Goal: Task Accomplishment & Management: Complete application form

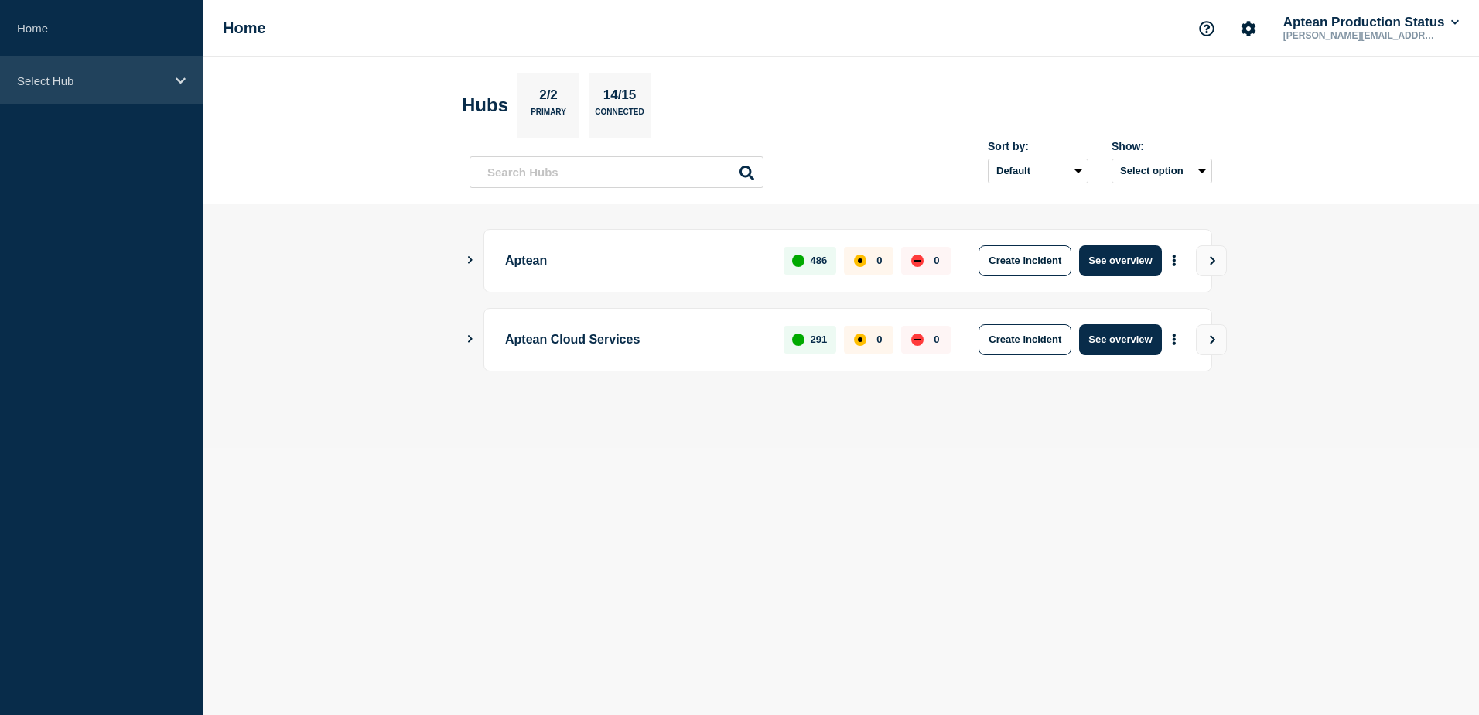
click at [81, 88] on div "Select Hub" at bounding box center [101, 80] width 203 height 47
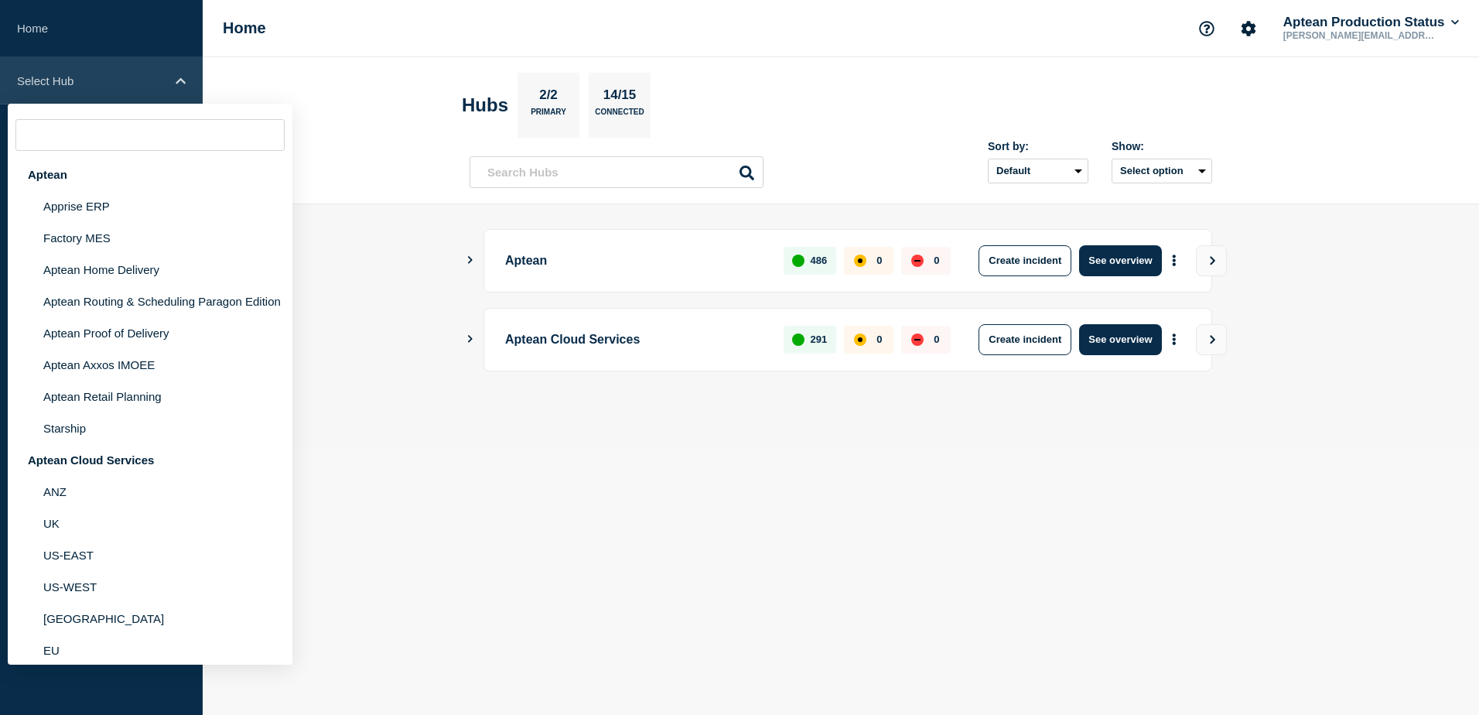
click at [80, 91] on div "Select Hub" at bounding box center [101, 80] width 203 height 47
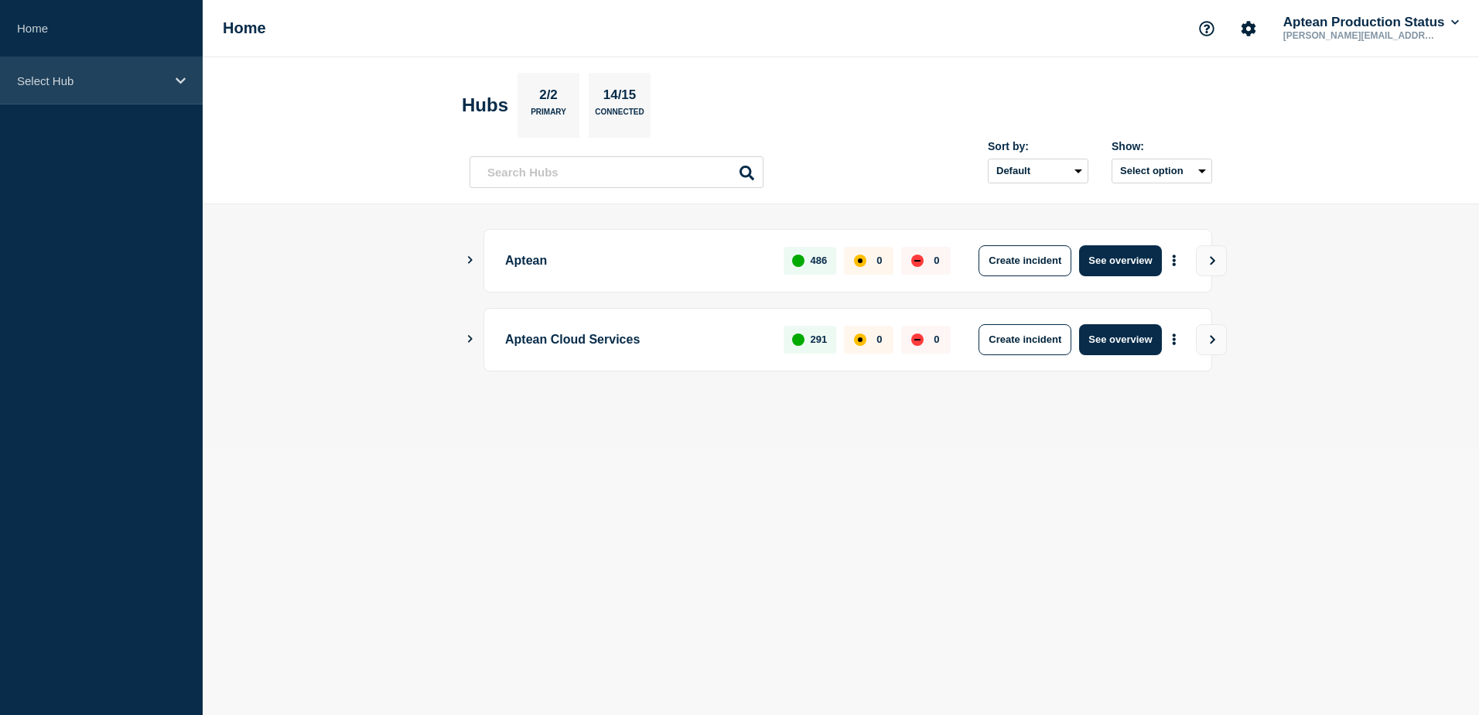
click at [169, 80] on div "Select Hub" at bounding box center [101, 80] width 203 height 47
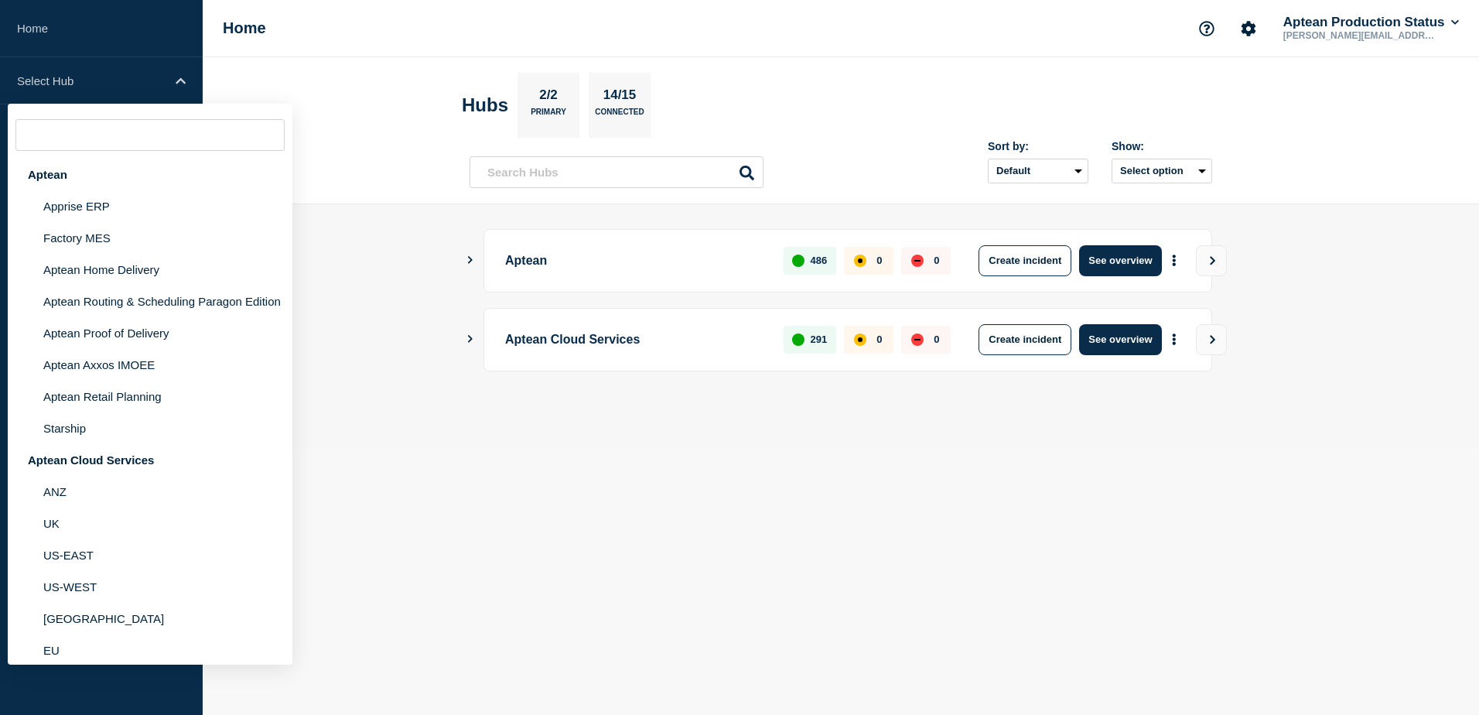
click at [352, 115] on header "Hubs 2/2 Primary 14/15 Connected Sort by: Default Last added Last updated Most …" at bounding box center [841, 130] width 1277 height 147
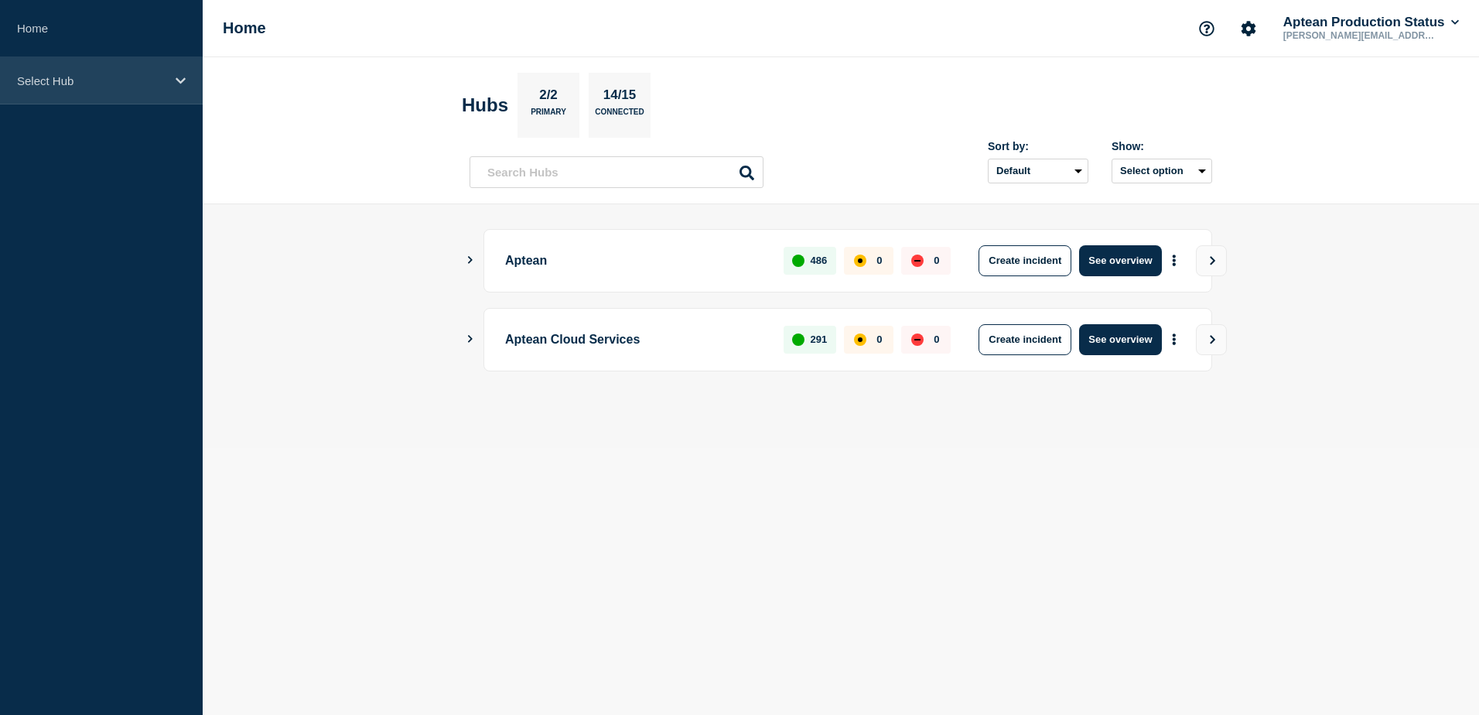
click at [111, 78] on p "Select Hub" at bounding box center [91, 80] width 149 height 13
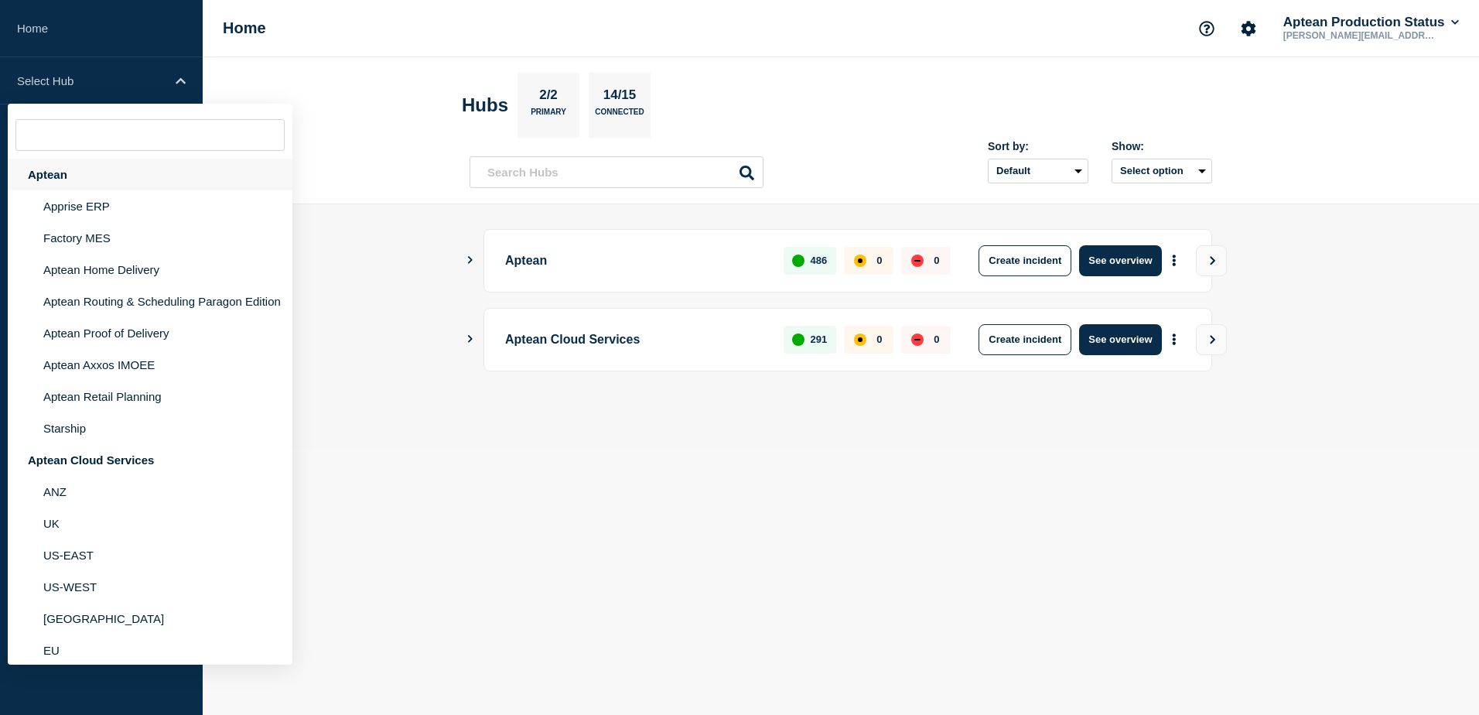
click at [43, 183] on div "Aptean" at bounding box center [150, 175] width 285 height 32
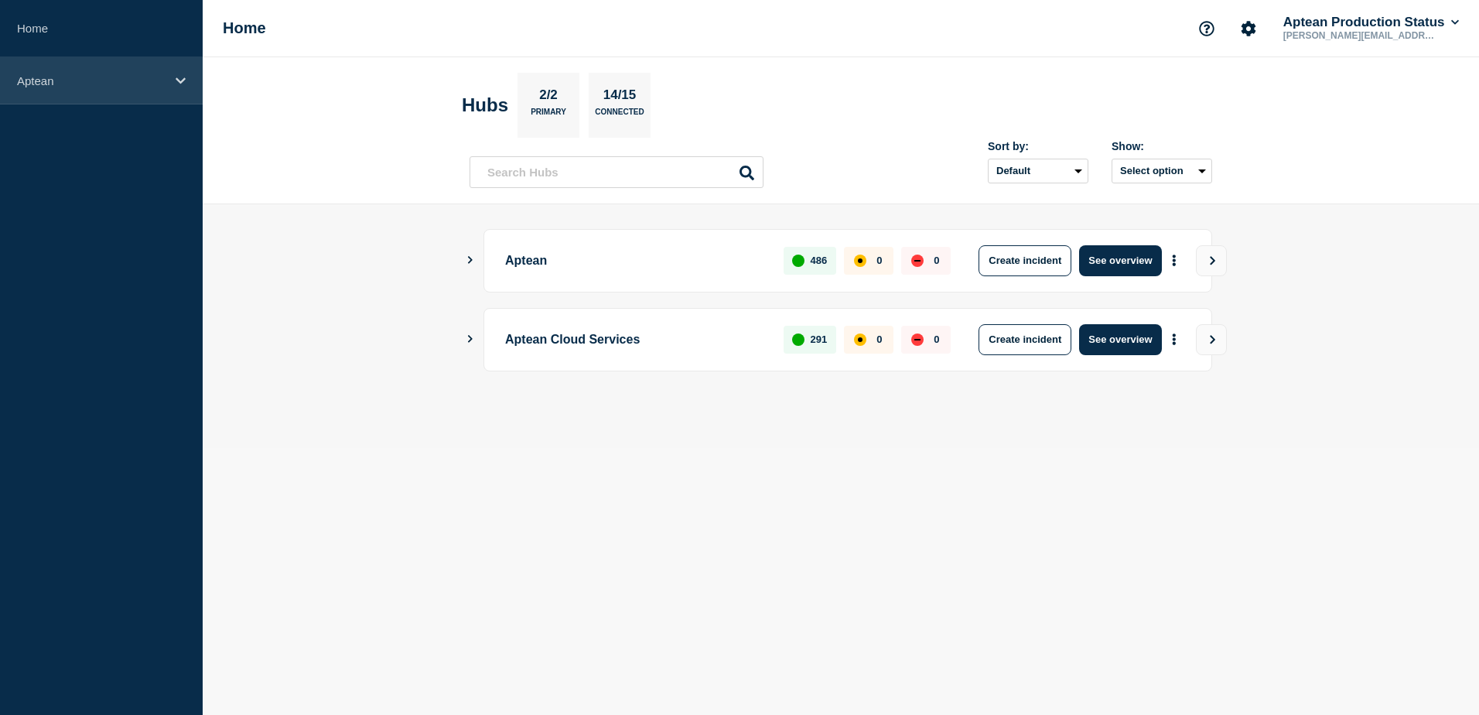
drag, startPoint x: 42, startPoint y: 182, endPoint x: 47, endPoint y: 81, distance: 100.7
click at [53, 81] on p "Aptean" at bounding box center [91, 80] width 149 height 13
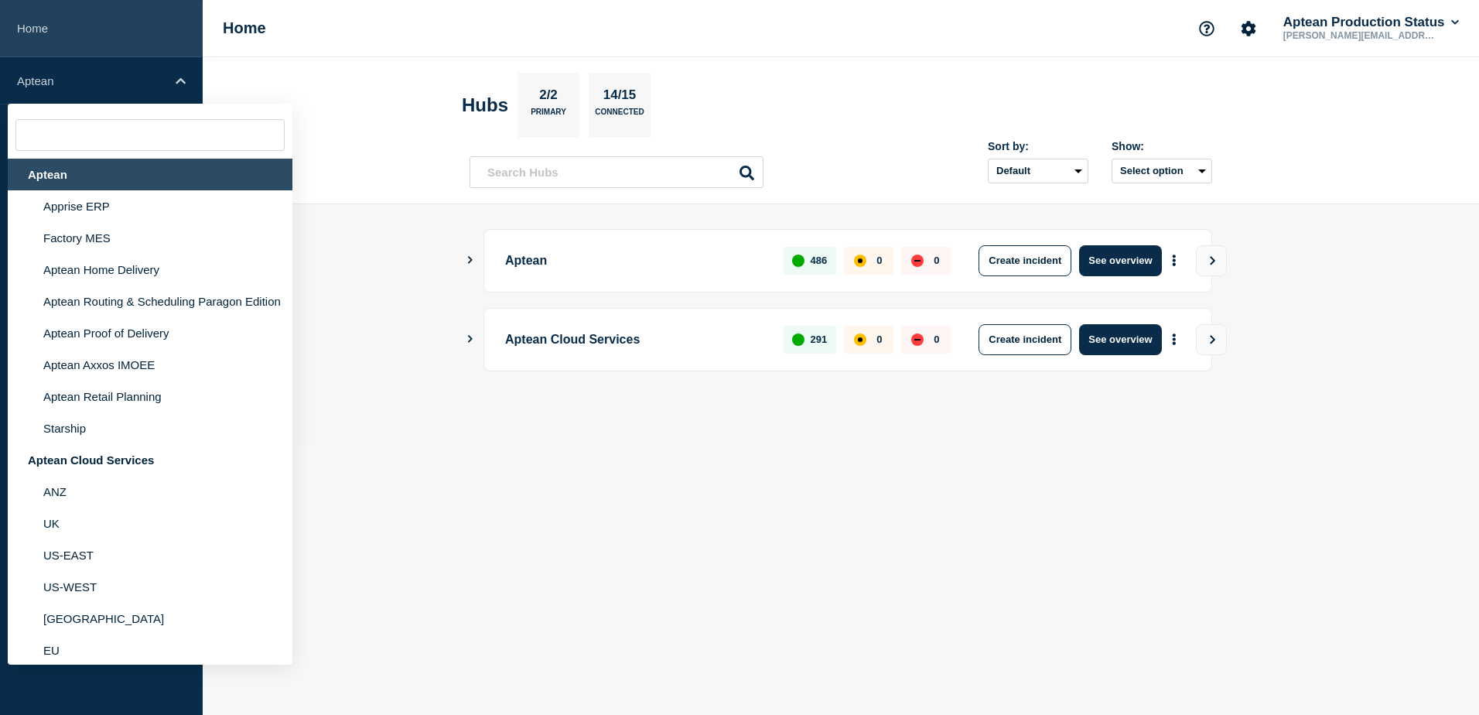
click at [52, 34] on link "Home" at bounding box center [101, 28] width 203 height 57
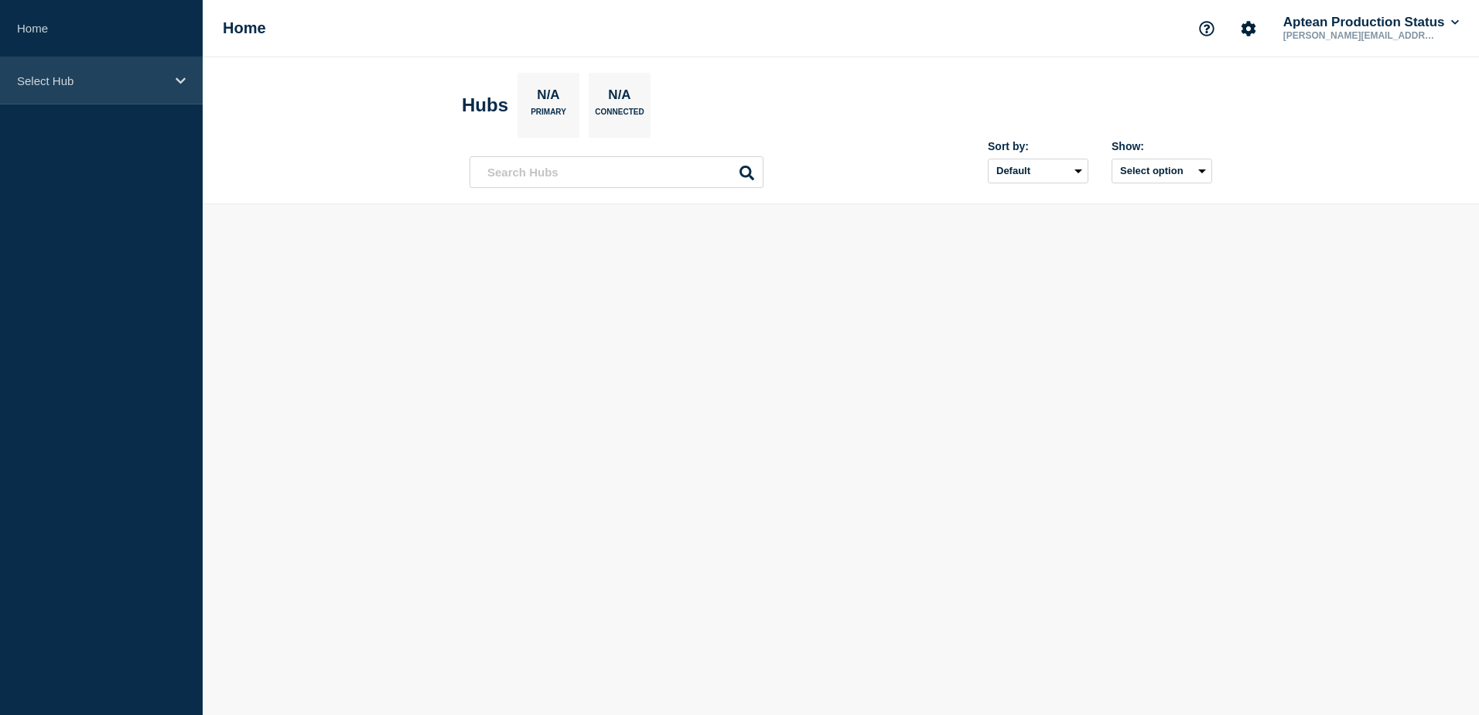
click at [54, 94] on div "Select Hub" at bounding box center [101, 80] width 203 height 47
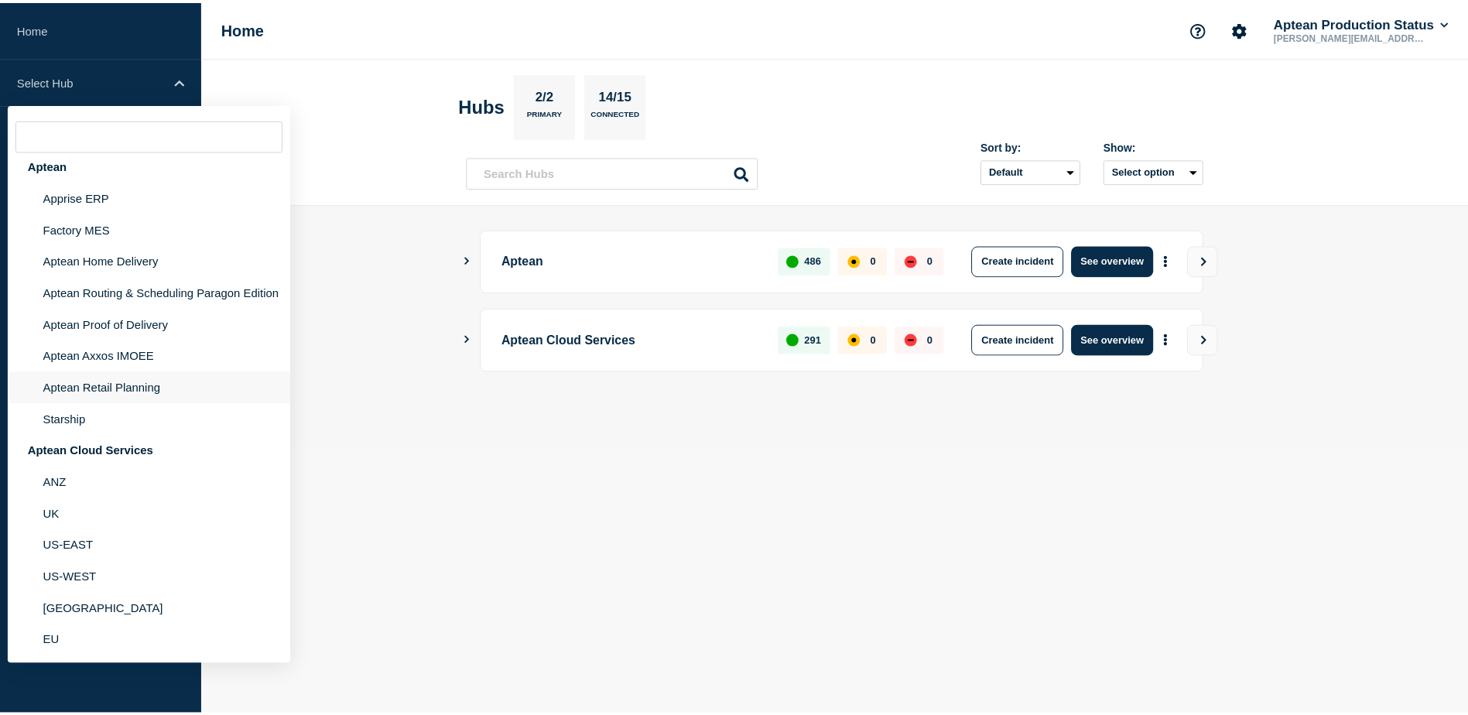
scroll to position [22, 0]
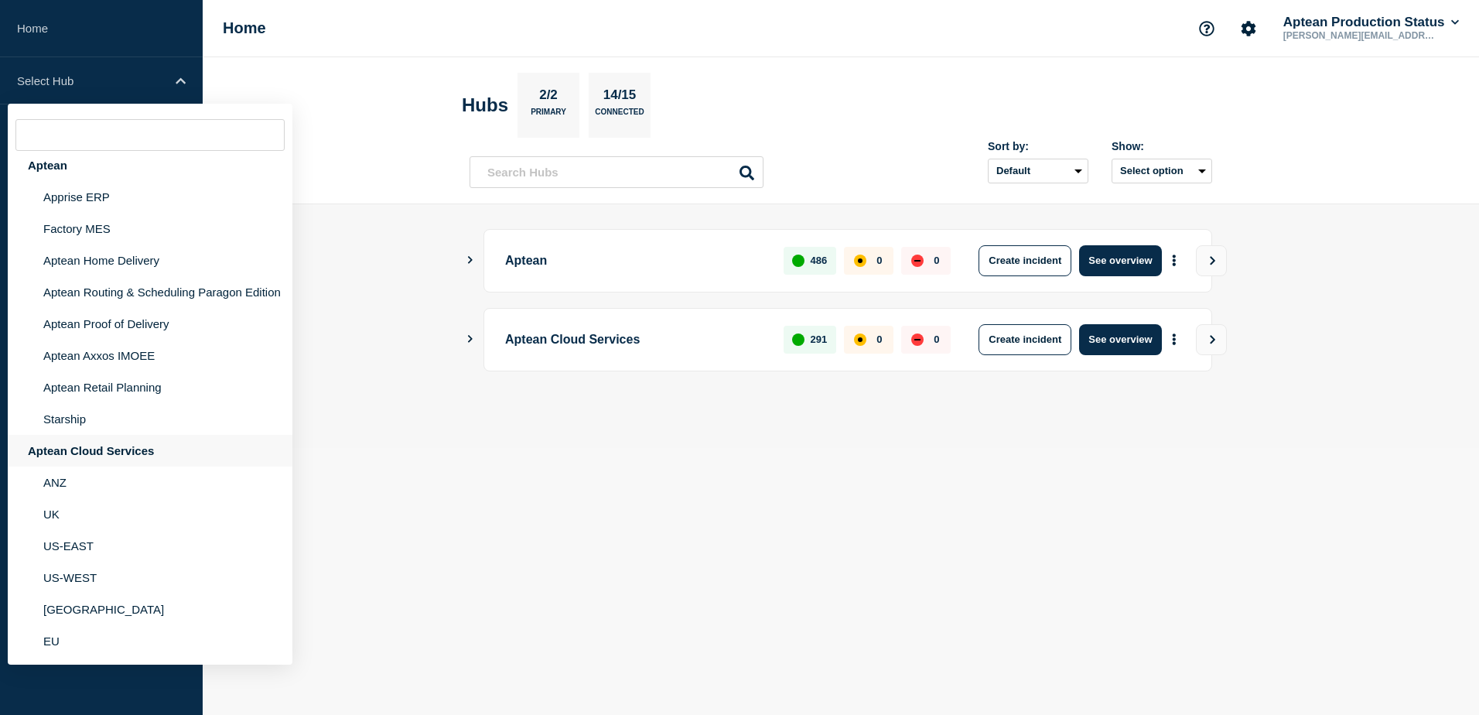
click at [131, 446] on div "Aptean Cloud Services" at bounding box center [150, 451] width 285 height 32
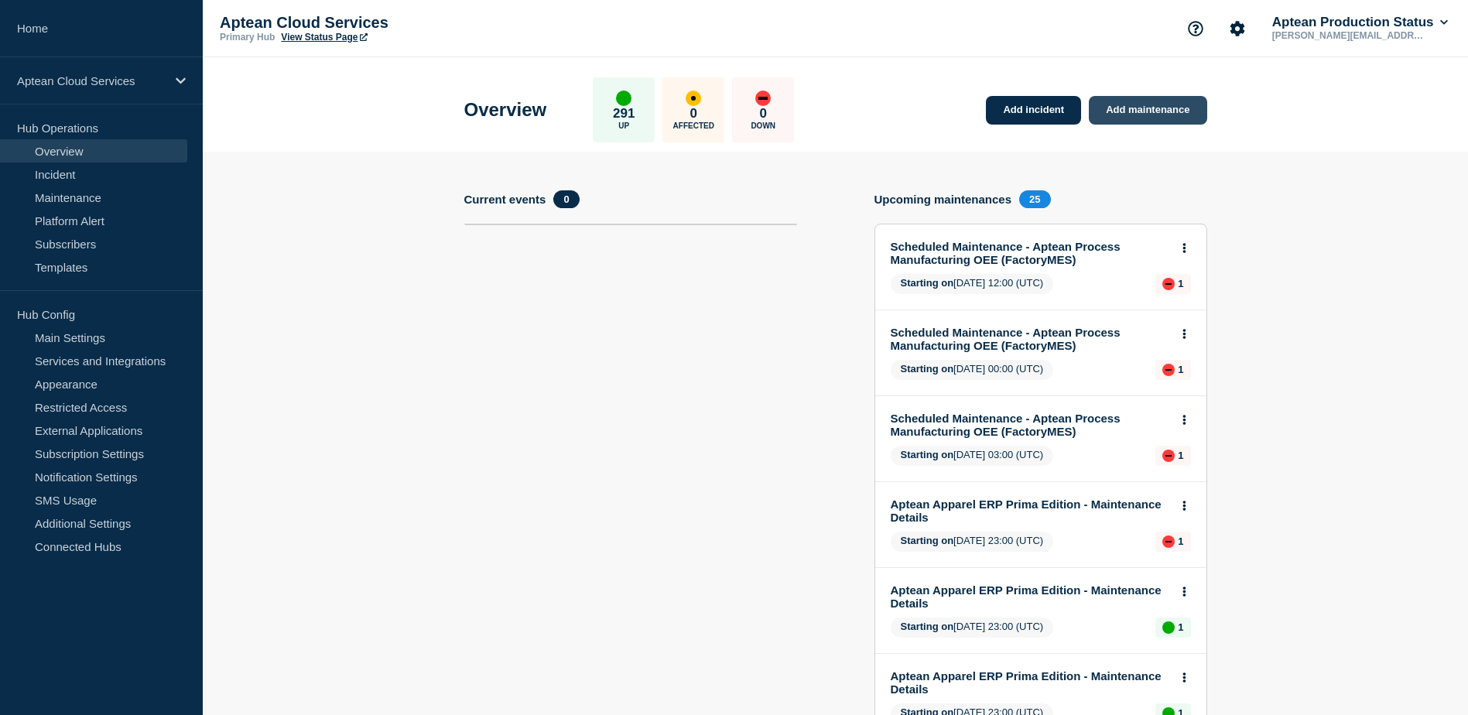
click at [1125, 108] on link "Add maintenance" at bounding box center [1148, 110] width 118 height 29
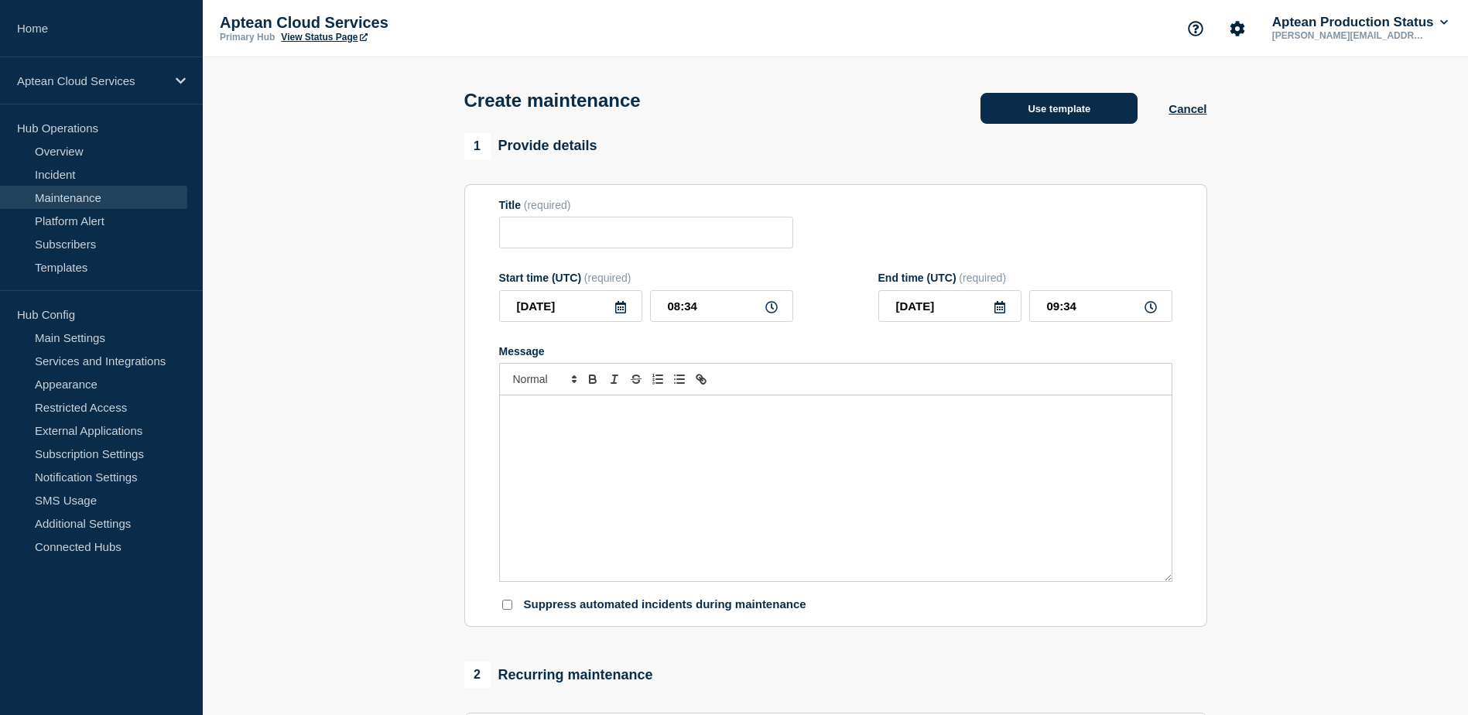
click at [1036, 107] on button "Use template" at bounding box center [1058, 108] width 157 height 31
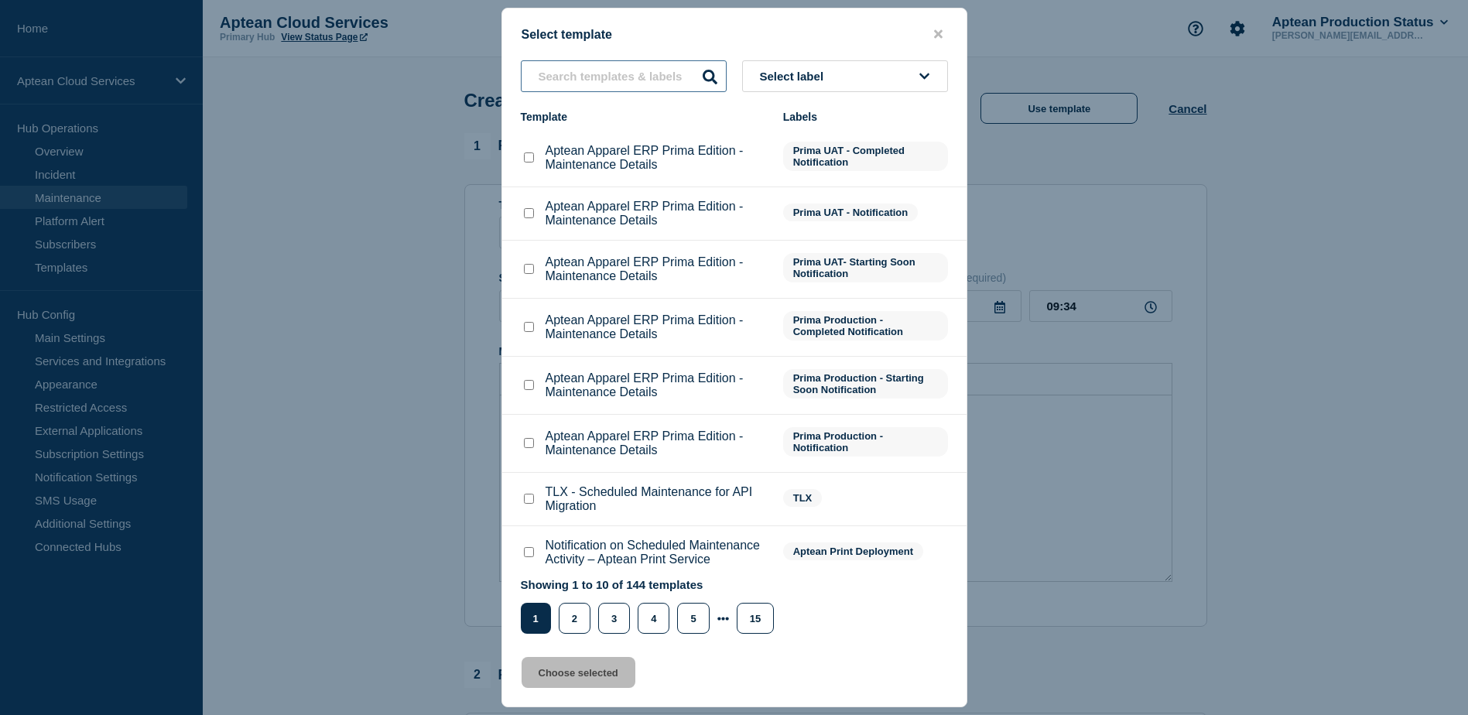
click at [593, 68] on input "text" at bounding box center [624, 76] width 206 height 32
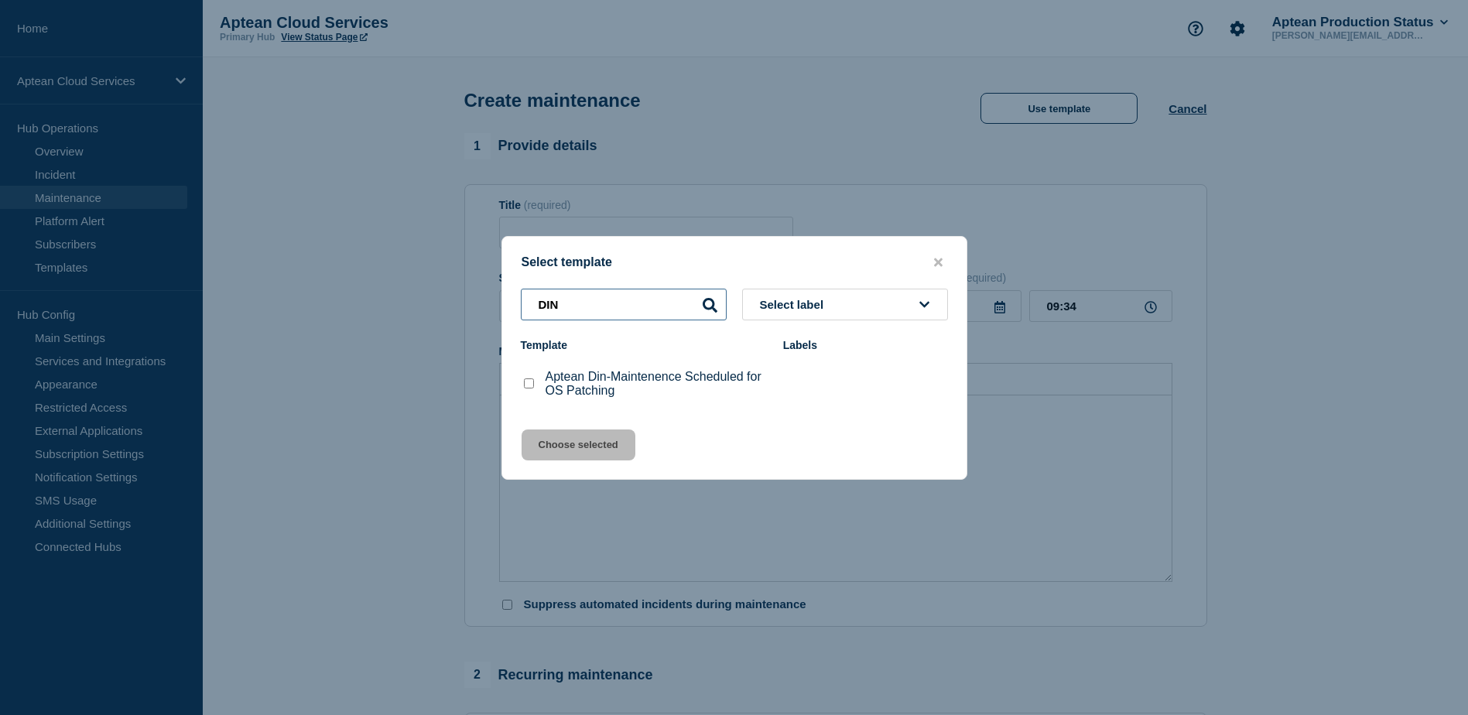
type input "DIN"
click at [524, 382] on input "Aptean Din-Maintenence Scheduled for OS Patching checkbox" at bounding box center [529, 383] width 10 height 10
checkbox input "true"
click at [611, 447] on button "Choose selected" at bounding box center [579, 444] width 114 height 31
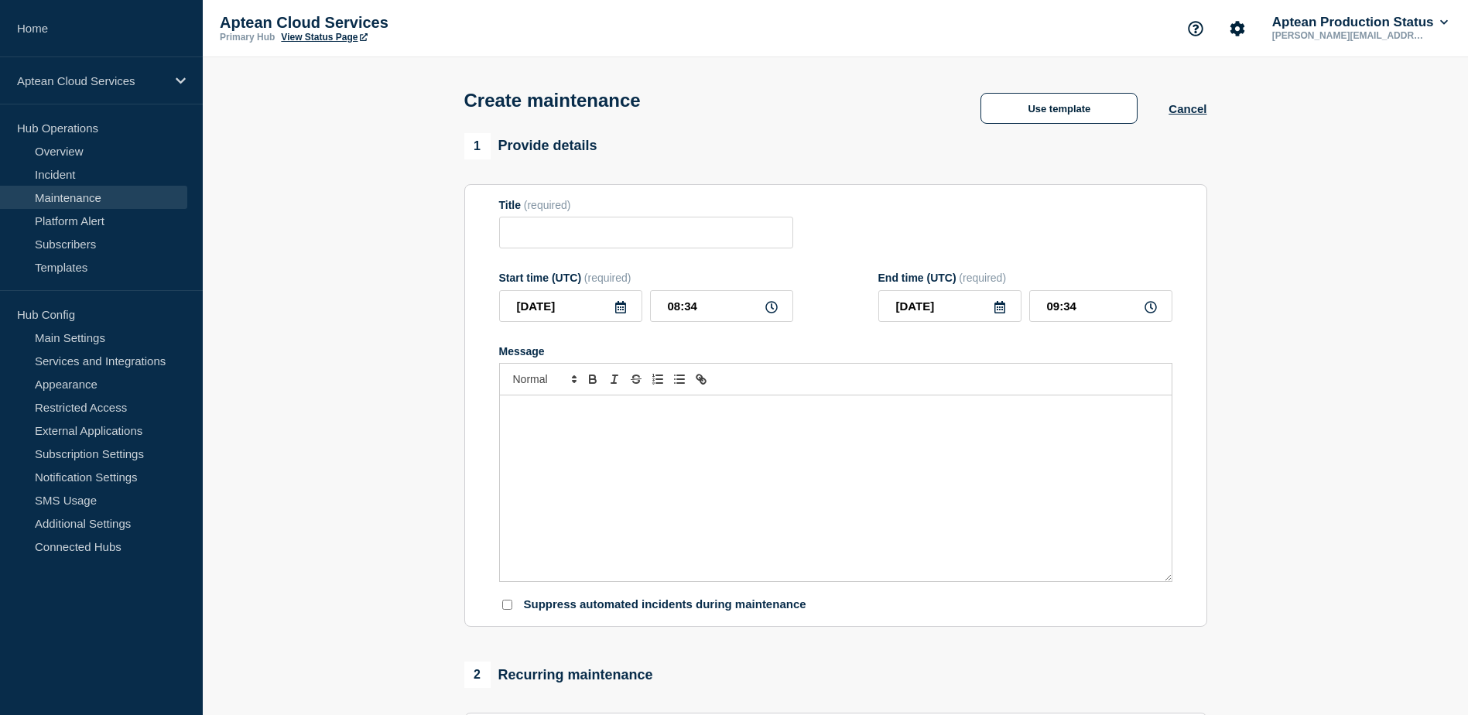
type input "Aptean Din-Maintenence Scheduled for OS Patching"
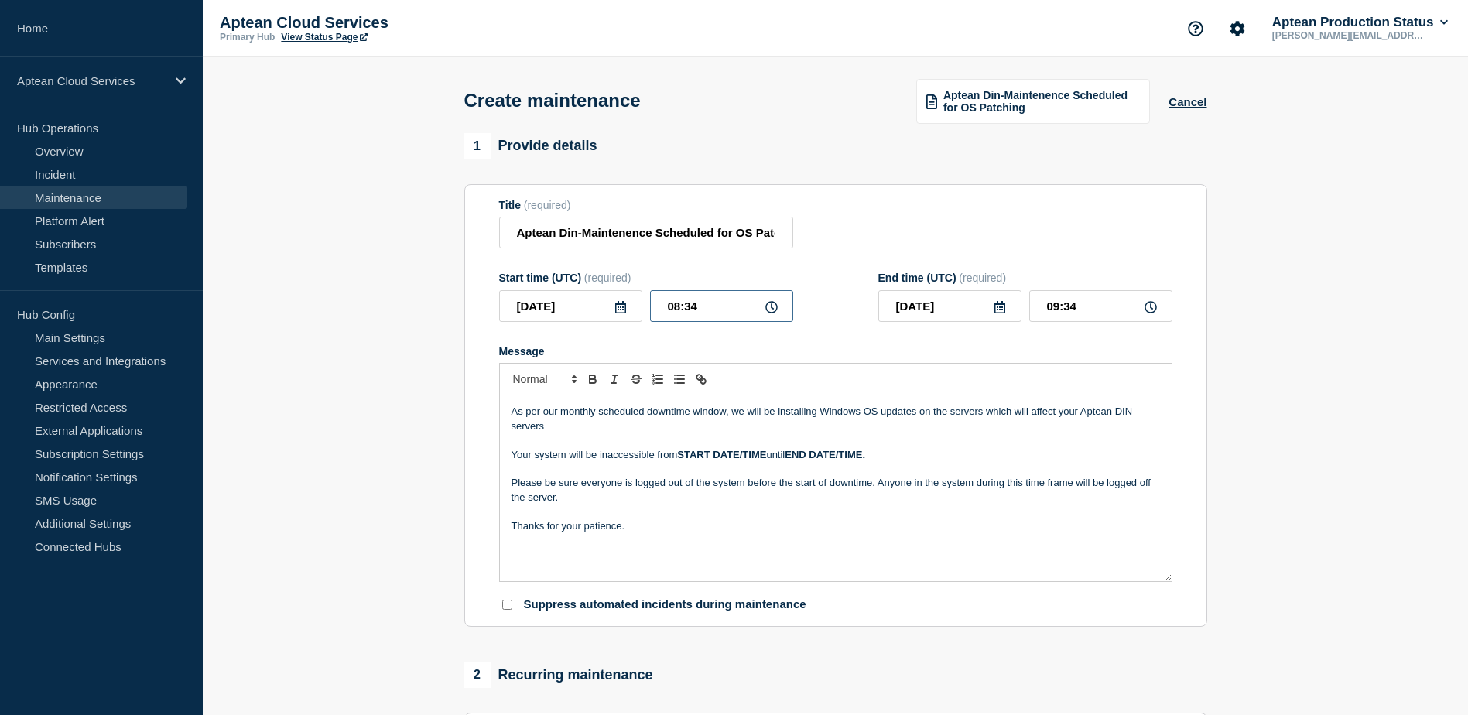
click at [676, 313] on input "08:34" at bounding box center [721, 306] width 143 height 32
type input "10:34"
type input "11:34"
type input "12:34"
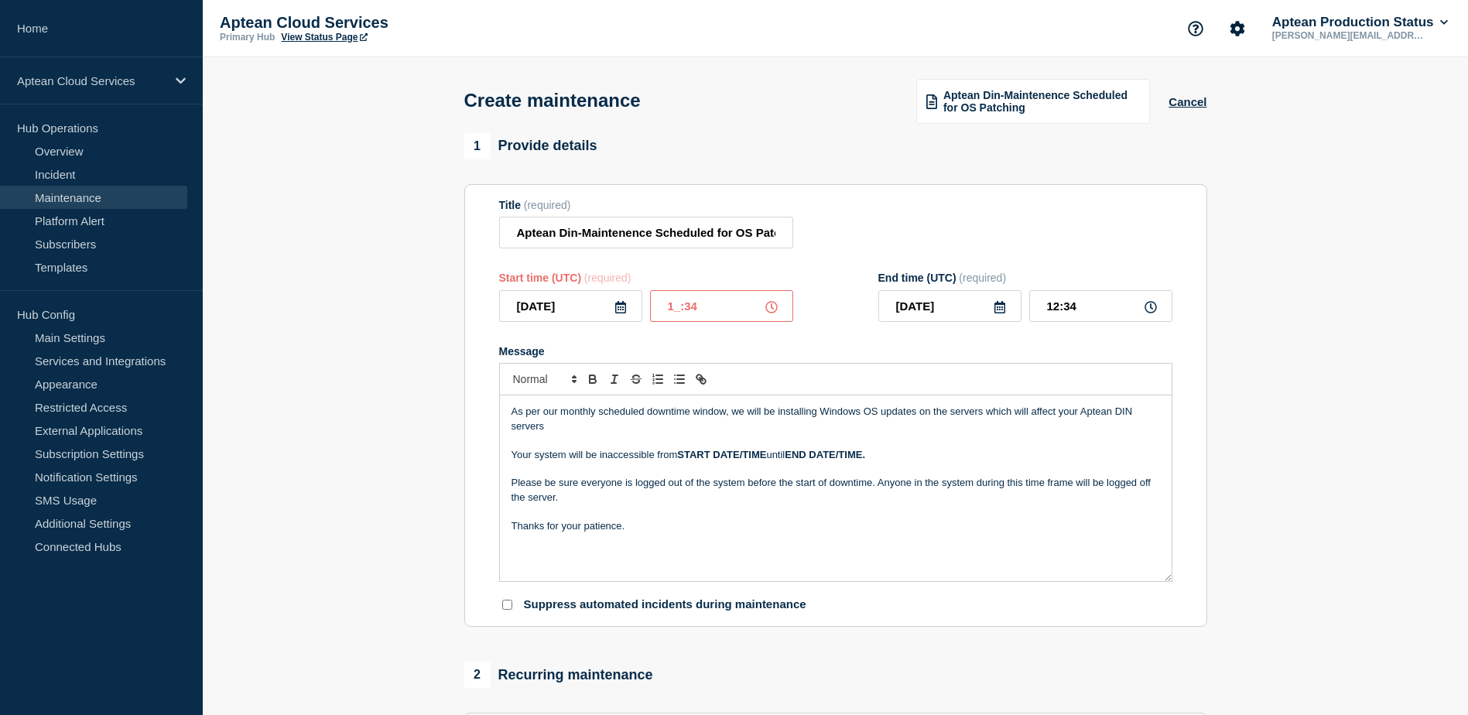
type input "12:34"
type input "13:34"
type input "12:24"
type input "13:24"
type input "22:00"
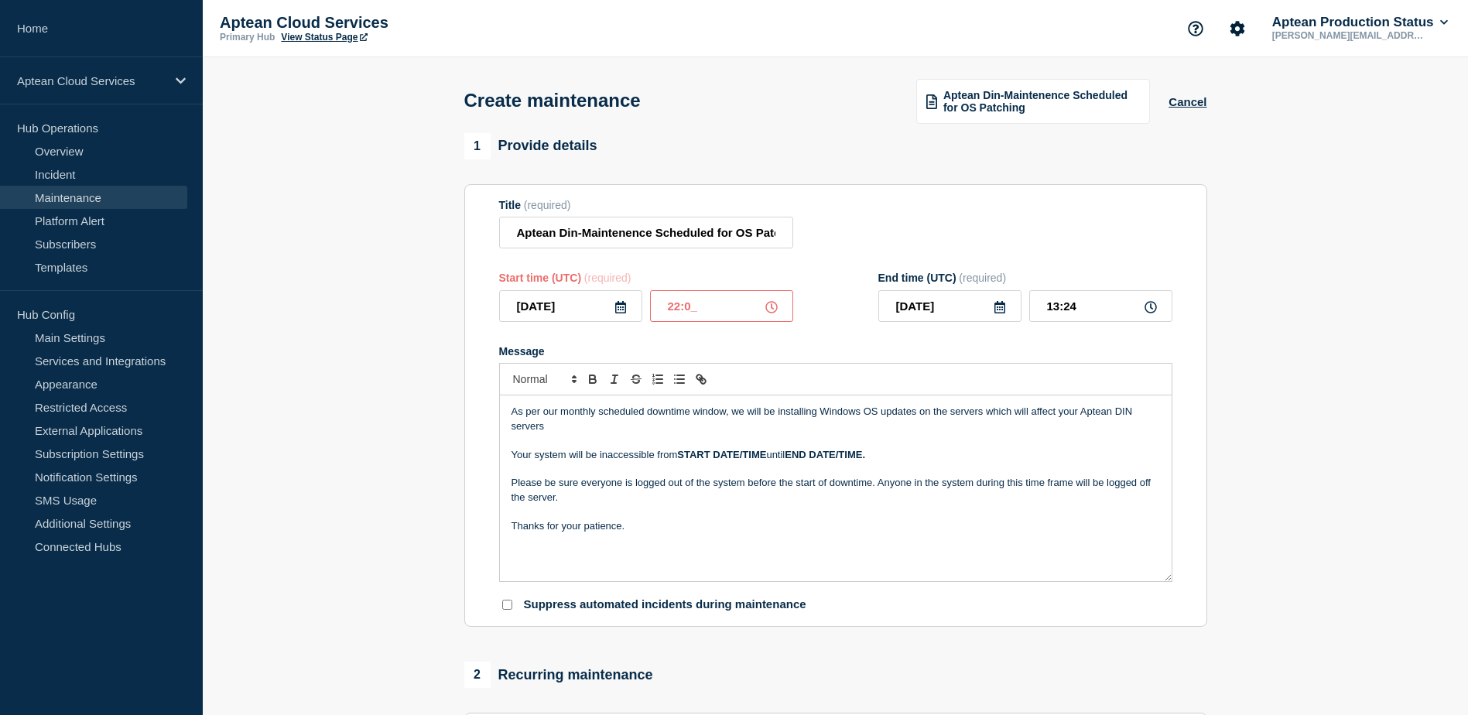
type input "23:00"
click at [619, 309] on icon at bounding box center [620, 307] width 12 height 12
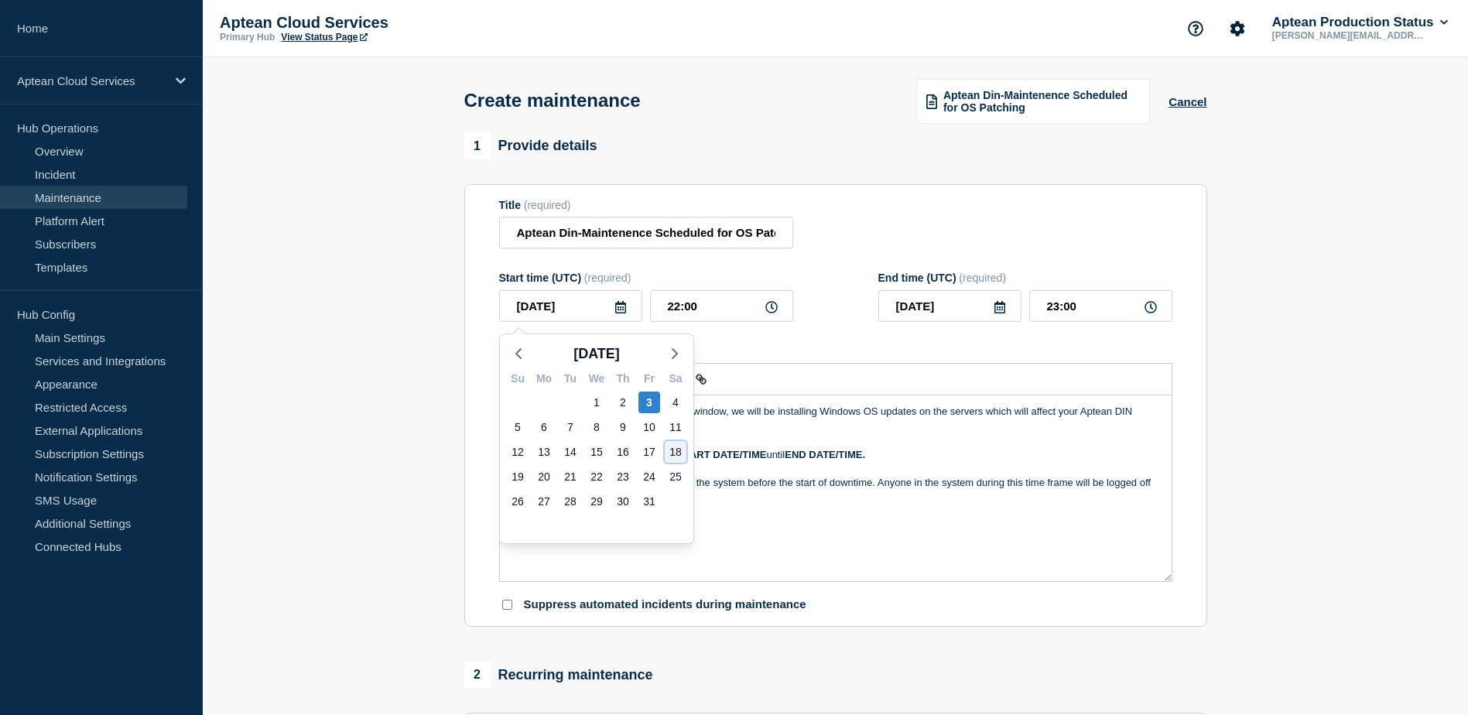
click at [679, 452] on div "18" at bounding box center [676, 452] width 22 height 22
type input "[DATE]"
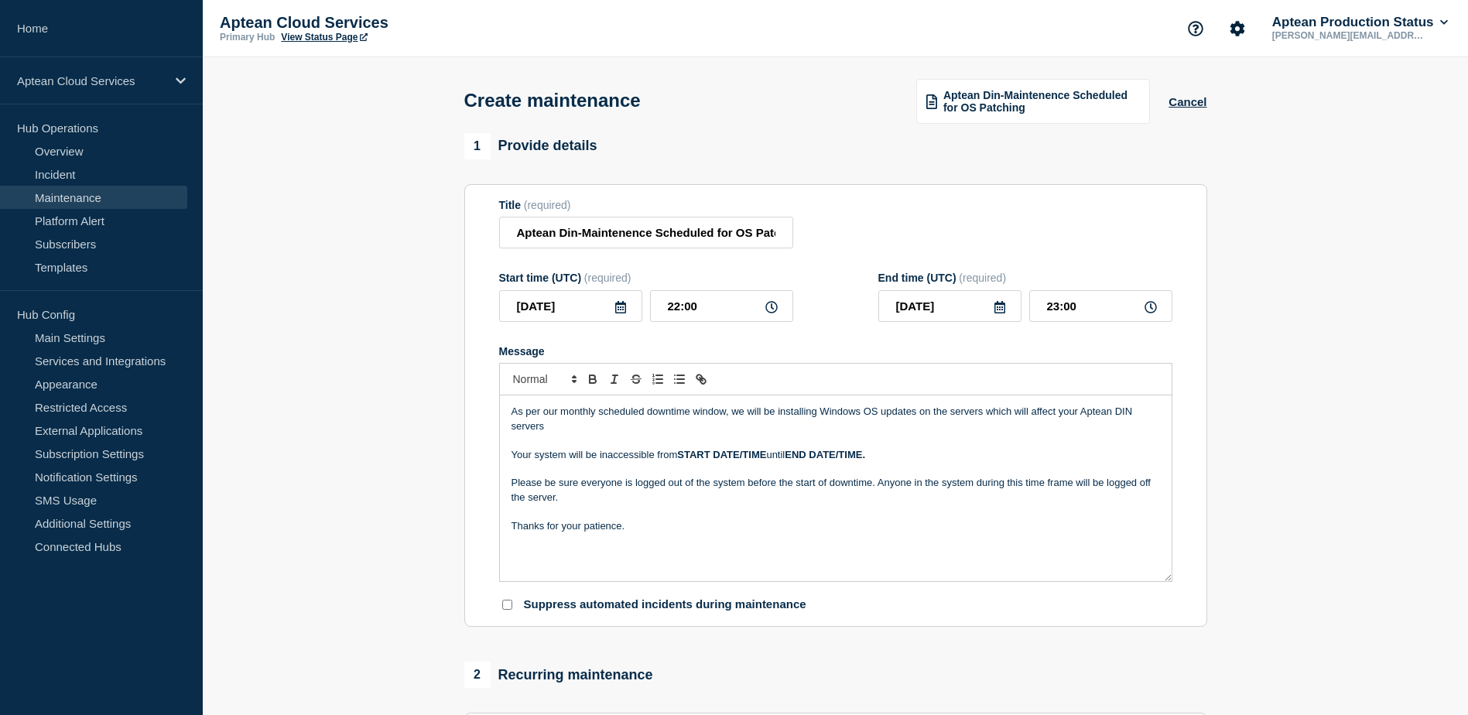
click at [995, 313] on icon at bounding box center [999, 307] width 11 height 12
click at [890, 475] on div "19" at bounding box center [897, 477] width 22 height 22
type input "[DATE]"
click at [1056, 312] on input "23:00" at bounding box center [1100, 306] width 143 height 32
type input "04:00"
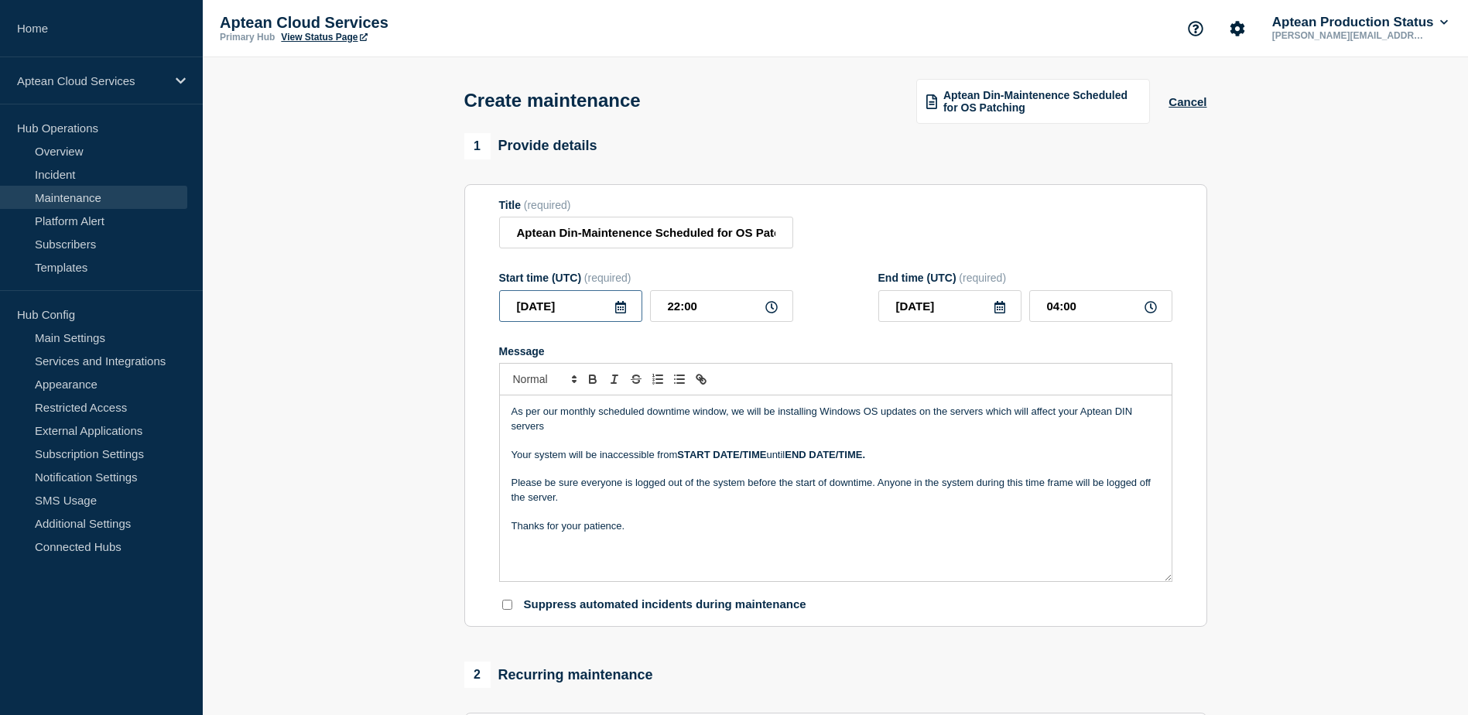
drag, startPoint x: 511, startPoint y: 313, endPoint x: 583, endPoint y: 311, distance: 71.2
click at [583, 311] on input "[DATE]" at bounding box center [570, 306] width 143 height 32
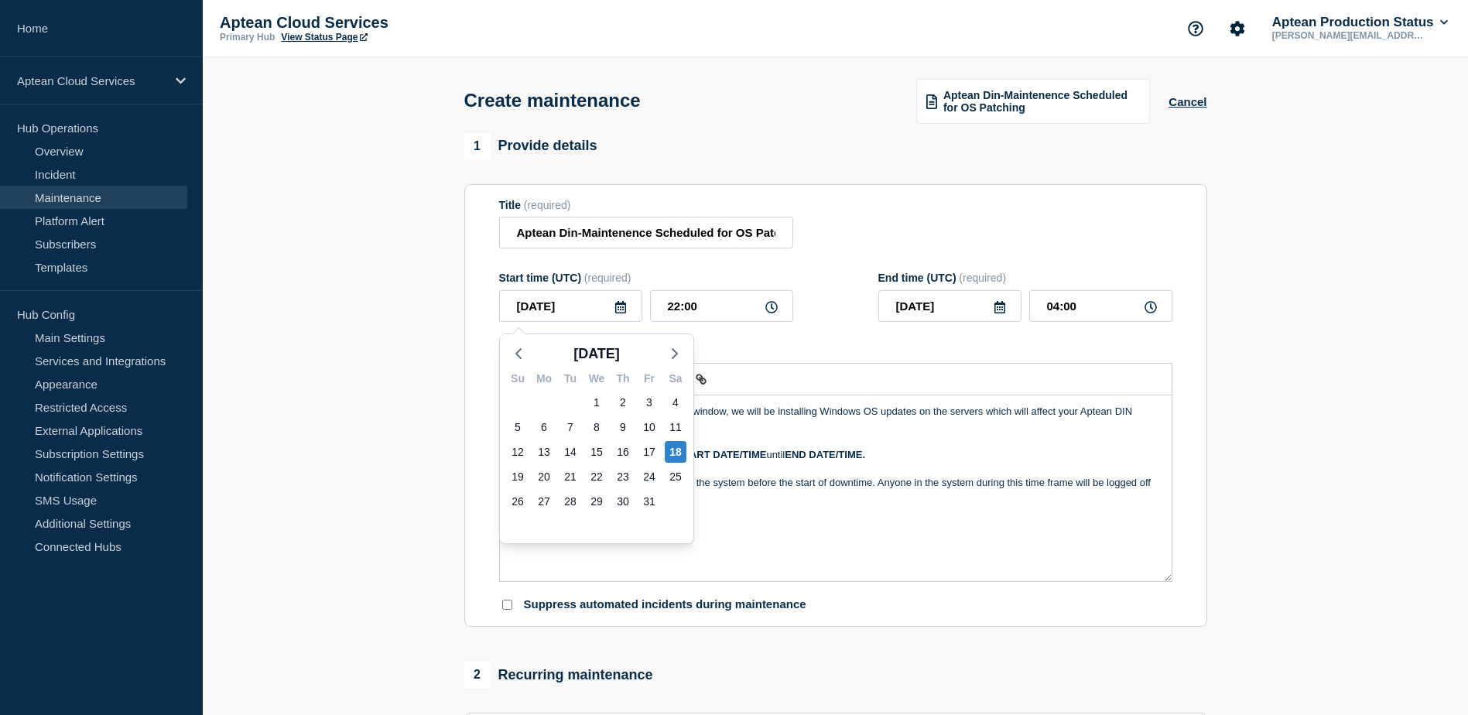
click at [785, 470] on p "Message" at bounding box center [835, 469] width 648 height 14
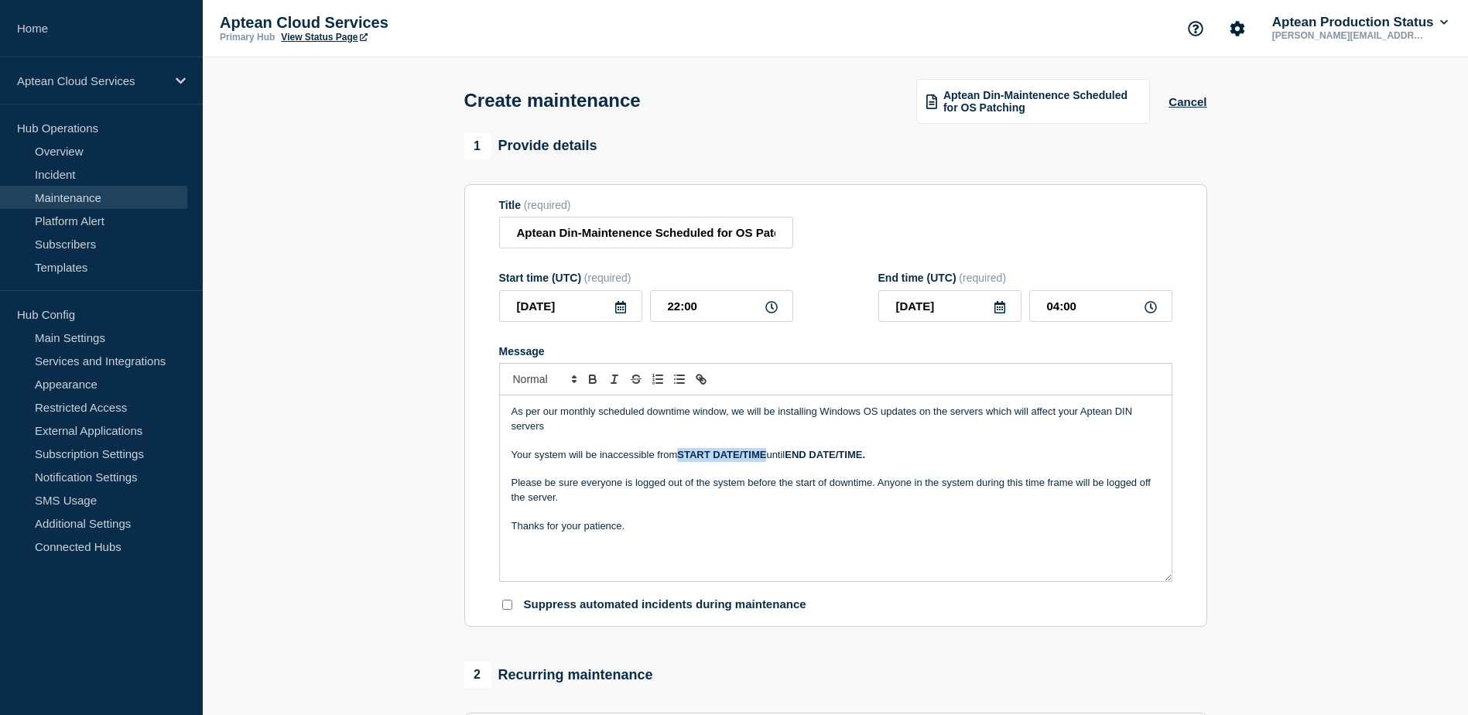
drag, startPoint x: 683, startPoint y: 457, endPoint x: 768, endPoint y: 458, distance: 84.4
click at [766, 458] on strong "START DATE/TIME" at bounding box center [721, 455] width 89 height 12
paste div "Message"
drag, startPoint x: 692, startPoint y: 311, endPoint x: 662, endPoint y: 313, distance: 30.3
click at [662, 313] on input "22:00" at bounding box center [721, 306] width 143 height 32
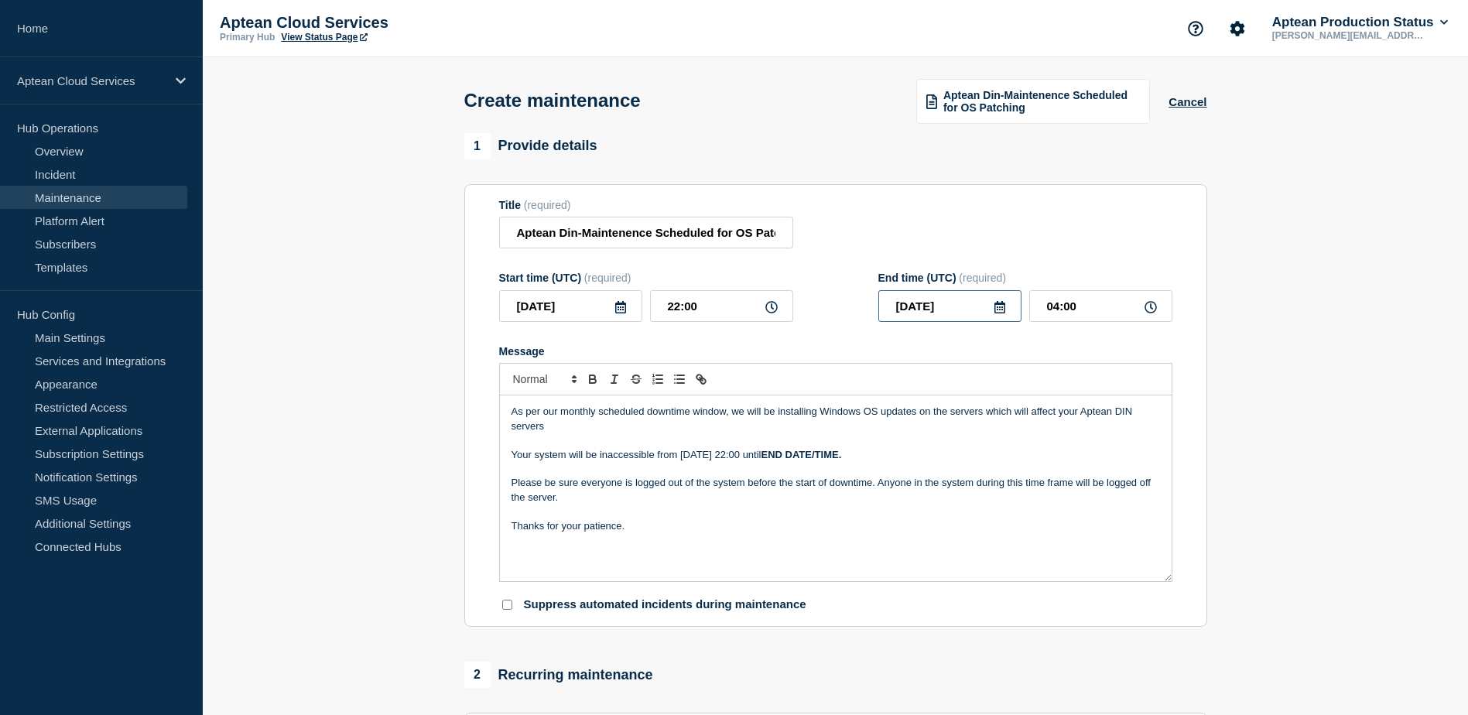
drag, startPoint x: 963, startPoint y: 309, endPoint x: 894, endPoint y: 309, distance: 68.1
click at [894, 309] on input "[DATE]" at bounding box center [949, 306] width 143 height 32
drag, startPoint x: 787, startPoint y: 459, endPoint x: 834, endPoint y: 456, distance: 47.3
click at [834, 456] on strong "END DATE/TIME." at bounding box center [801, 455] width 80 height 12
drag, startPoint x: 834, startPoint y: 455, endPoint x: 864, endPoint y: 457, distance: 29.4
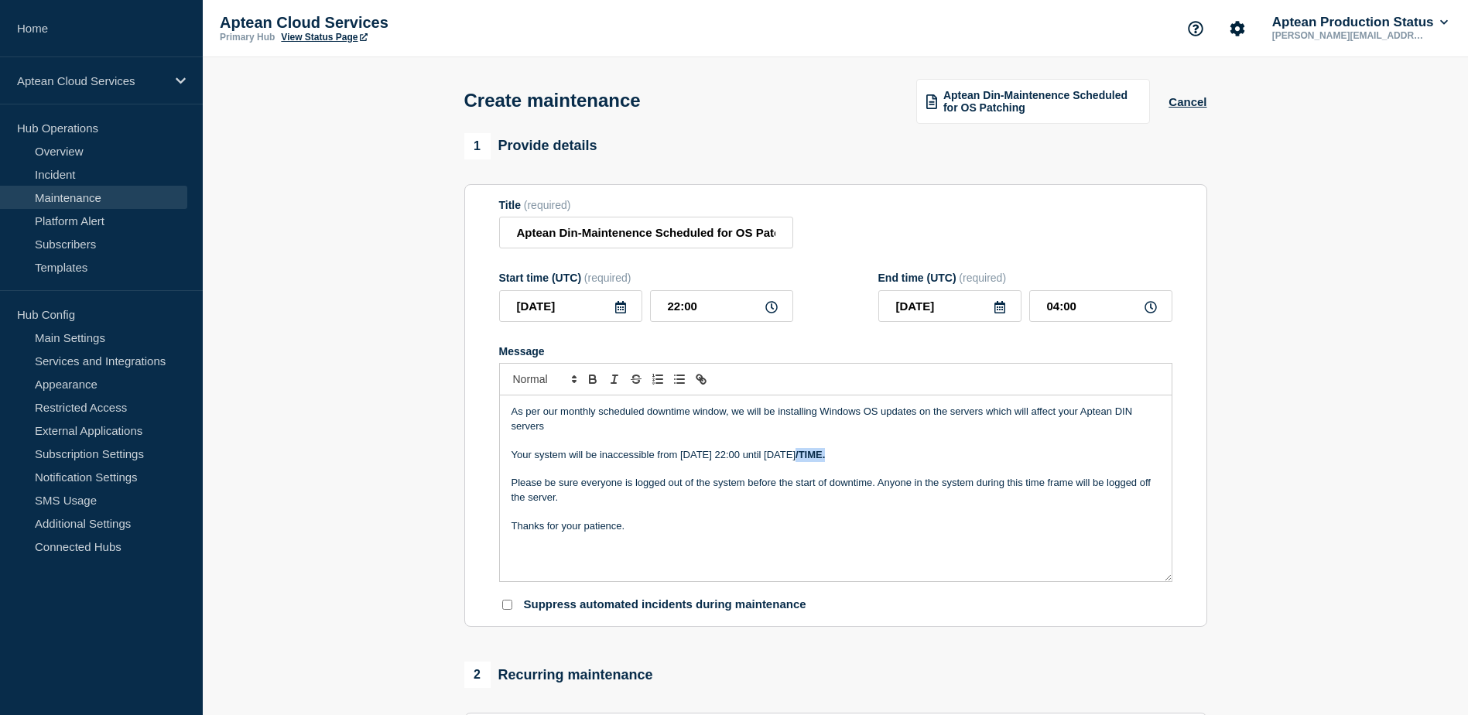
click at [864, 457] on p "Your system will be inaccessible from [DATE] 22:00 until [DATE] /TIME." at bounding box center [835, 455] width 648 height 14
drag, startPoint x: 1079, startPoint y: 315, endPoint x: 1049, endPoint y: 313, distance: 30.2
click at [1049, 313] on input "04:00" at bounding box center [1100, 306] width 143 height 32
click at [869, 461] on p "Your system will be inaccessible from [DATE] 22:00 until [DATE]" at bounding box center [835, 455] width 648 height 14
drag, startPoint x: 680, startPoint y: 461, endPoint x: 758, endPoint y: 451, distance: 78.0
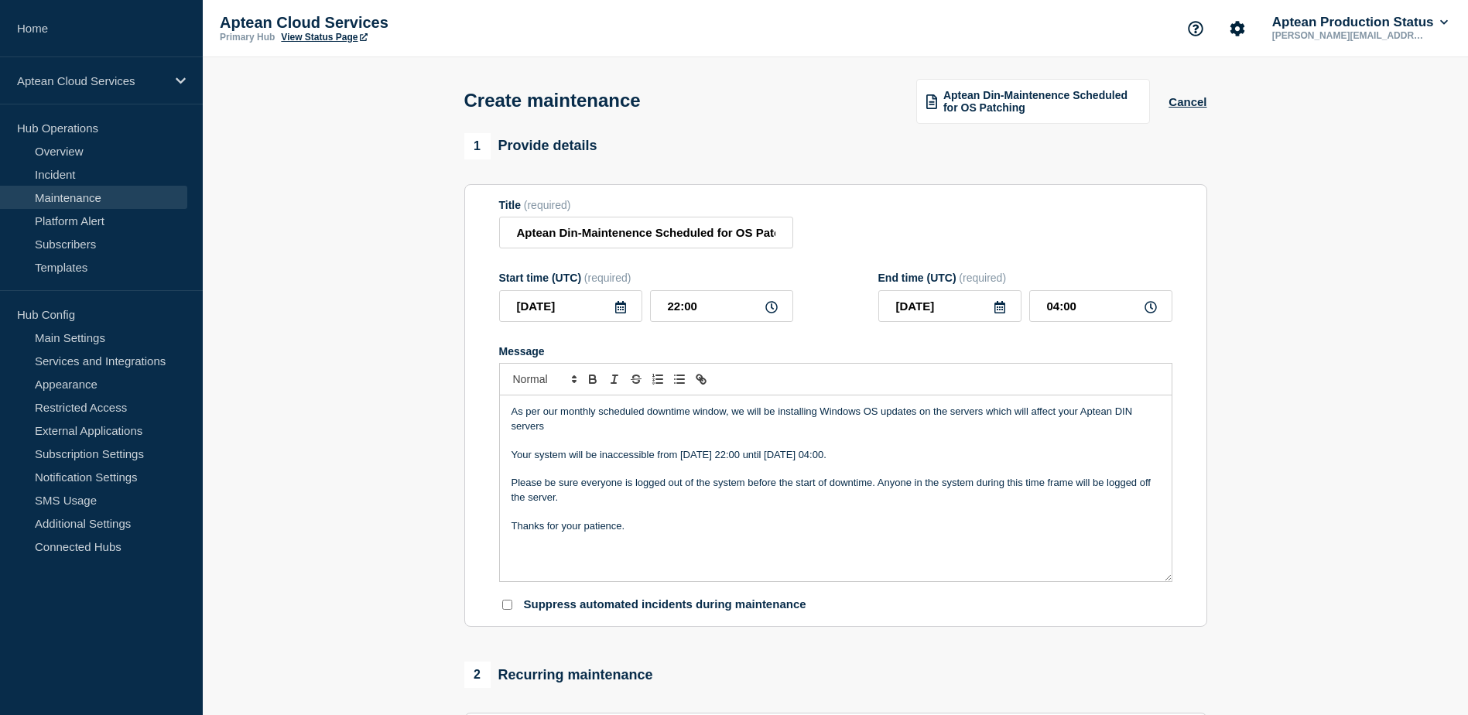
click at [758, 451] on p "Your system will be inaccessible from [DATE] 22:00 until [DATE] 04:00." at bounding box center [835, 455] width 648 height 14
drag, startPoint x: 753, startPoint y: 459, endPoint x: 722, endPoint y: 445, distance: 33.9
click at [722, 445] on p "Message" at bounding box center [835, 440] width 648 height 14
drag, startPoint x: 681, startPoint y: 462, endPoint x: 761, endPoint y: 460, distance: 79.7
click at [761, 460] on p "Your system will be inaccessible from [DATE] 22:00 until [DATE] 04:00." at bounding box center [835, 455] width 648 height 14
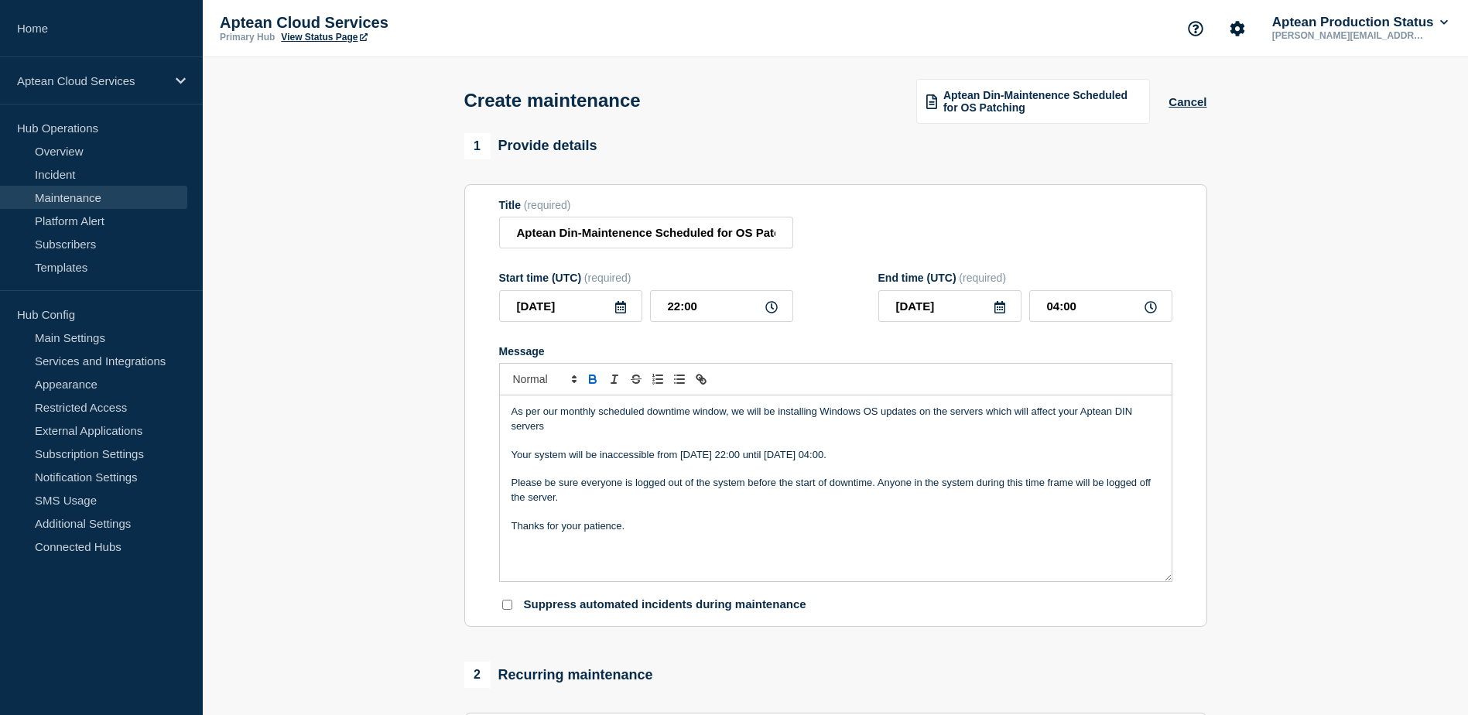
click at [588, 383] on icon "Toggle bold text" at bounding box center [593, 379] width 14 height 14
drag, startPoint x: 786, startPoint y: 457, endPoint x: 863, endPoint y: 459, distance: 76.6
click at [863, 459] on p "Your system will be inaccessible from [DATE] 22:00 until [DATE] 04:00." at bounding box center [835, 455] width 648 height 14
click at [592, 383] on icon "Toggle bold text" at bounding box center [593, 381] width 6 height 4
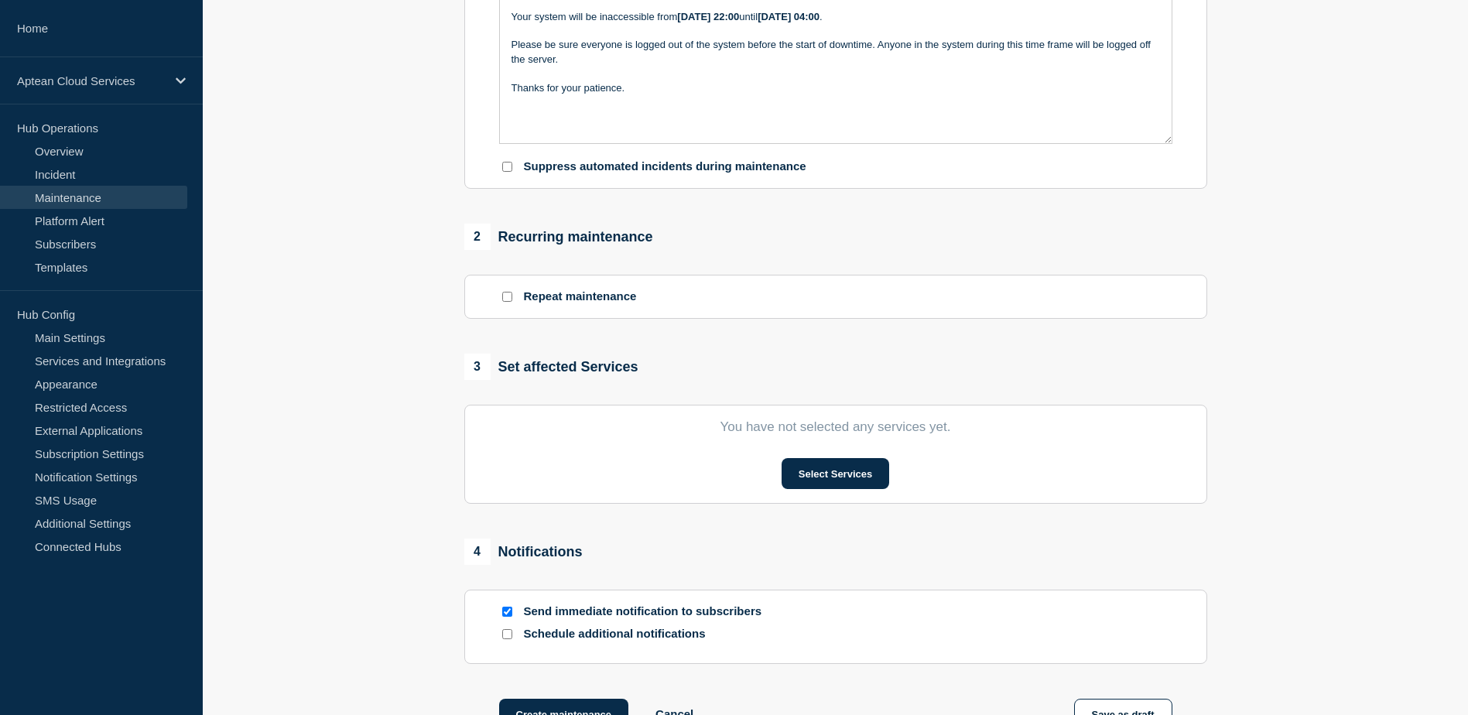
scroll to position [464, 0]
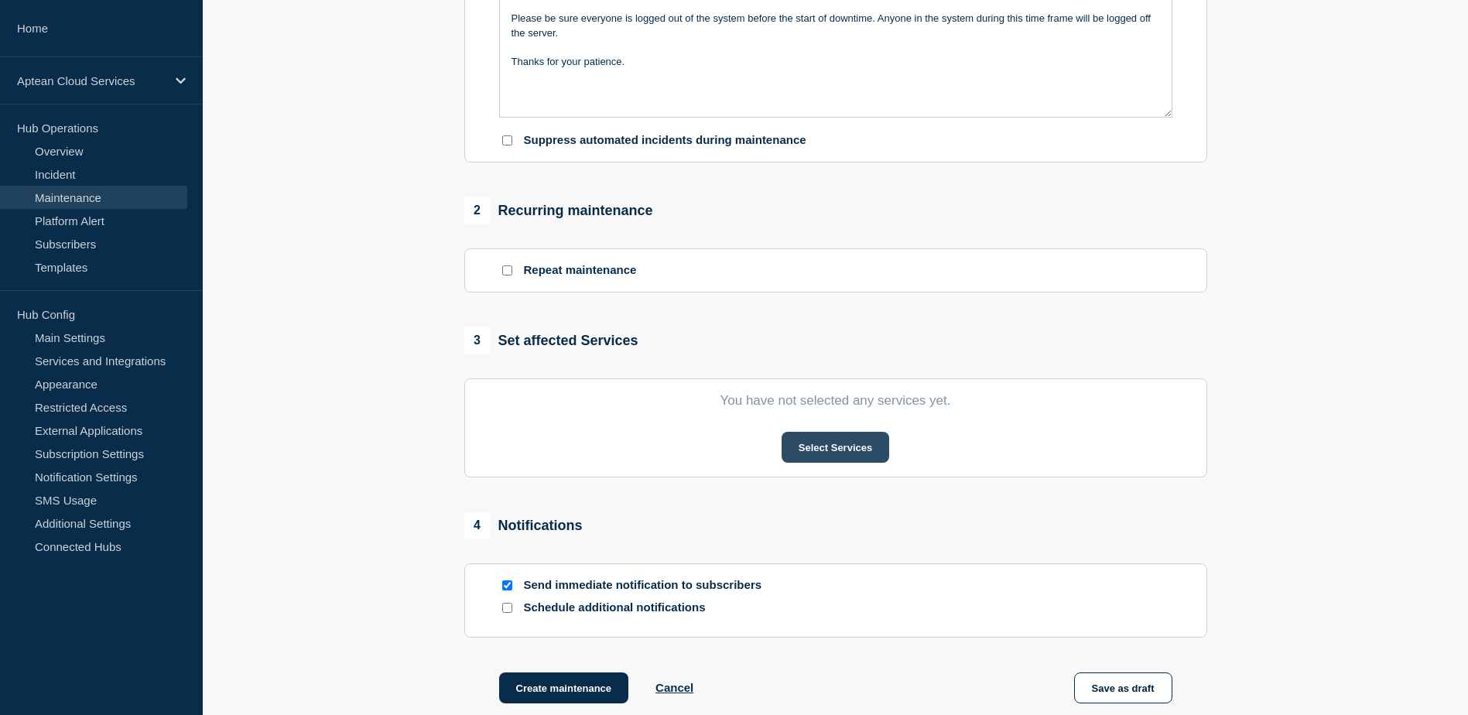
click at [830, 460] on button "Select Services" at bounding box center [836, 447] width 108 height 31
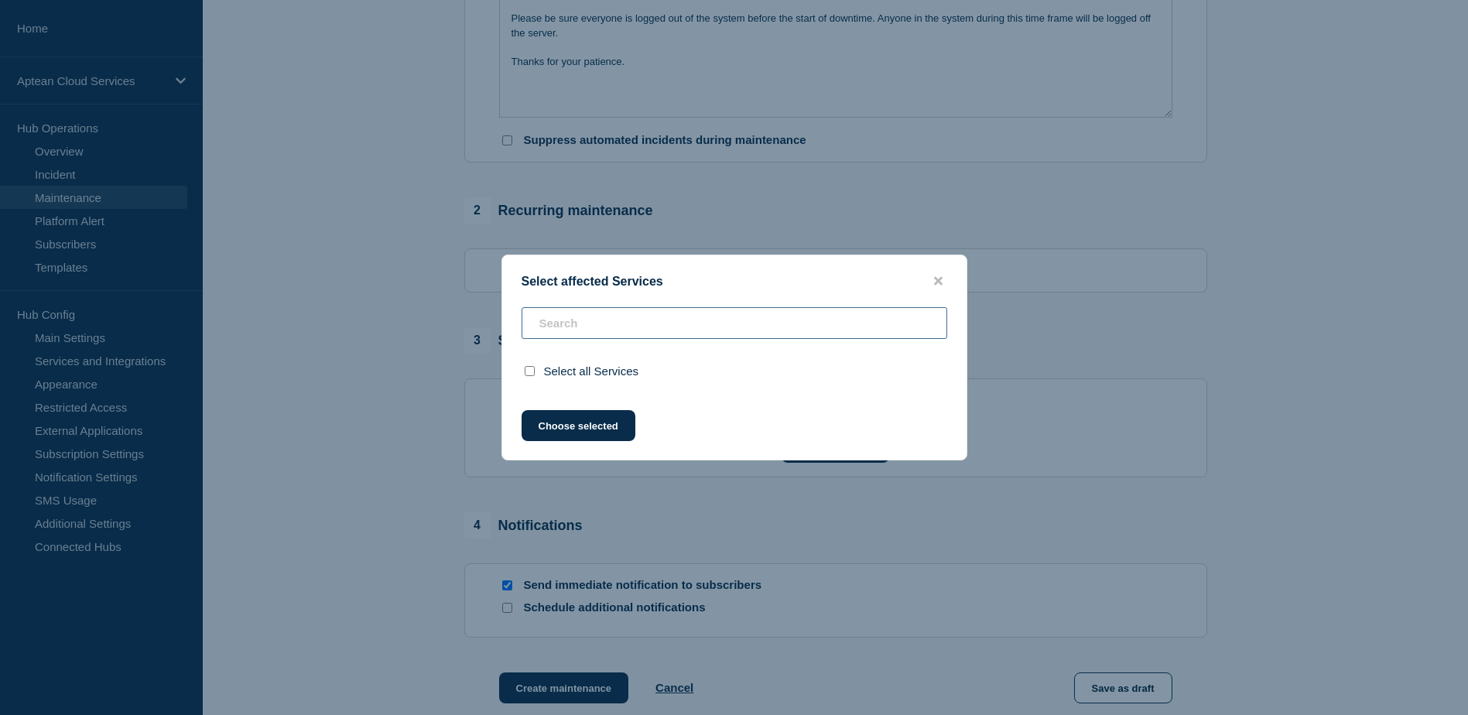
click at [645, 333] on input "text" at bounding box center [735, 323] width 426 height 32
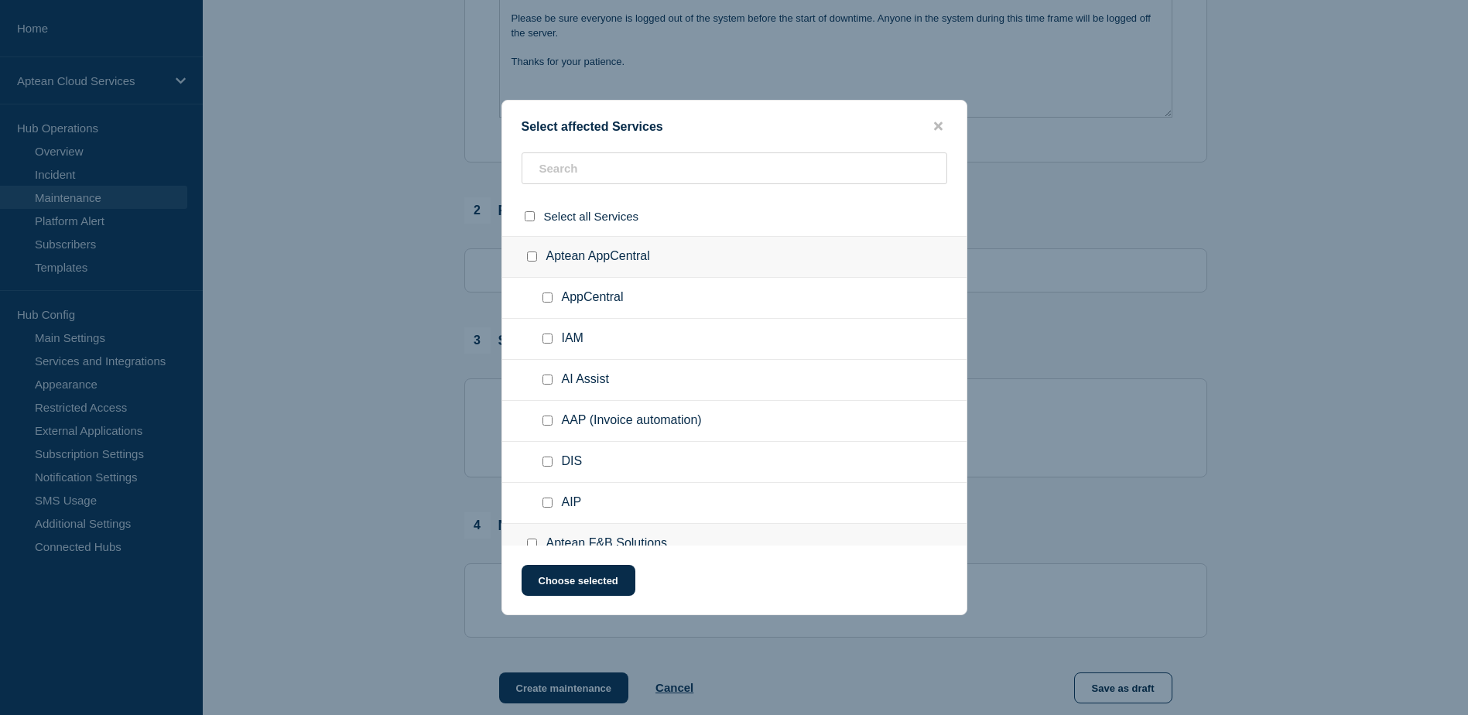
click at [942, 121] on button "close button" at bounding box center [938, 126] width 18 height 15
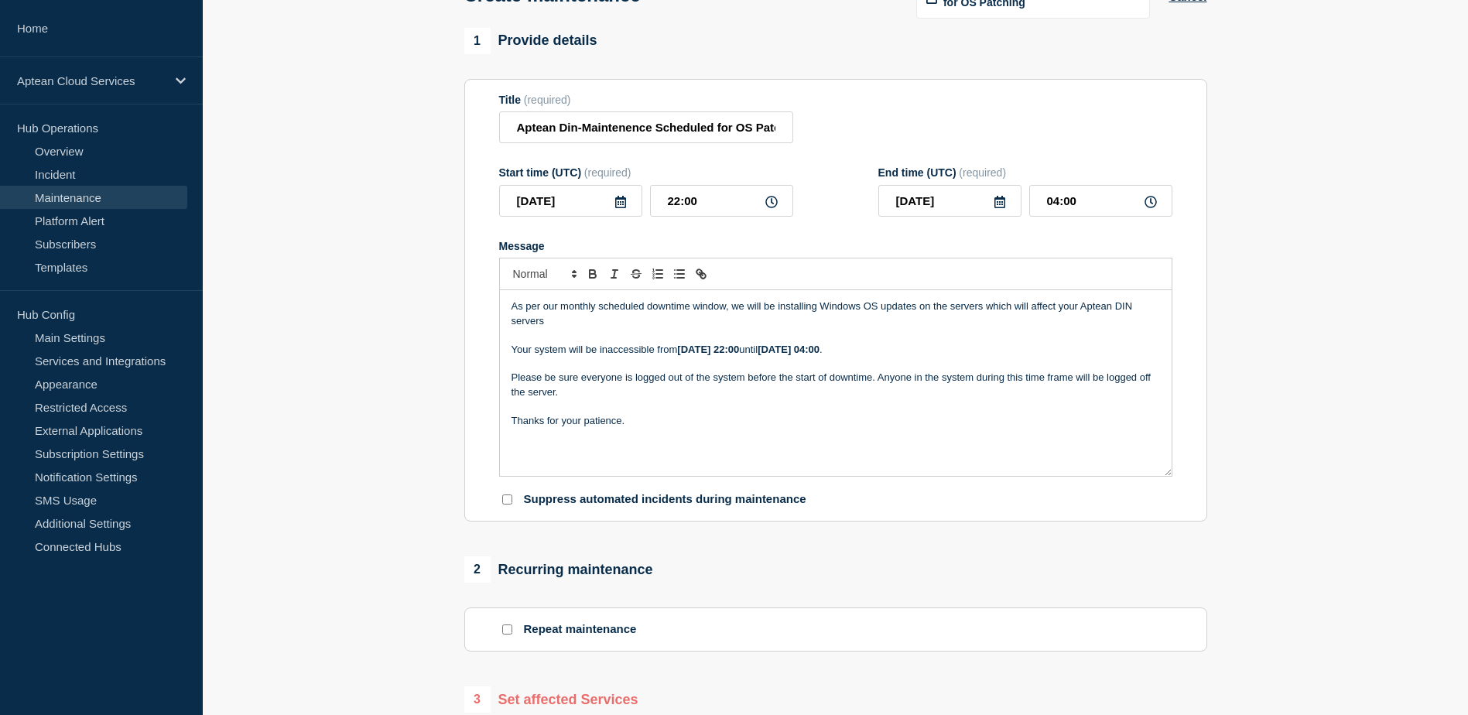
scroll to position [77, 0]
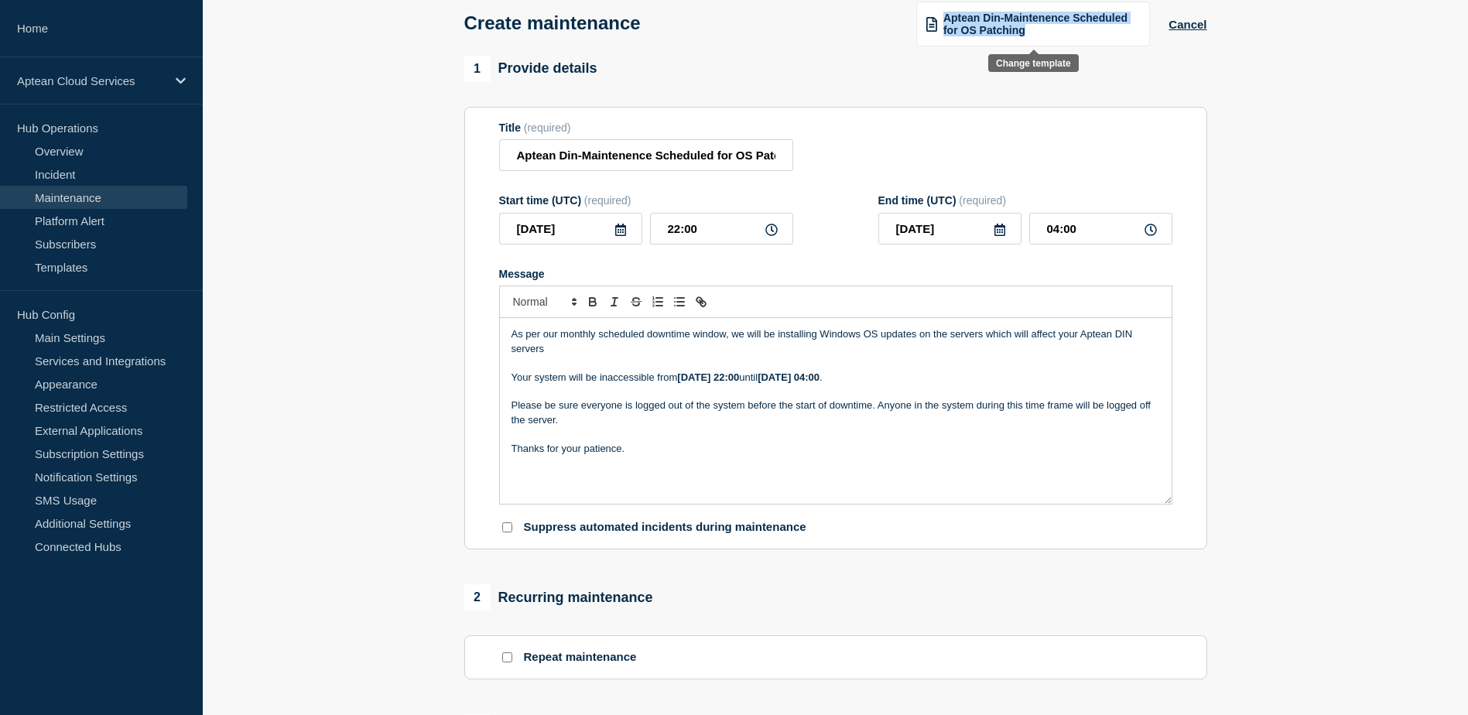
drag, startPoint x: 1043, startPoint y: 35, endPoint x: 940, endPoint y: 17, distance: 104.4
click at [940, 17] on div "Aptean Din-Maintenence Scheduled for OS Patching" at bounding box center [1033, 24] width 234 height 45
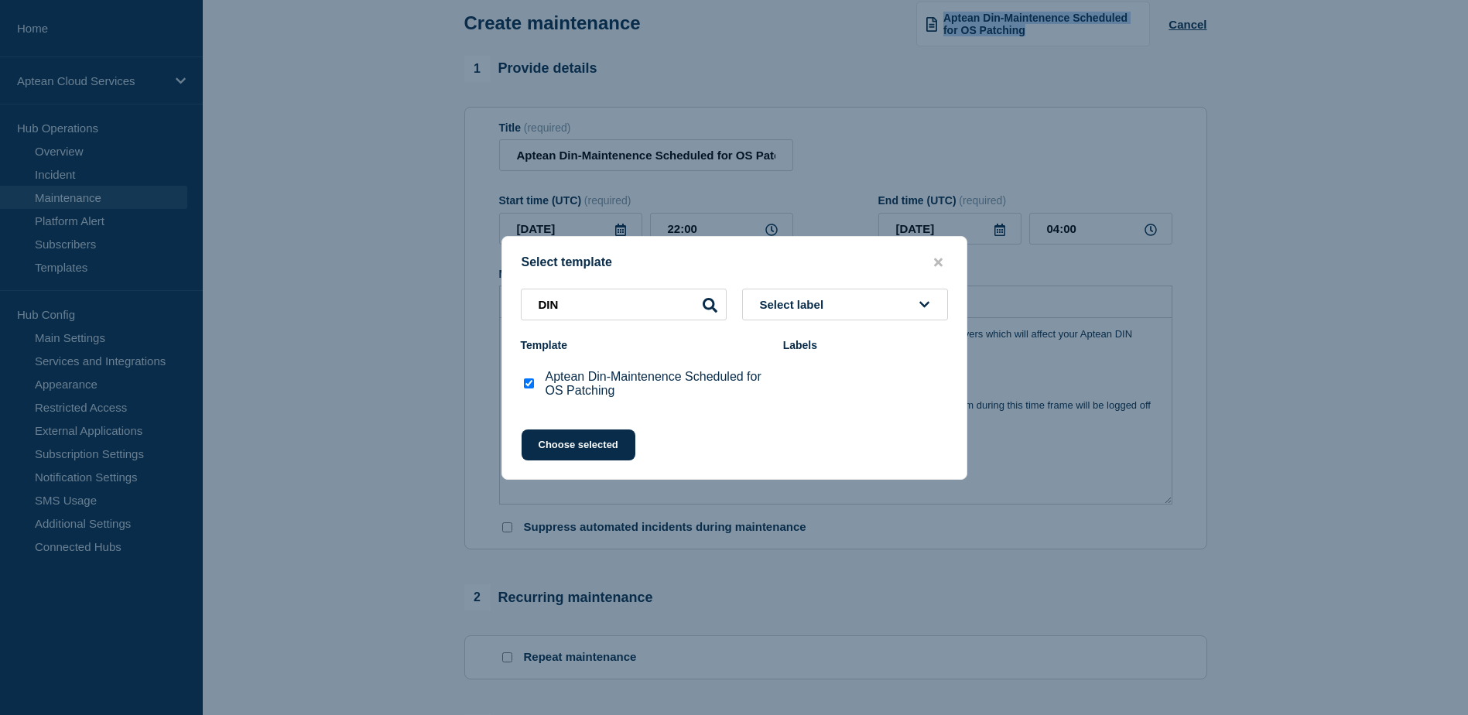
click at [945, 268] on button "close button" at bounding box center [938, 262] width 18 height 15
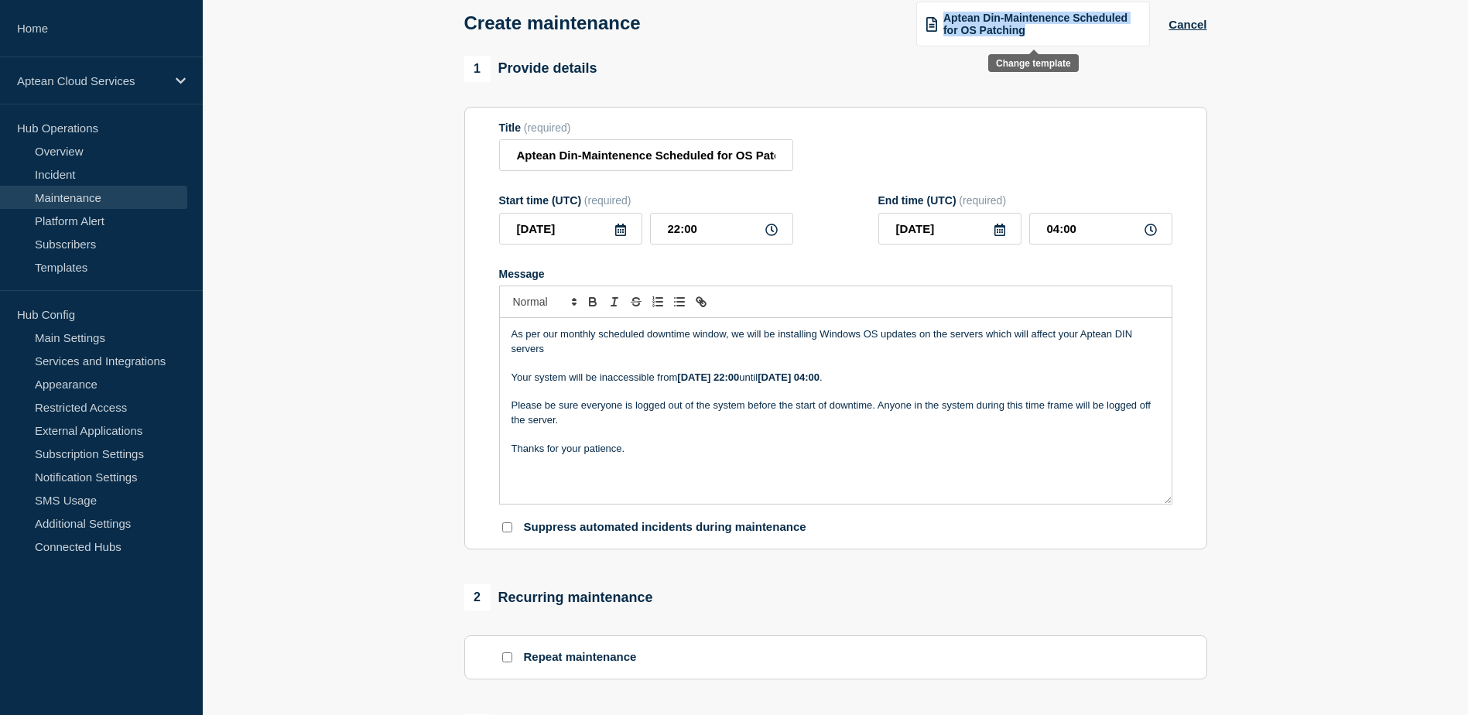
copy span "Aptean Din-Maintenence Scheduled for OS Patching"
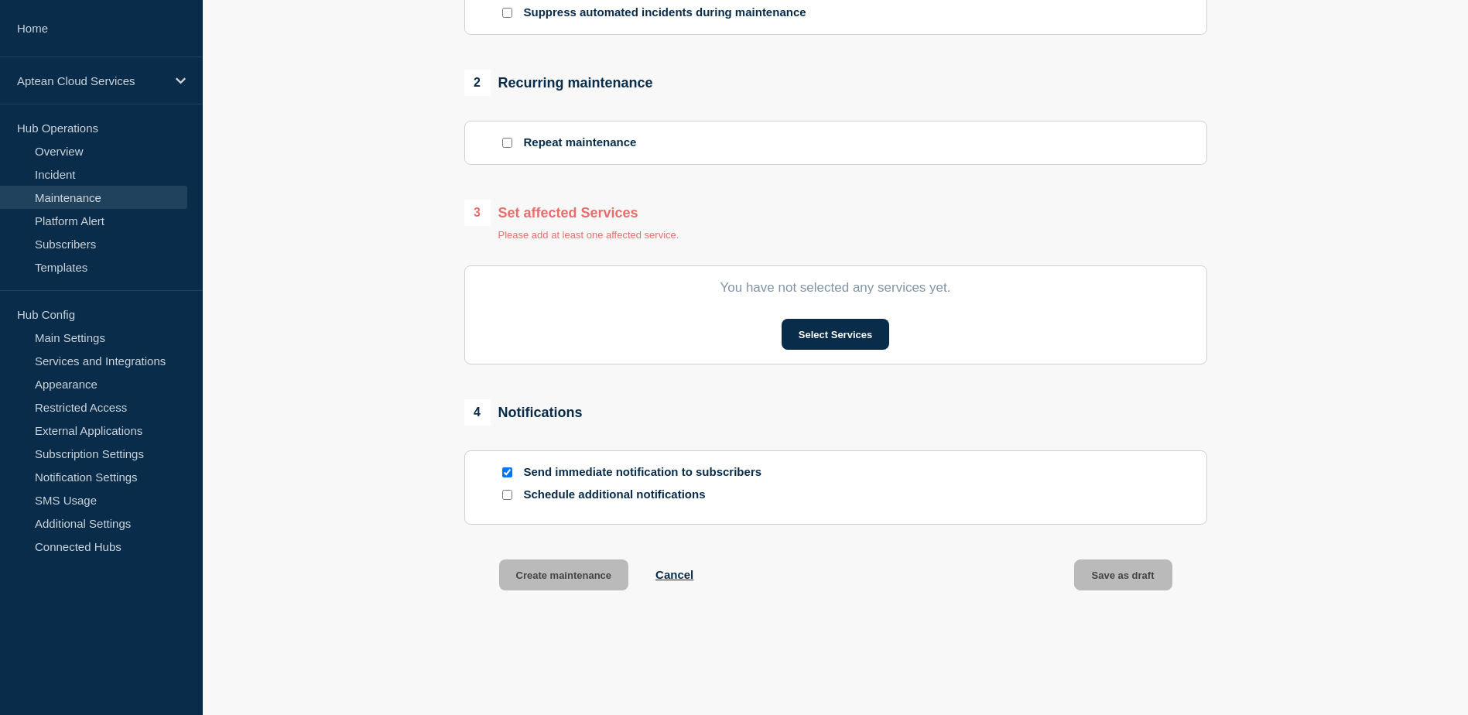
scroll to position [619, 0]
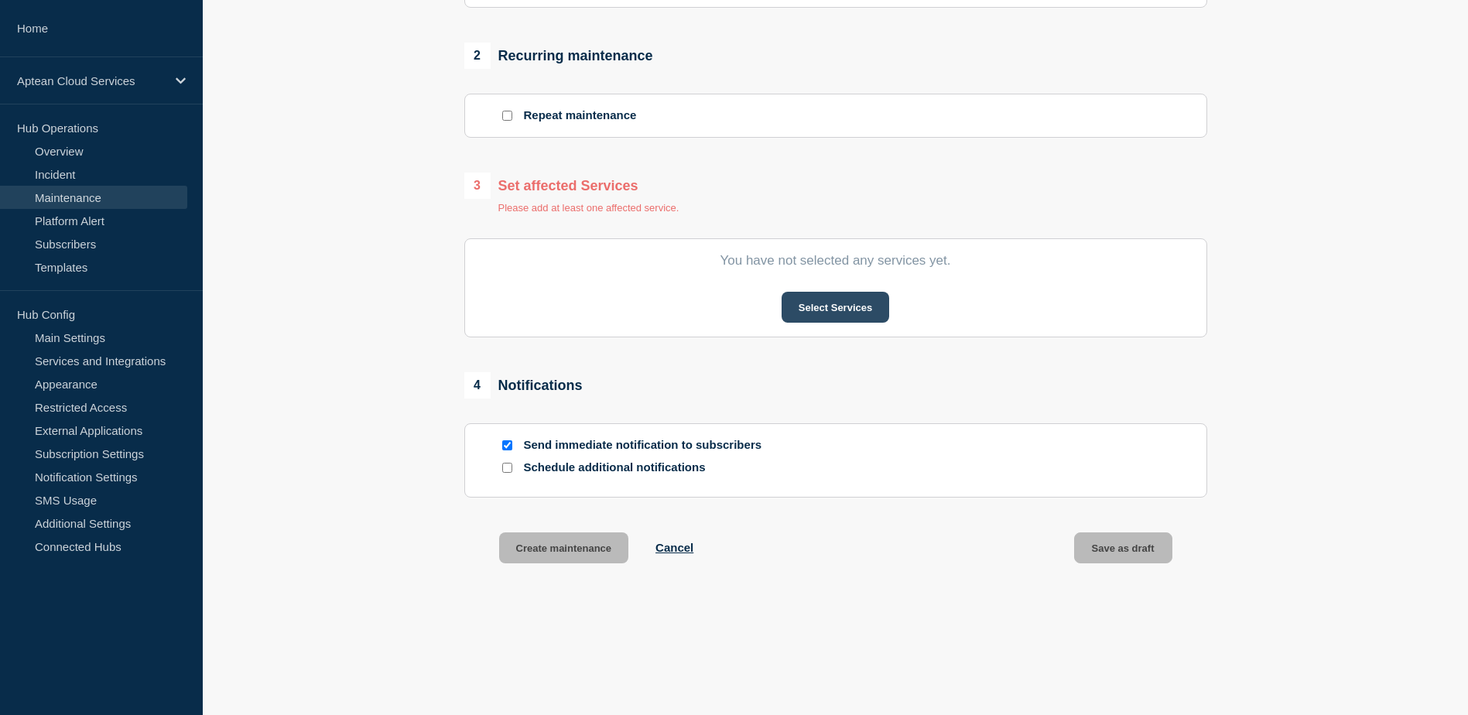
click at [833, 304] on button "Select Services" at bounding box center [836, 307] width 108 height 31
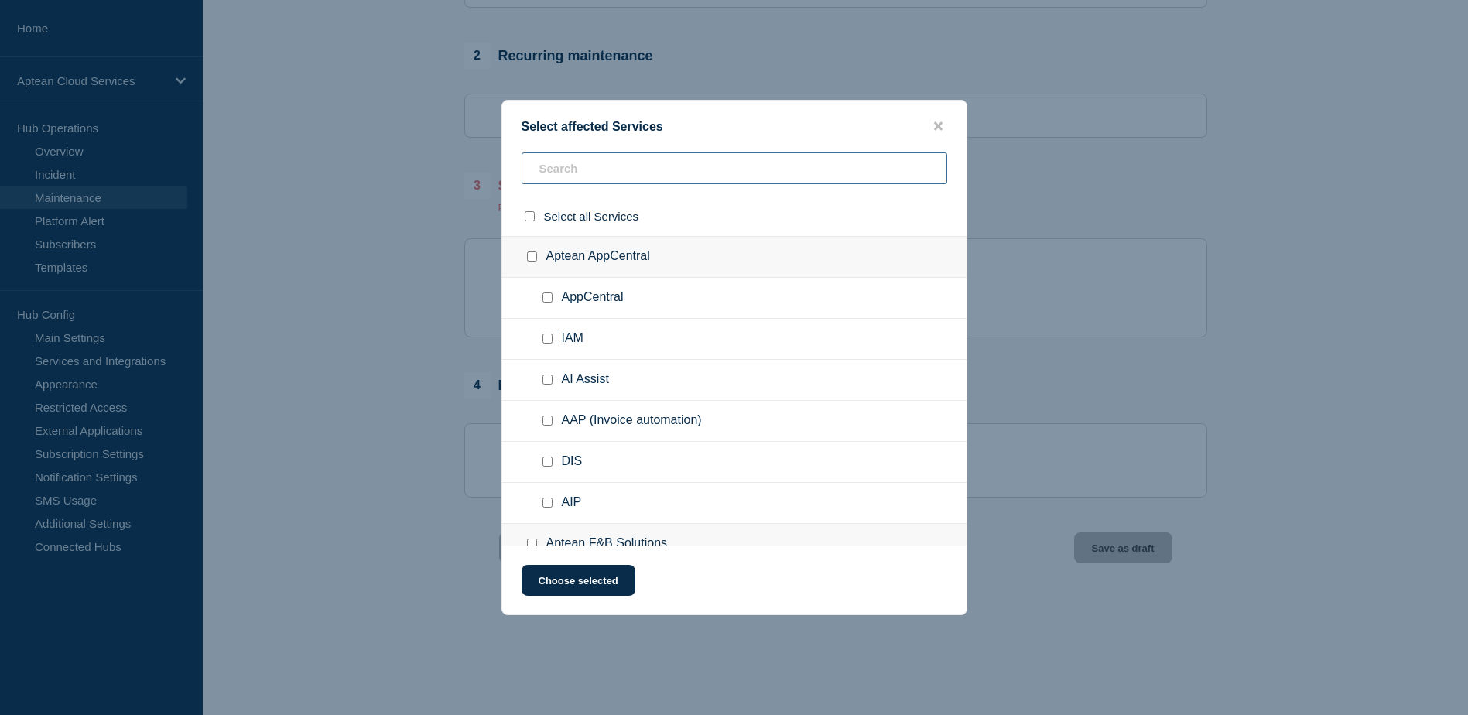
click at [641, 172] on input "text" at bounding box center [735, 168] width 426 height 32
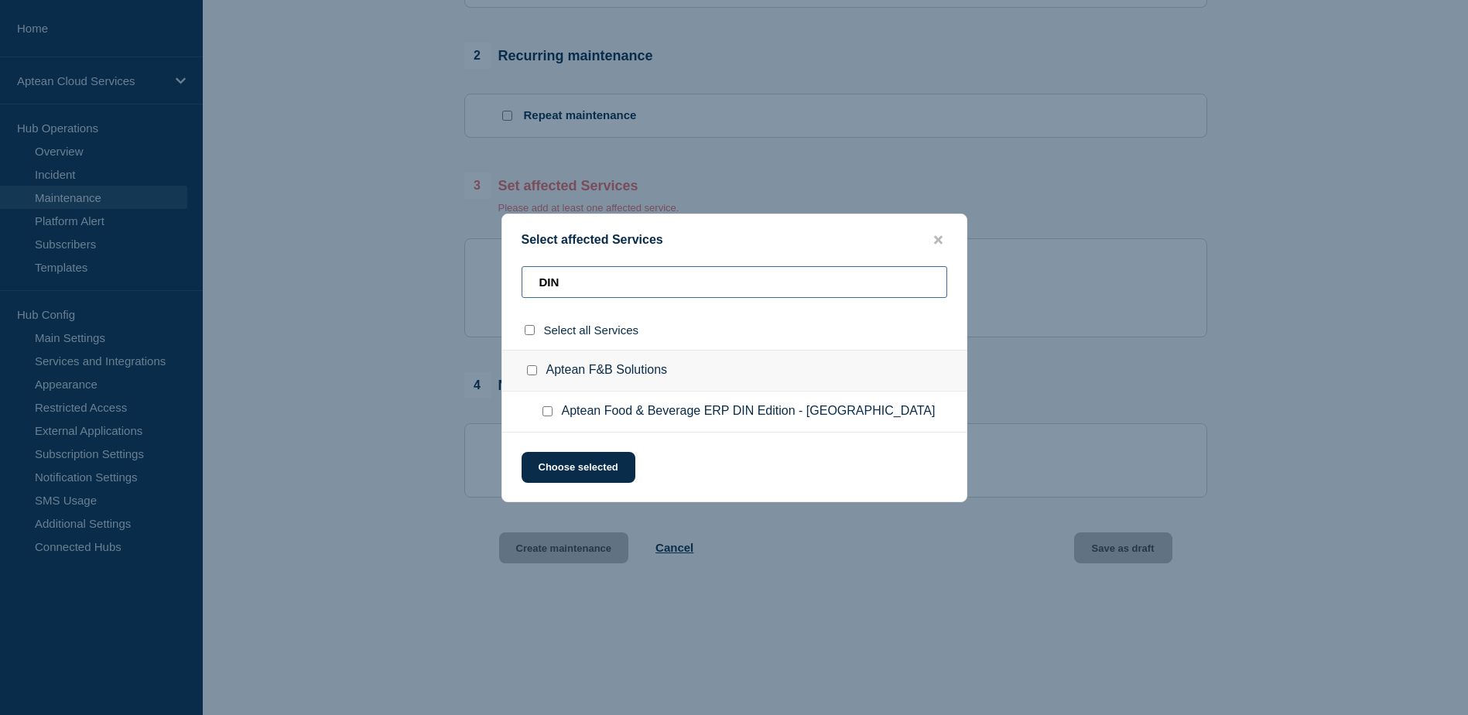
type input "DIN"
click at [550, 413] on input "Aptean Food & Beverage ERP DIN Edition - West Europe checkbox" at bounding box center [547, 411] width 10 height 10
checkbox input "true"
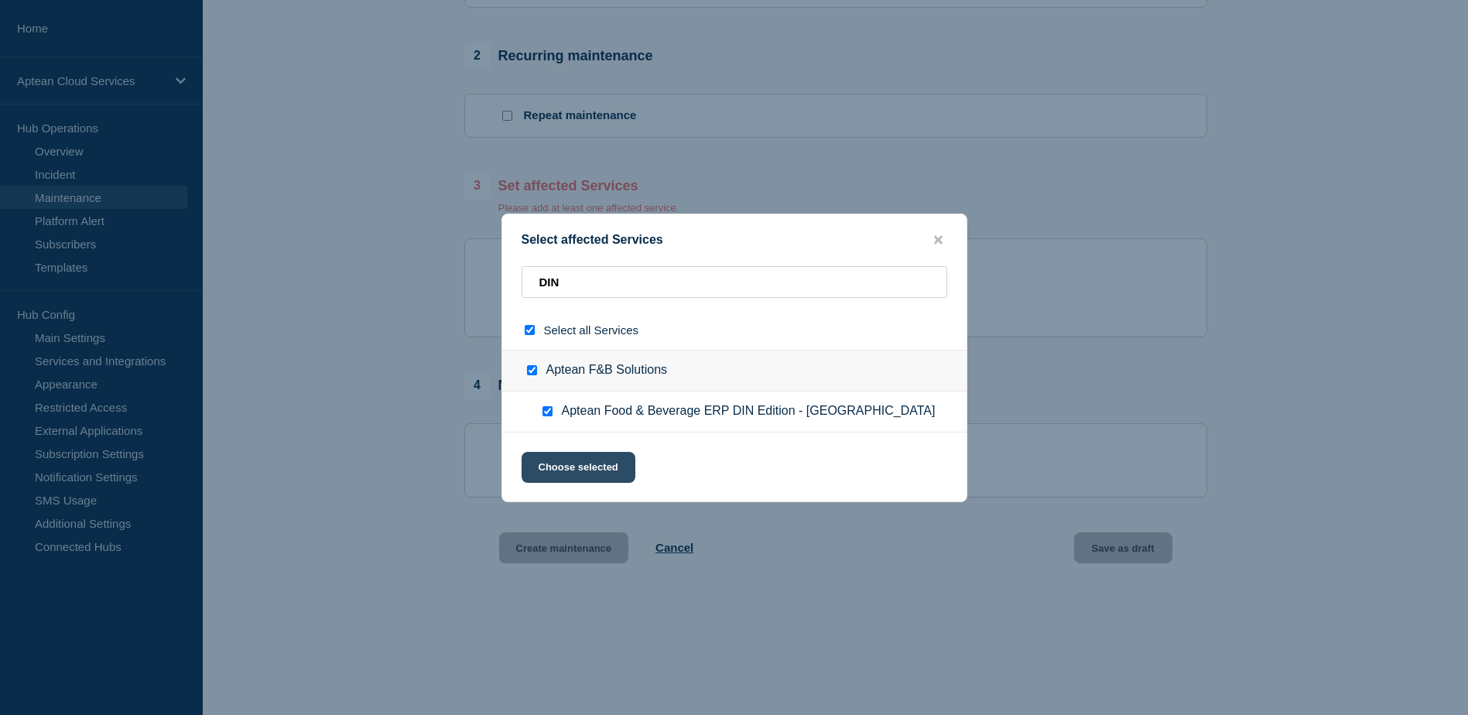
click at [570, 467] on button "Choose selected" at bounding box center [579, 467] width 114 height 31
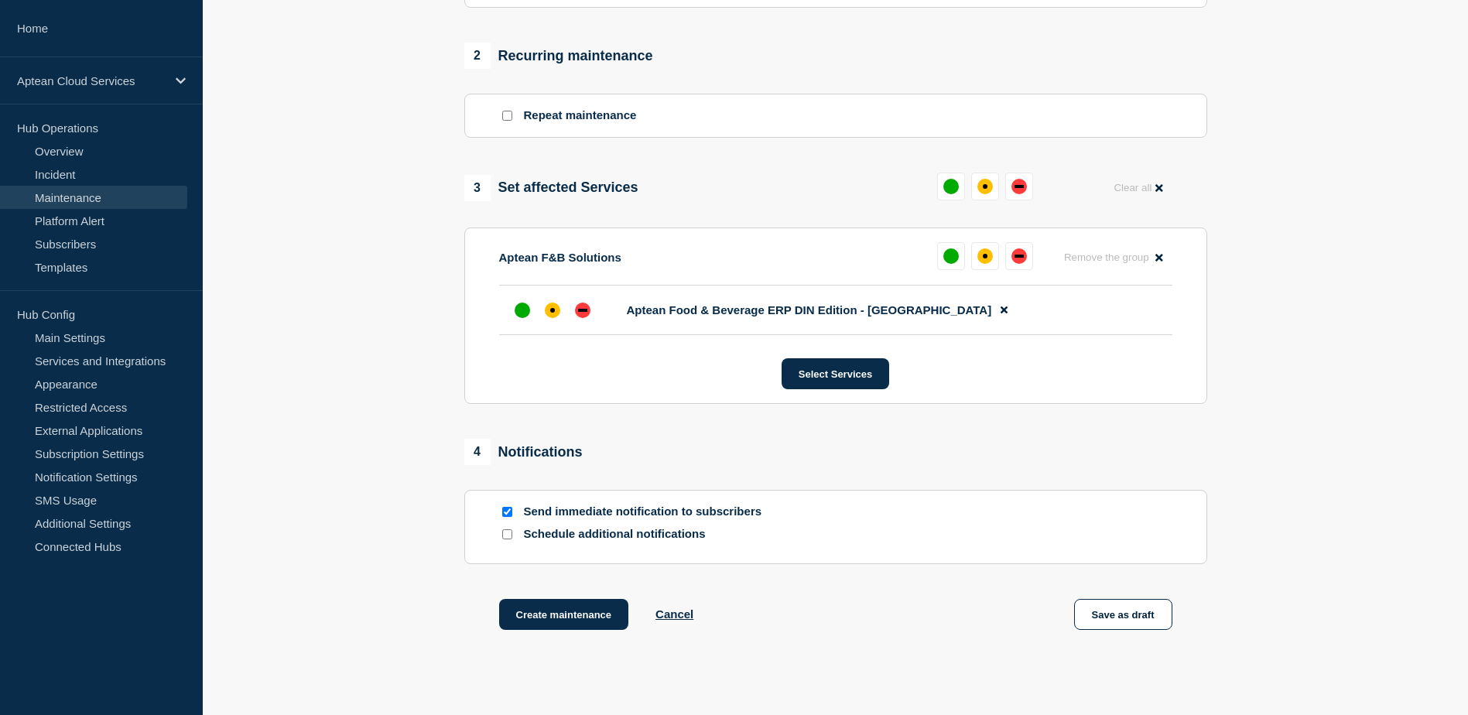
click at [503, 539] on input "Schedule additional notifications" at bounding box center [507, 534] width 10 height 10
checkbox input "true"
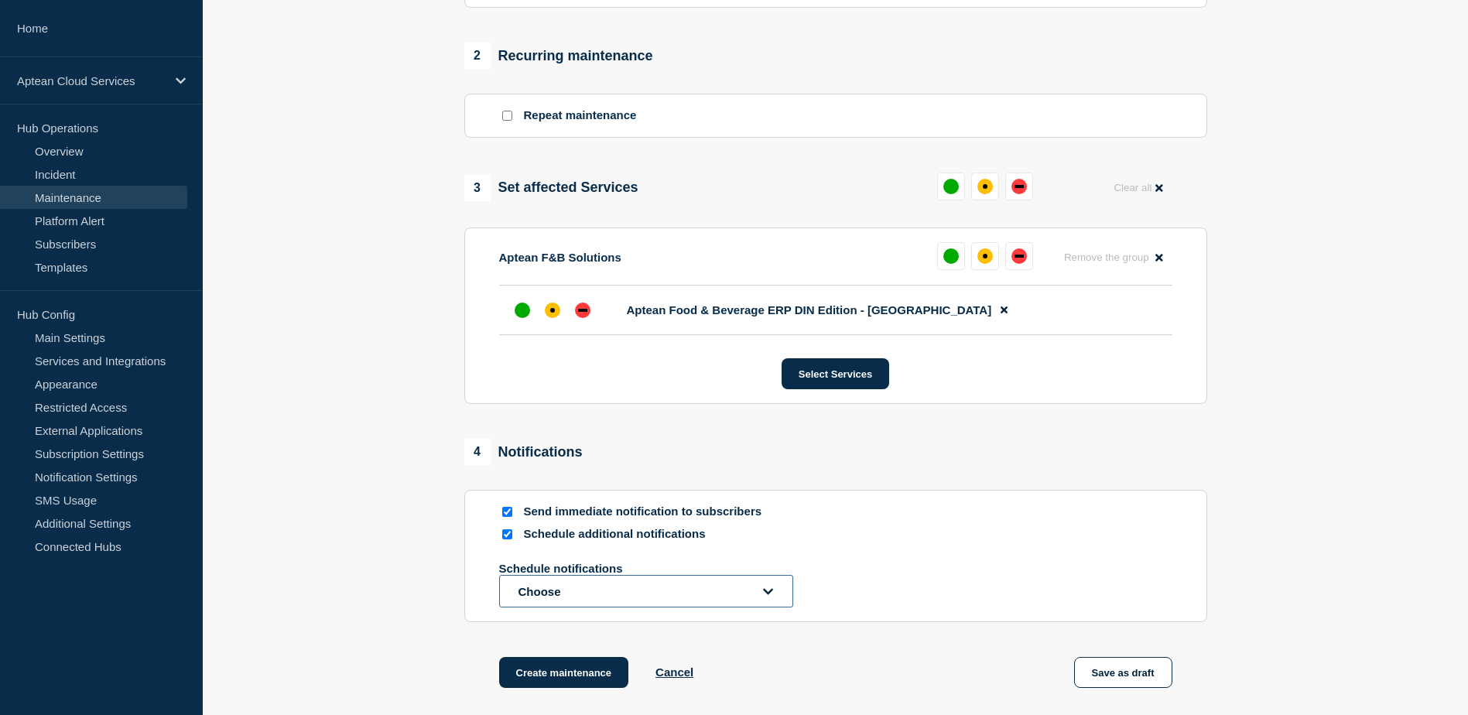
click at [590, 593] on button "Choose" at bounding box center [646, 591] width 294 height 32
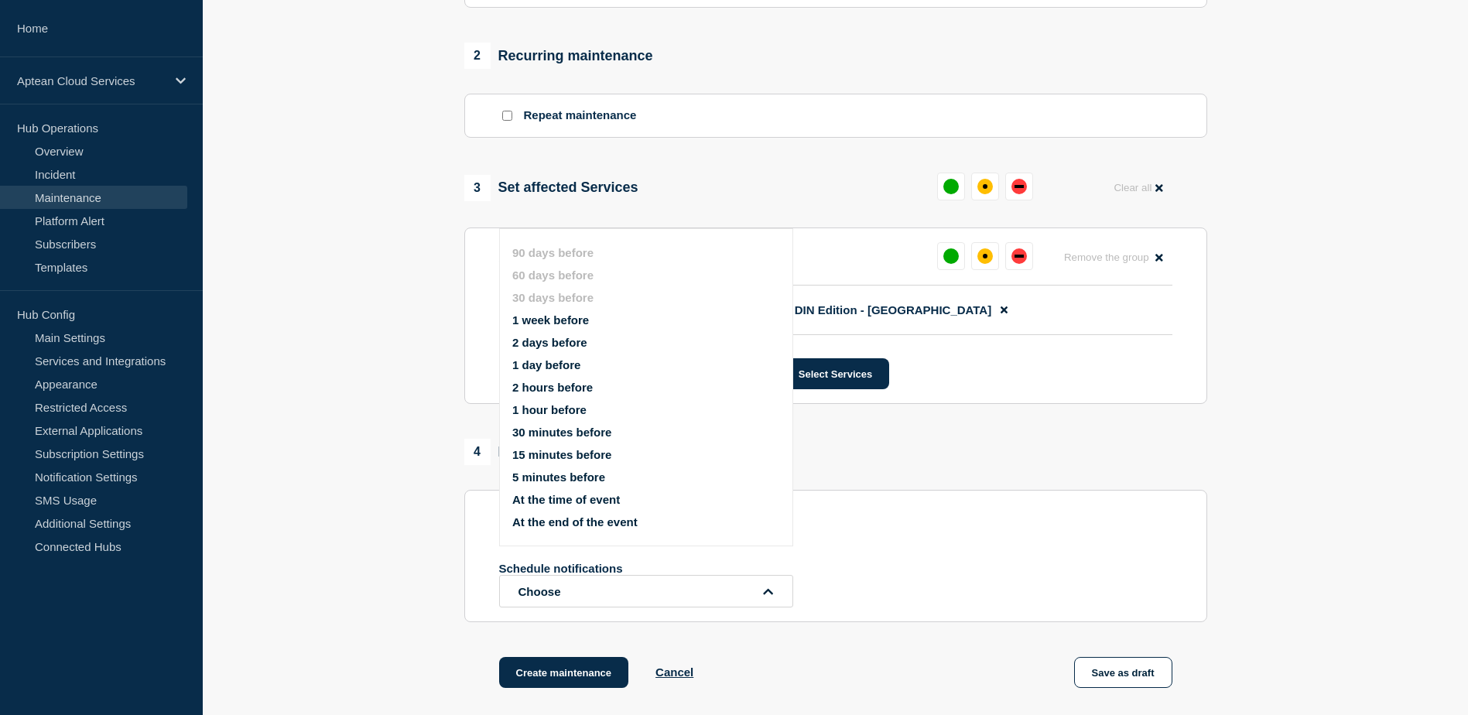
click at [566, 409] on button "1 hour before" at bounding box center [549, 409] width 74 height 13
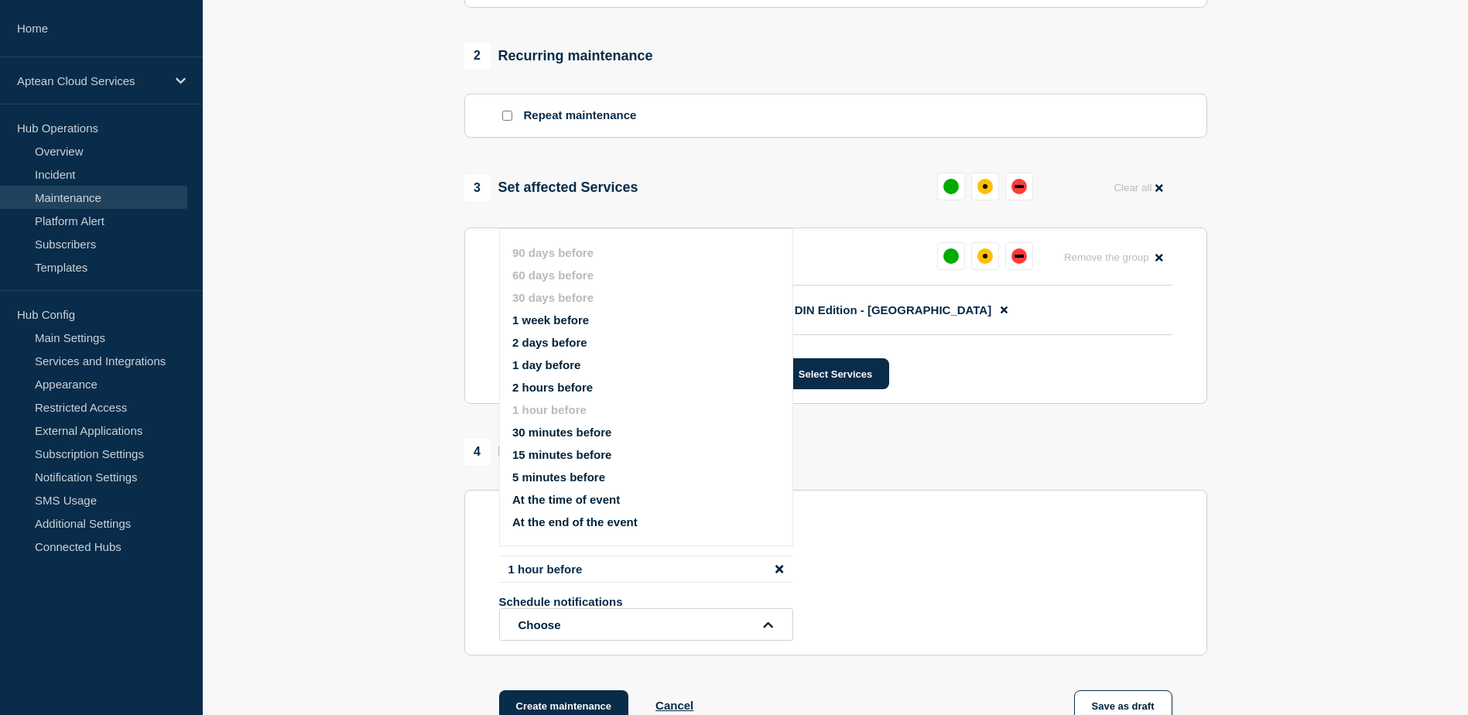
click at [843, 605] on div "Schedule notifications Choose" at bounding box center [835, 618] width 673 height 46
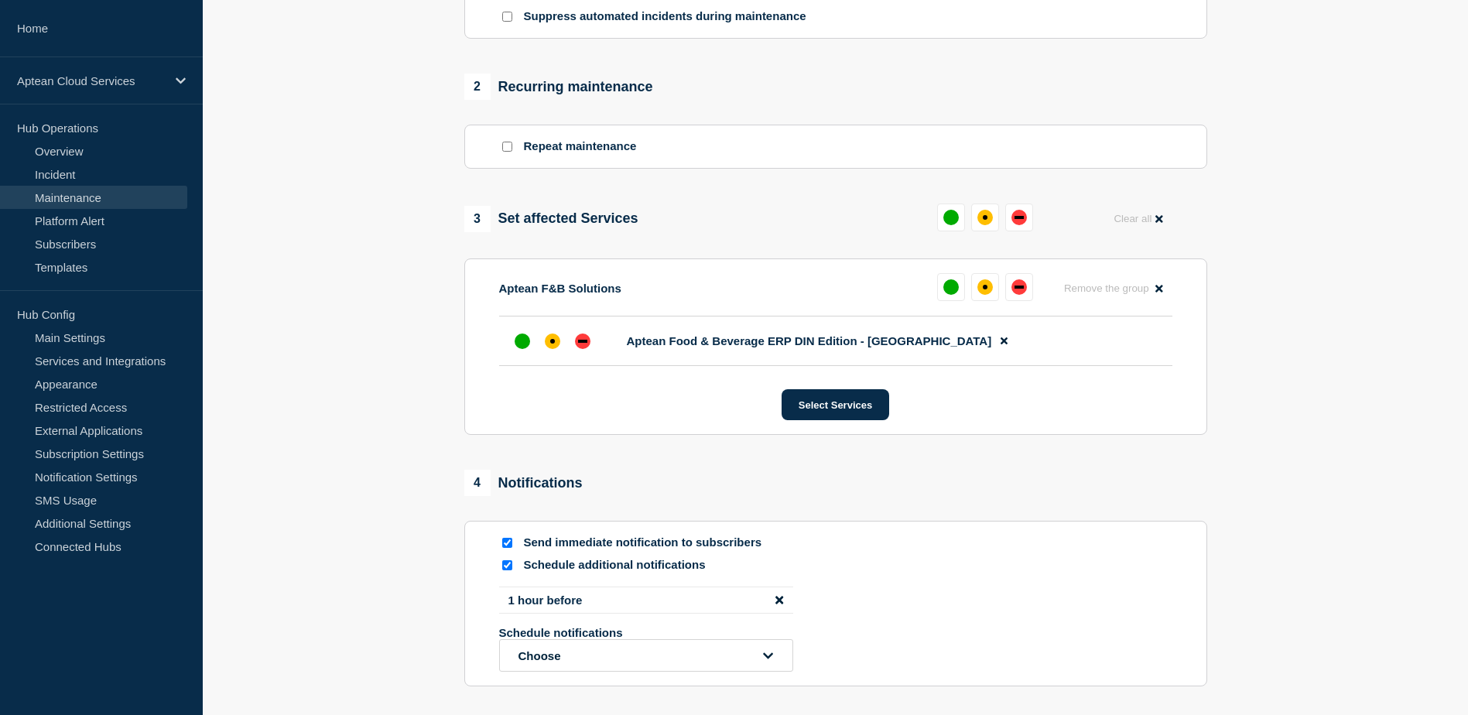
scroll to position [807, 0]
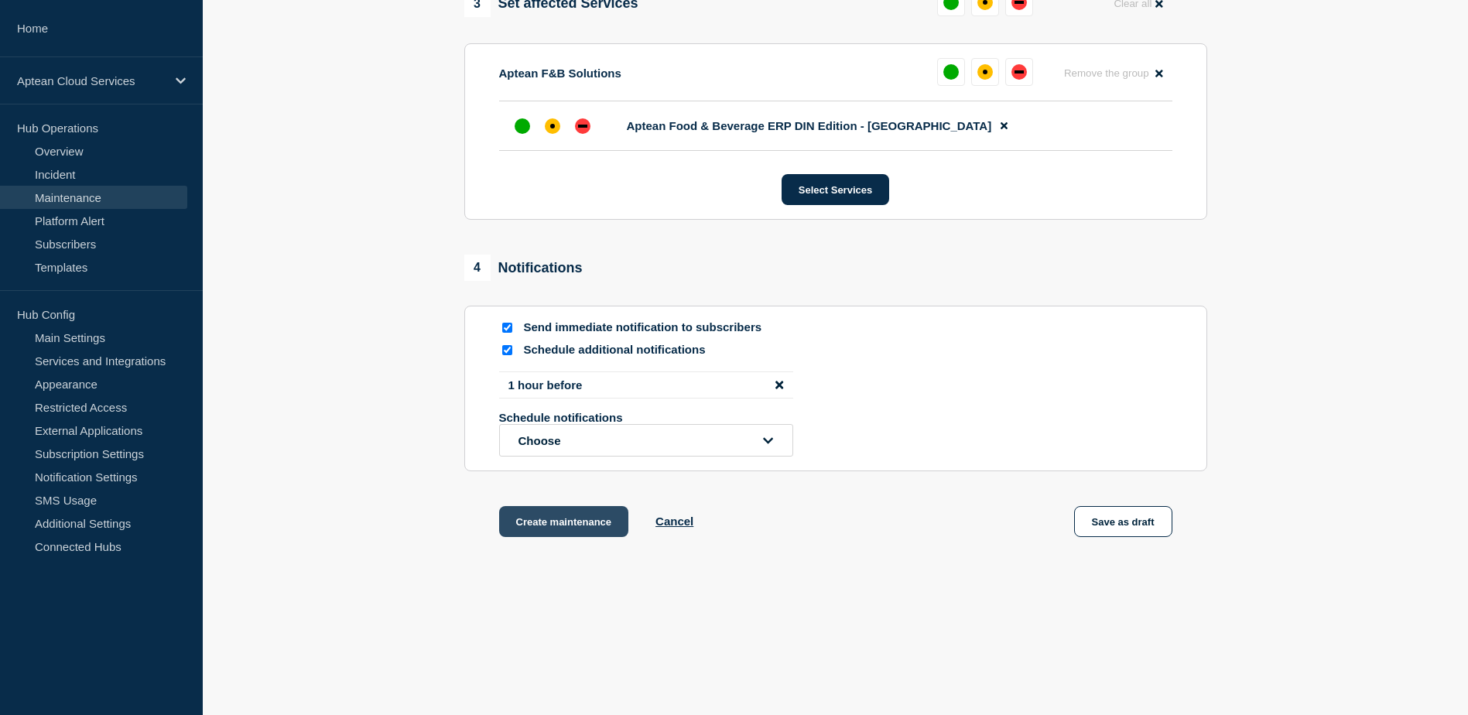
click at [579, 524] on button "Create maintenance" at bounding box center [564, 521] width 130 height 31
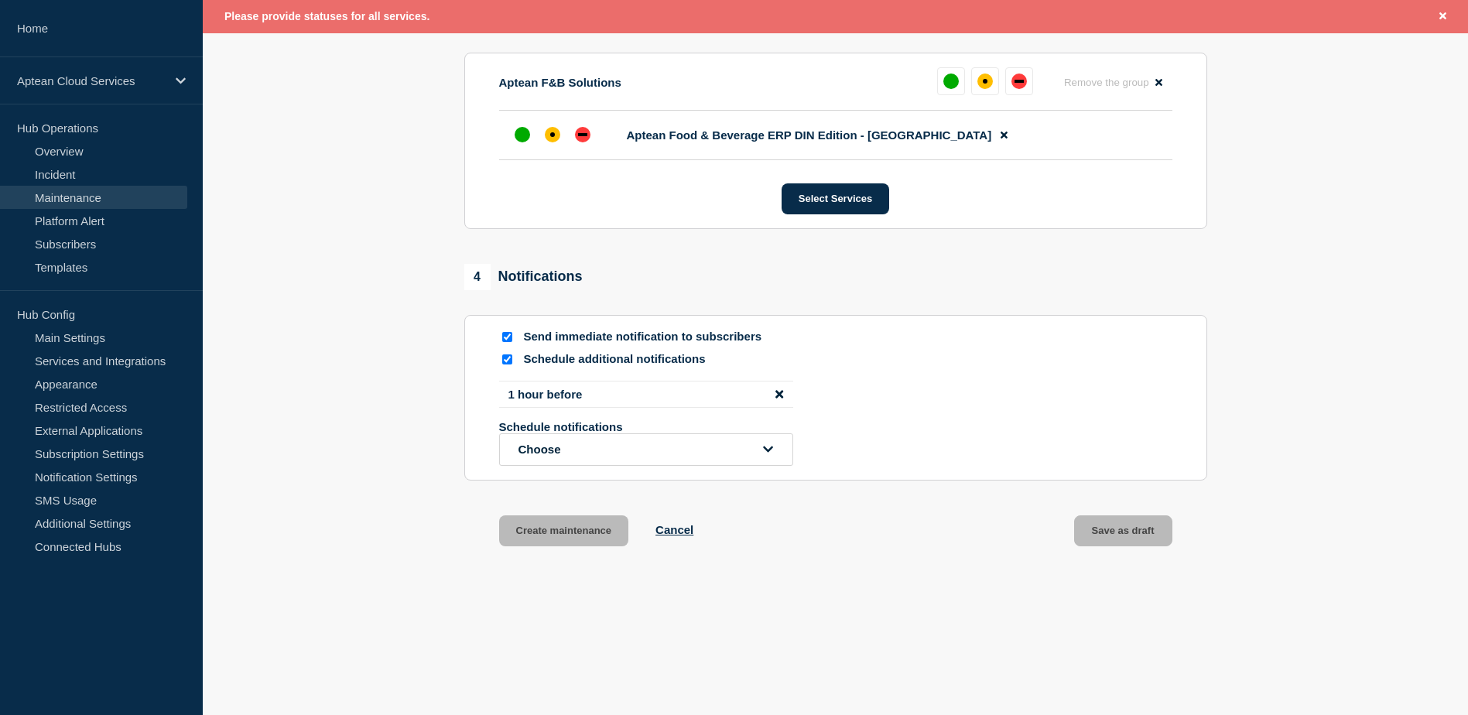
scroll to position [761, 0]
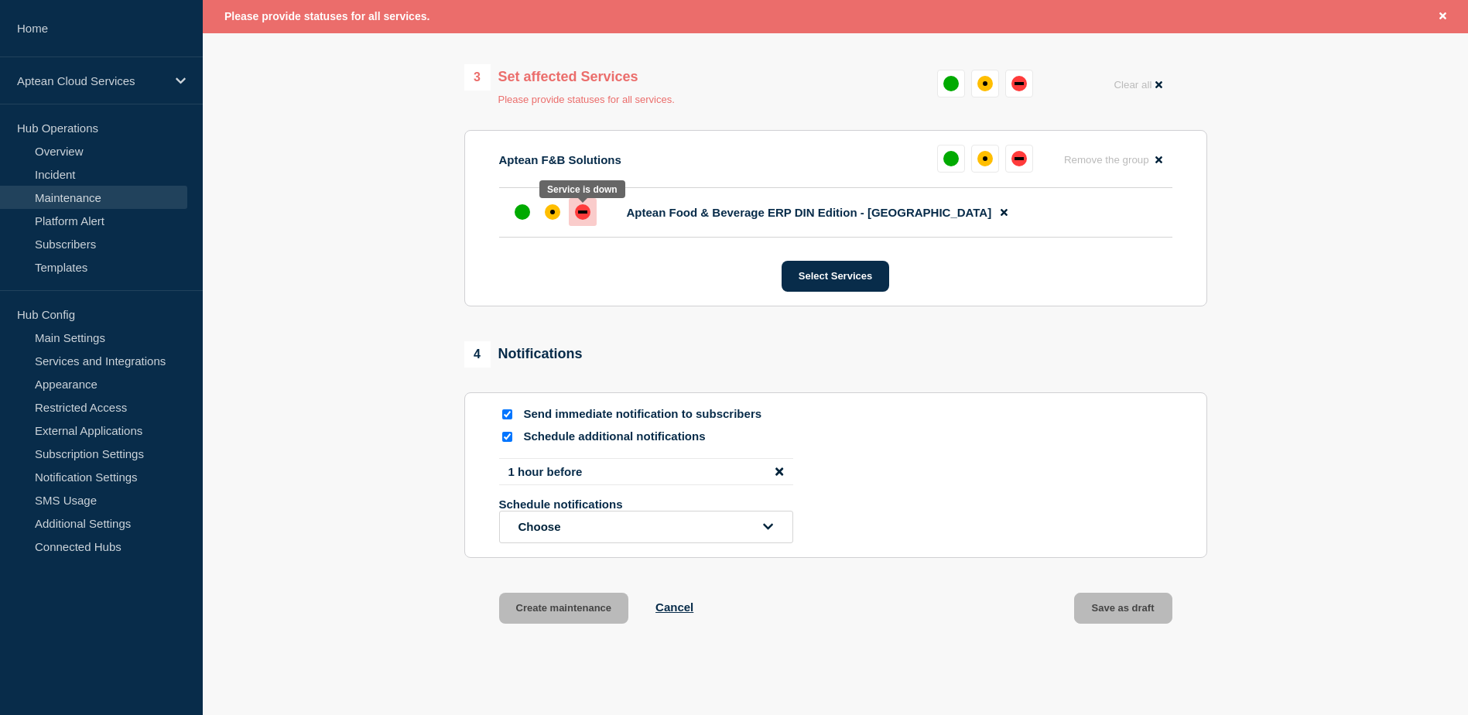
click at [584, 220] on div "down" at bounding box center [582, 211] width 15 height 15
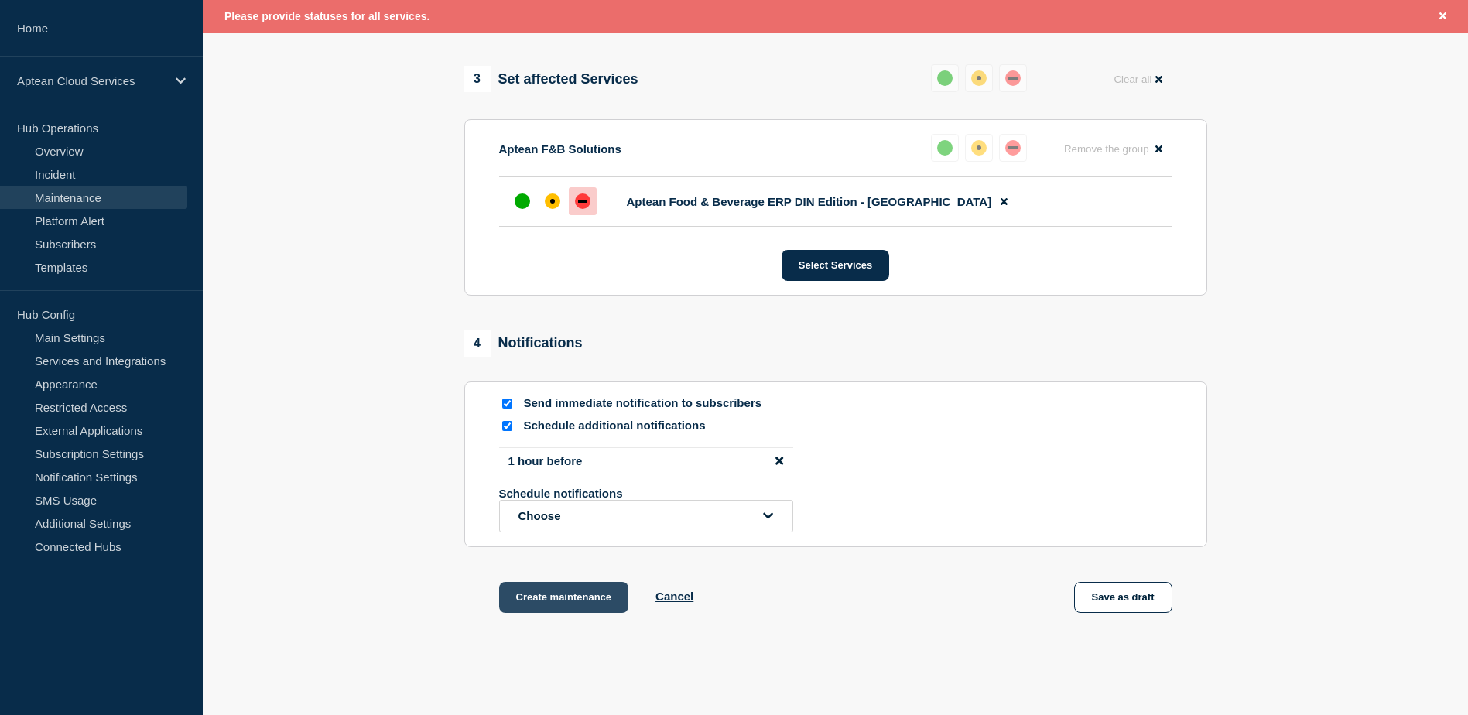
click at [556, 604] on button "Create maintenance" at bounding box center [564, 597] width 130 height 31
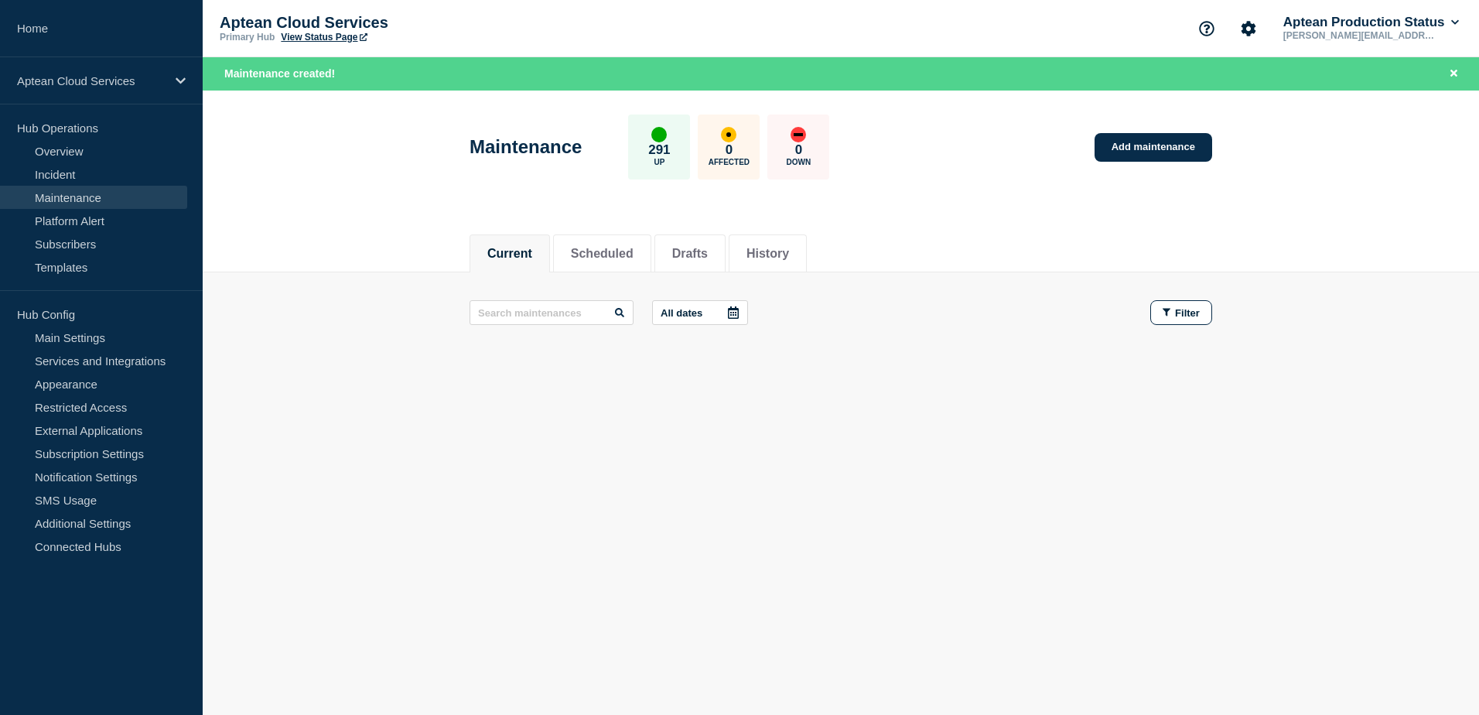
drag, startPoint x: 1147, startPoint y: 152, endPoint x: 1141, endPoint y: 84, distance: 68.4
click at [1147, 152] on link "Add maintenance" at bounding box center [1154, 147] width 118 height 29
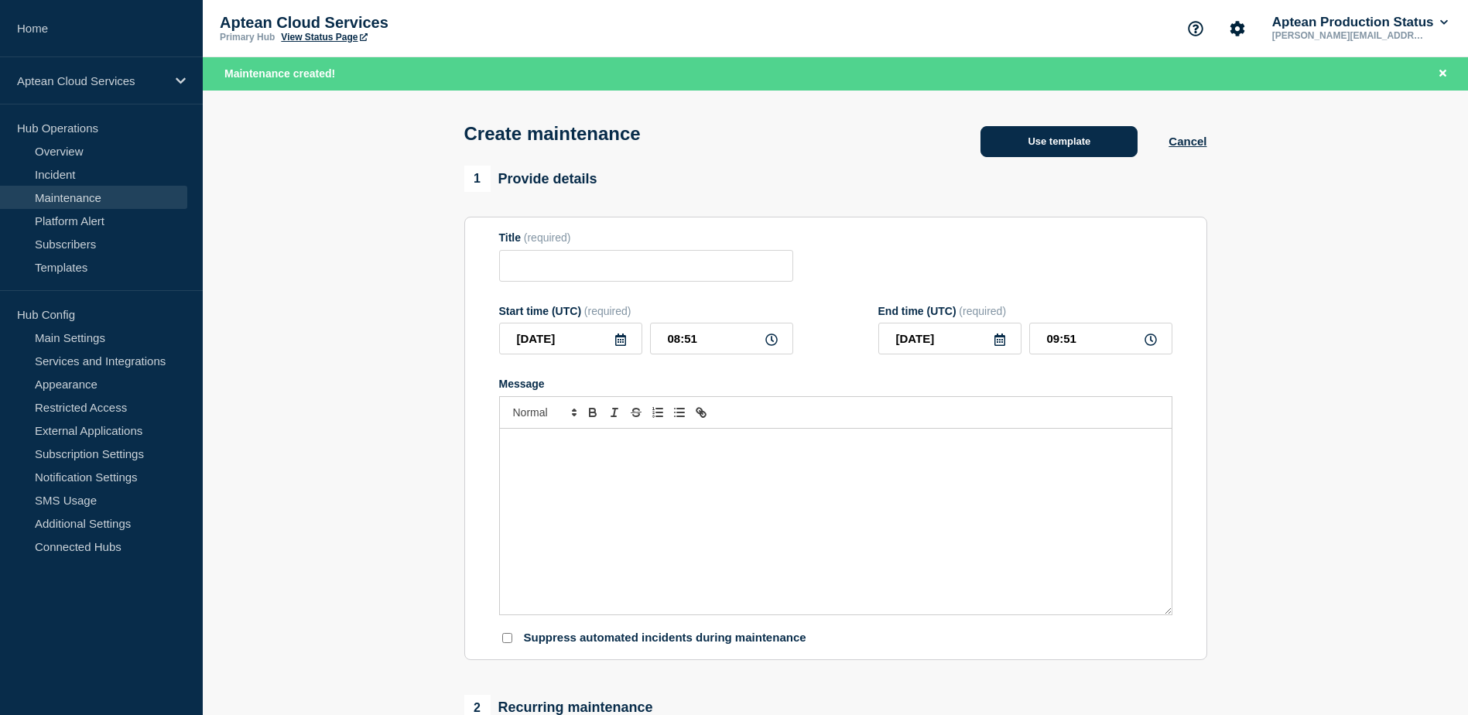
click at [1083, 131] on button "Use template" at bounding box center [1058, 141] width 157 height 31
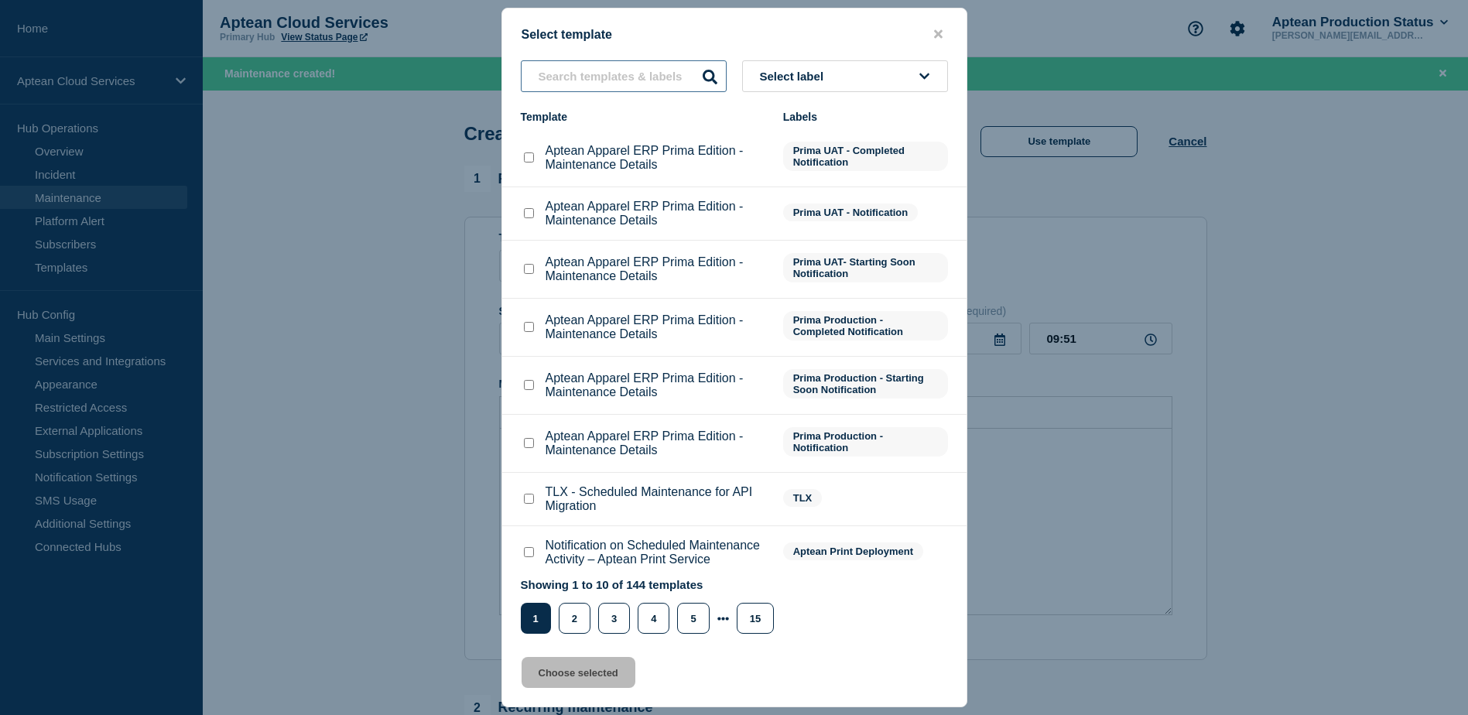
click at [614, 72] on input "text" at bounding box center [624, 76] width 206 height 32
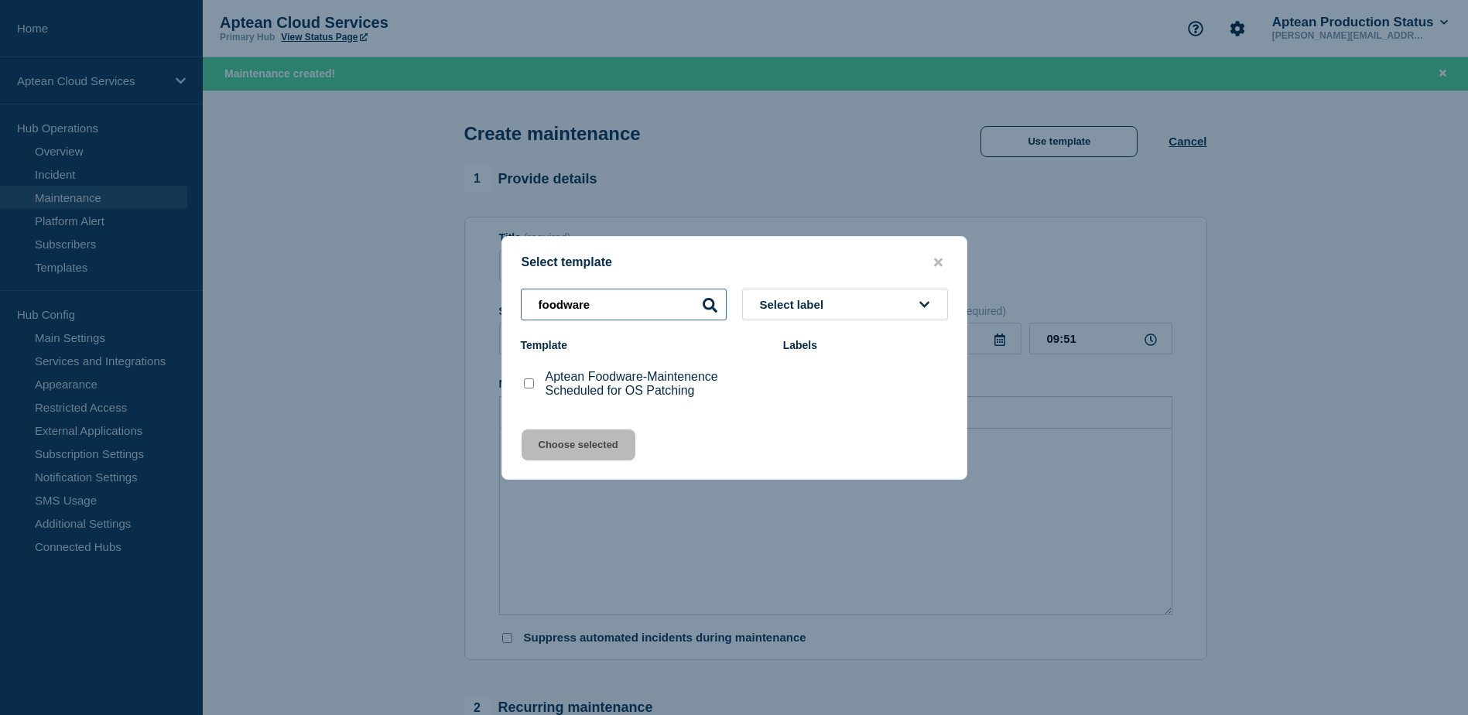
type input "foodware"
click at [528, 386] on input "Aptean Foodware-Maintenence Scheduled for OS Patching checkbox" at bounding box center [529, 383] width 10 height 10
checkbox input "true"
click at [567, 450] on button "Choose selected" at bounding box center [579, 444] width 114 height 31
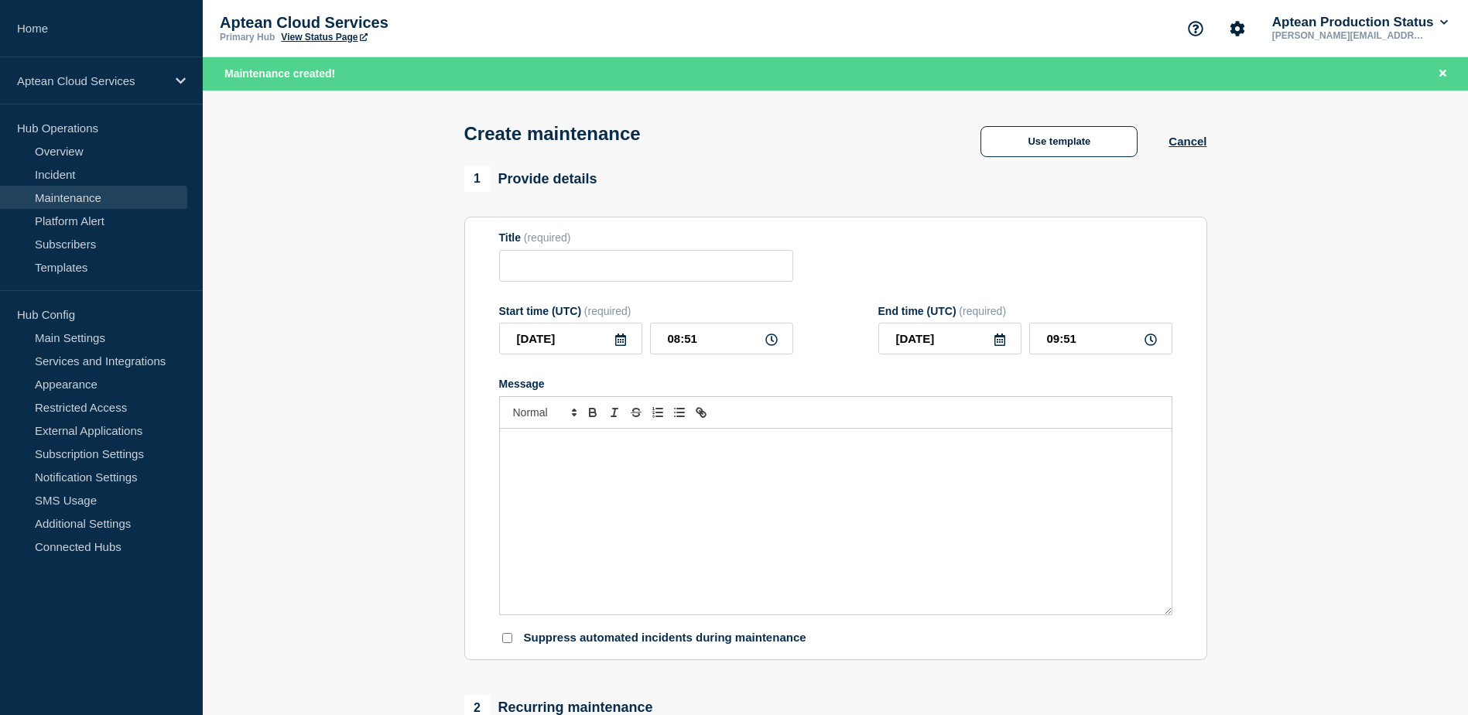
type input "Aptean Foodware-Maintenence Scheduled for OS Patching"
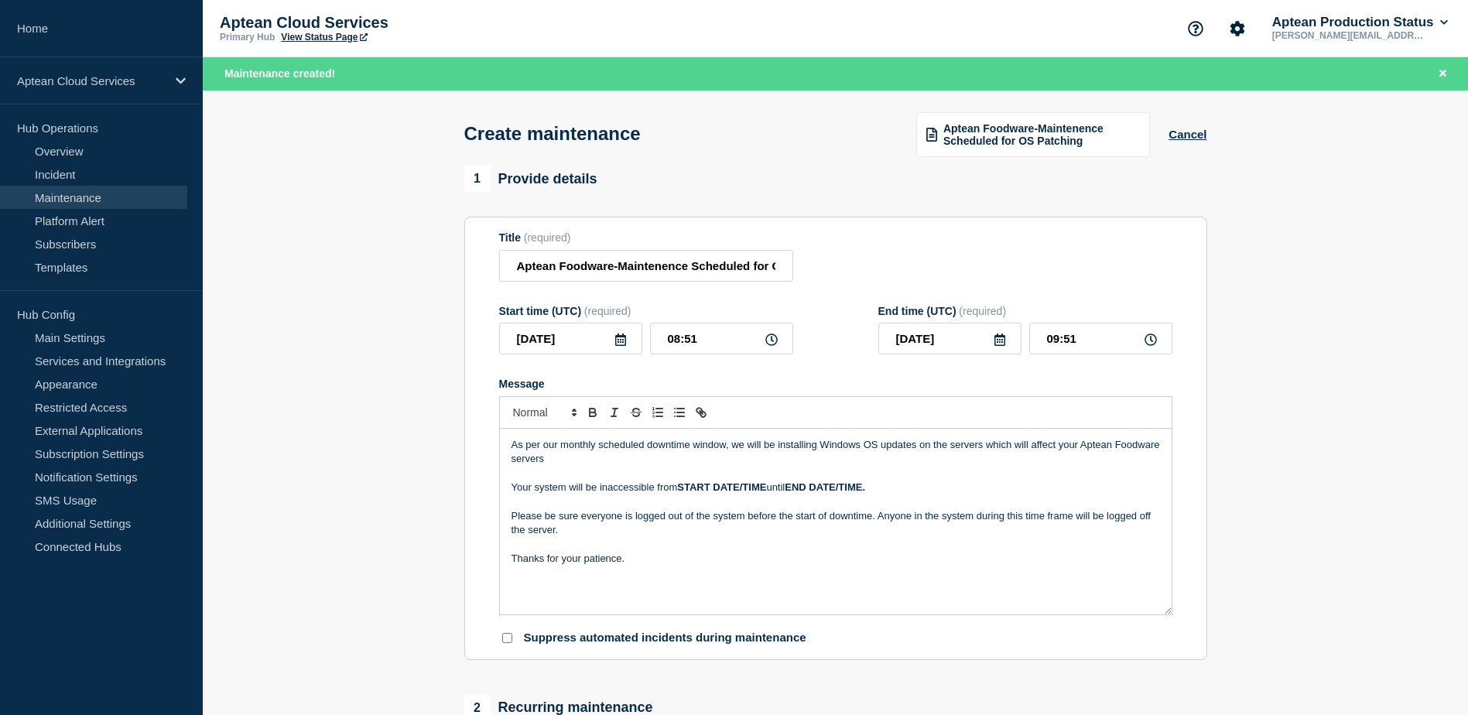
click at [621, 346] on icon at bounding box center [620, 339] width 12 height 12
click at [675, 505] on div "25" at bounding box center [676, 509] width 22 height 22
type input "[DATE]"
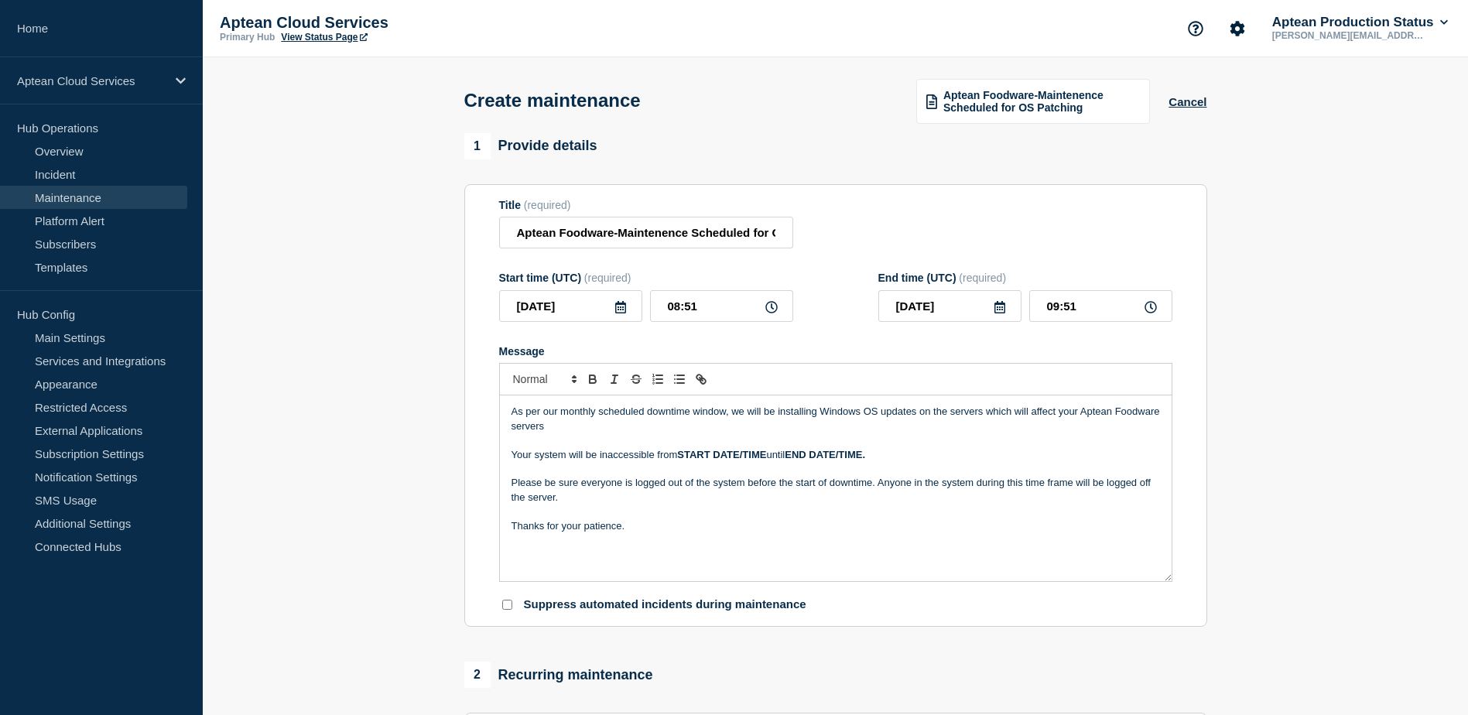
click at [998, 313] on icon at bounding box center [1000, 307] width 12 height 12
click at [1060, 477] on div "25" at bounding box center [1055, 477] width 22 height 22
click at [1055, 311] on input "09:51" at bounding box center [1100, 306] width 143 height 32
click at [1056, 310] on input "09:51" at bounding box center [1100, 306] width 143 height 32
click at [677, 313] on input "08:51" at bounding box center [721, 306] width 143 height 32
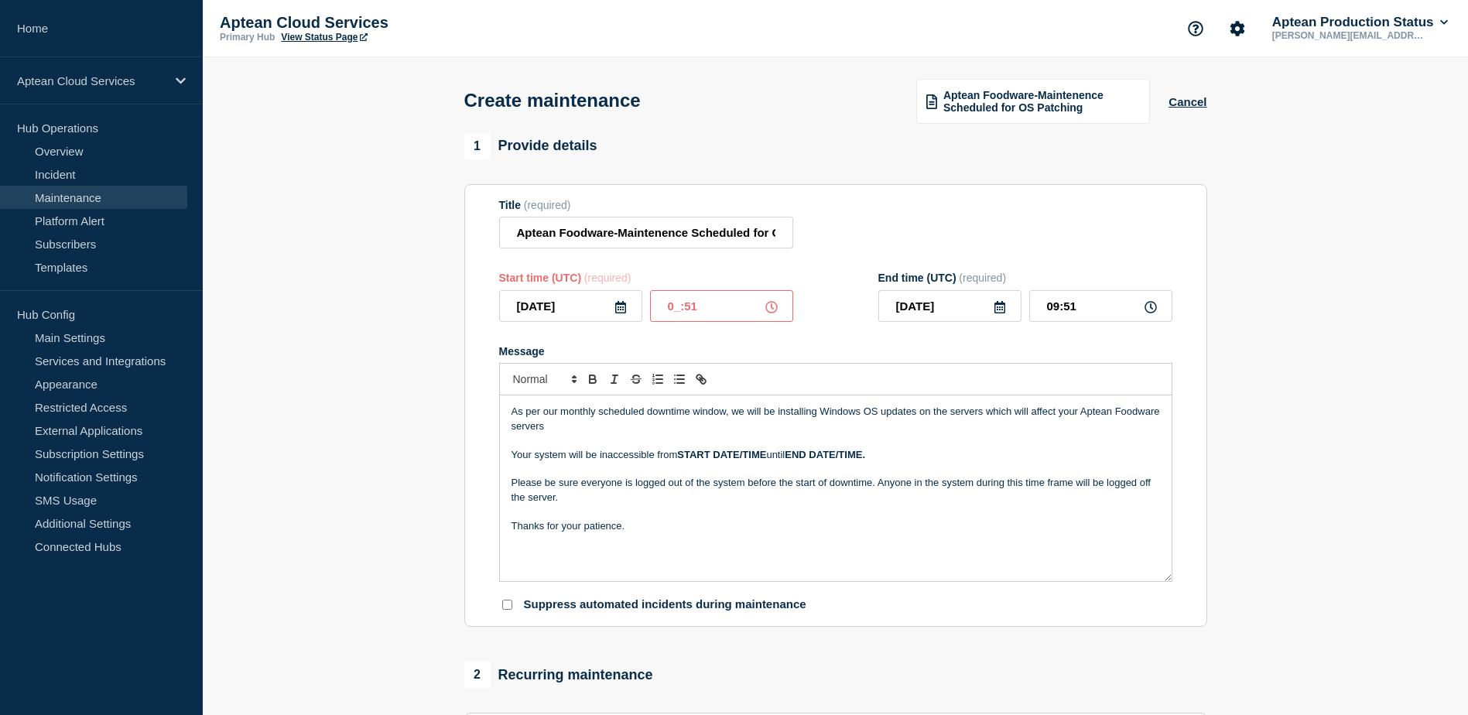
type input "06:51"
type input "07:51"
click at [714, 305] on input "06:51" at bounding box center [721, 306] width 143 height 32
type input "06:30"
type input "07:30"
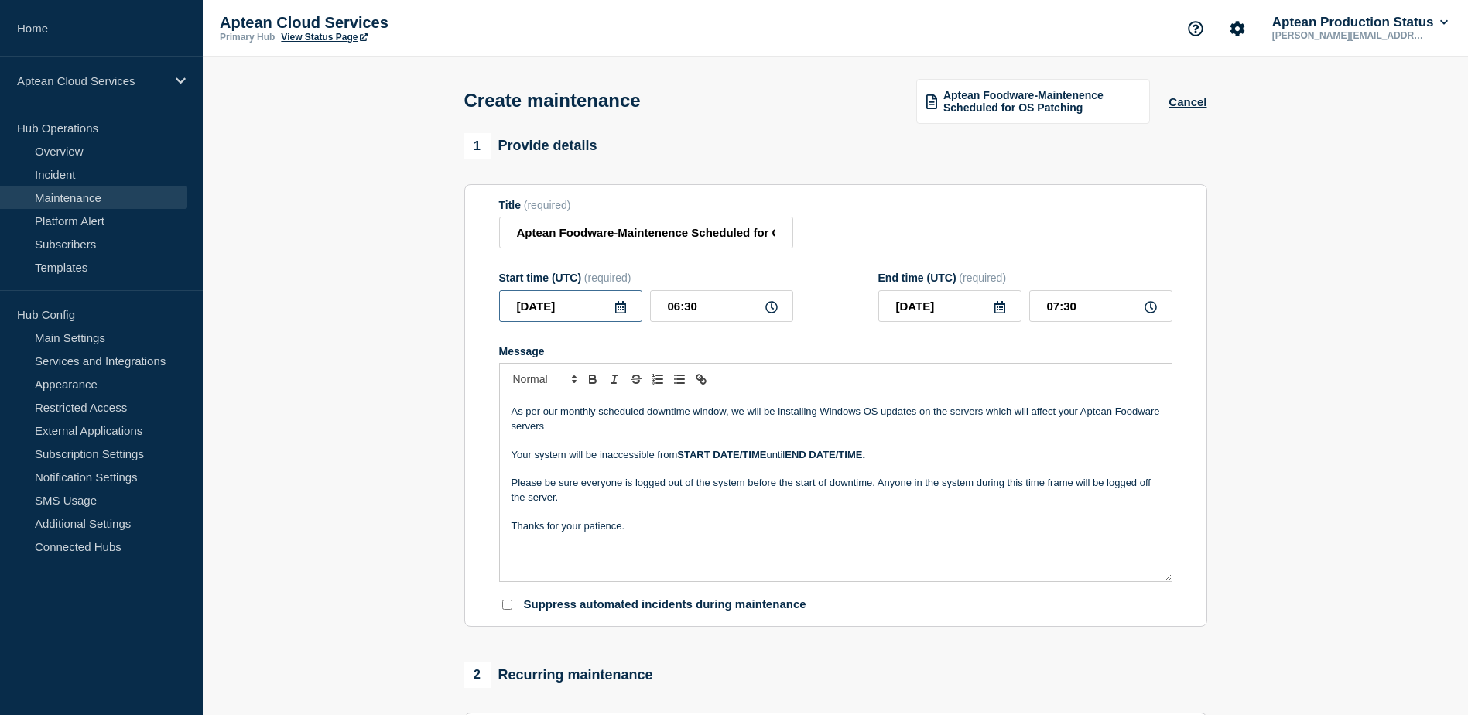
drag, startPoint x: 576, startPoint y: 316, endPoint x: 514, endPoint y: 317, distance: 62.7
click at [514, 317] on input "[DATE]" at bounding box center [570, 306] width 143 height 32
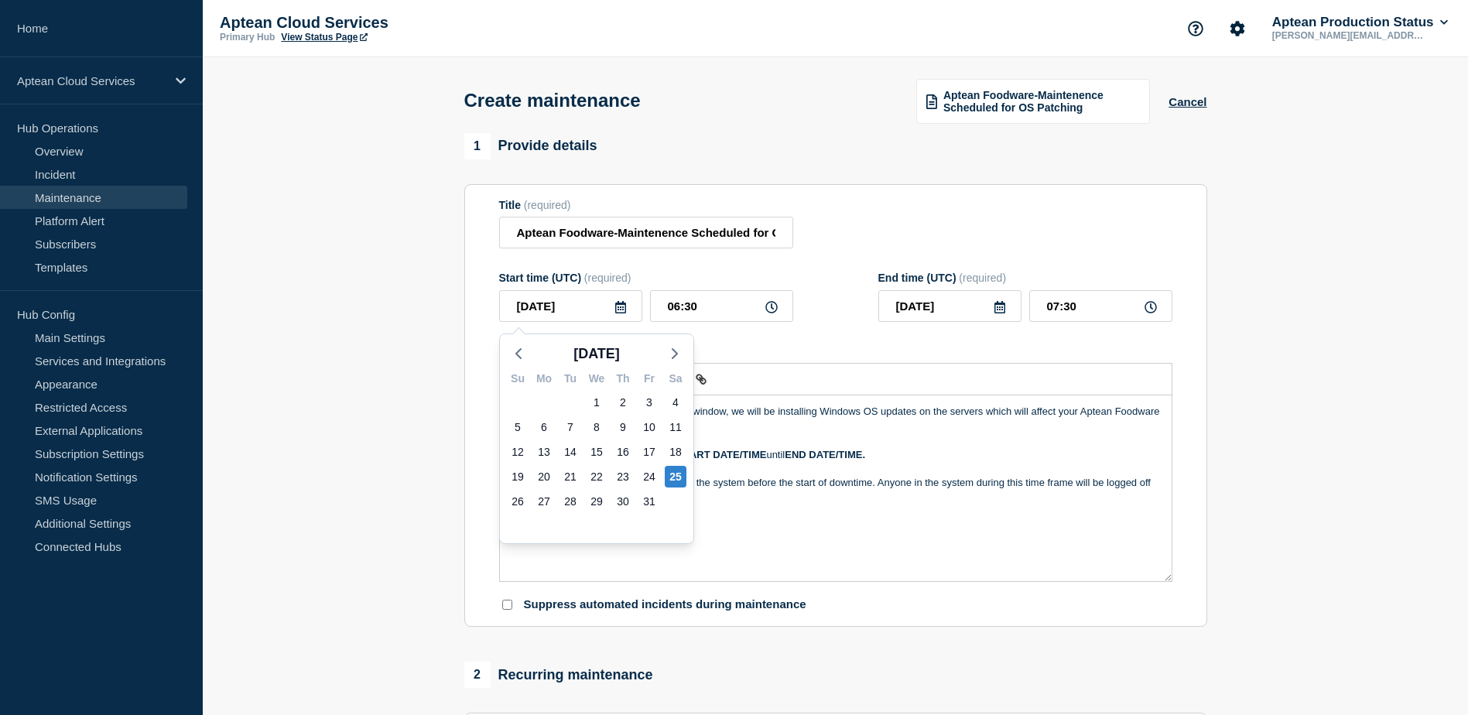
click at [761, 460] on strong "START DATE/TIME" at bounding box center [721, 455] width 89 height 12
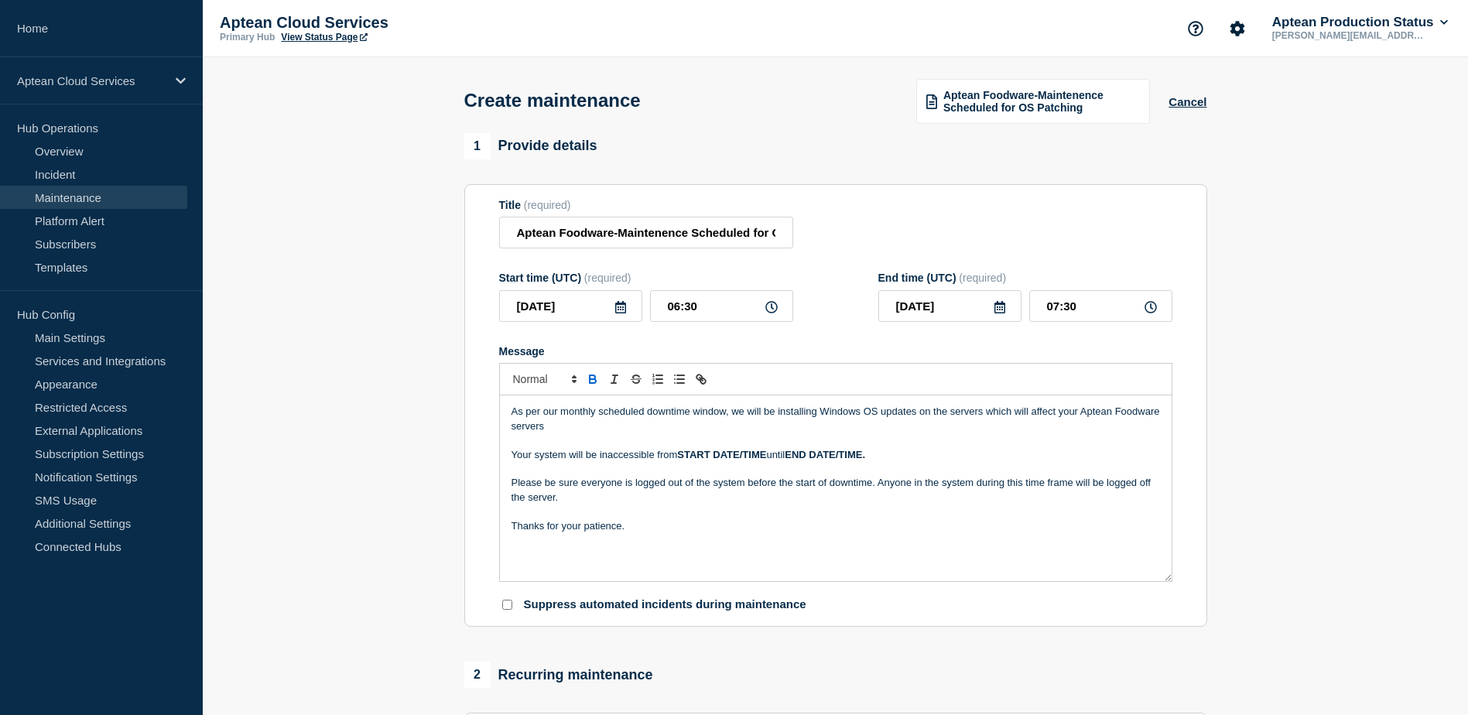
click at [687, 457] on strong "START DATE/TIME" at bounding box center [721, 455] width 89 height 12
drag, startPoint x: 682, startPoint y: 457, endPoint x: 767, endPoint y: 455, distance: 85.1
click at [766, 455] on strong "START DATE/TIME" at bounding box center [721, 455] width 89 height 12
paste div "Message"
drag, startPoint x: 697, startPoint y: 312, endPoint x: 664, endPoint y: 310, distance: 33.3
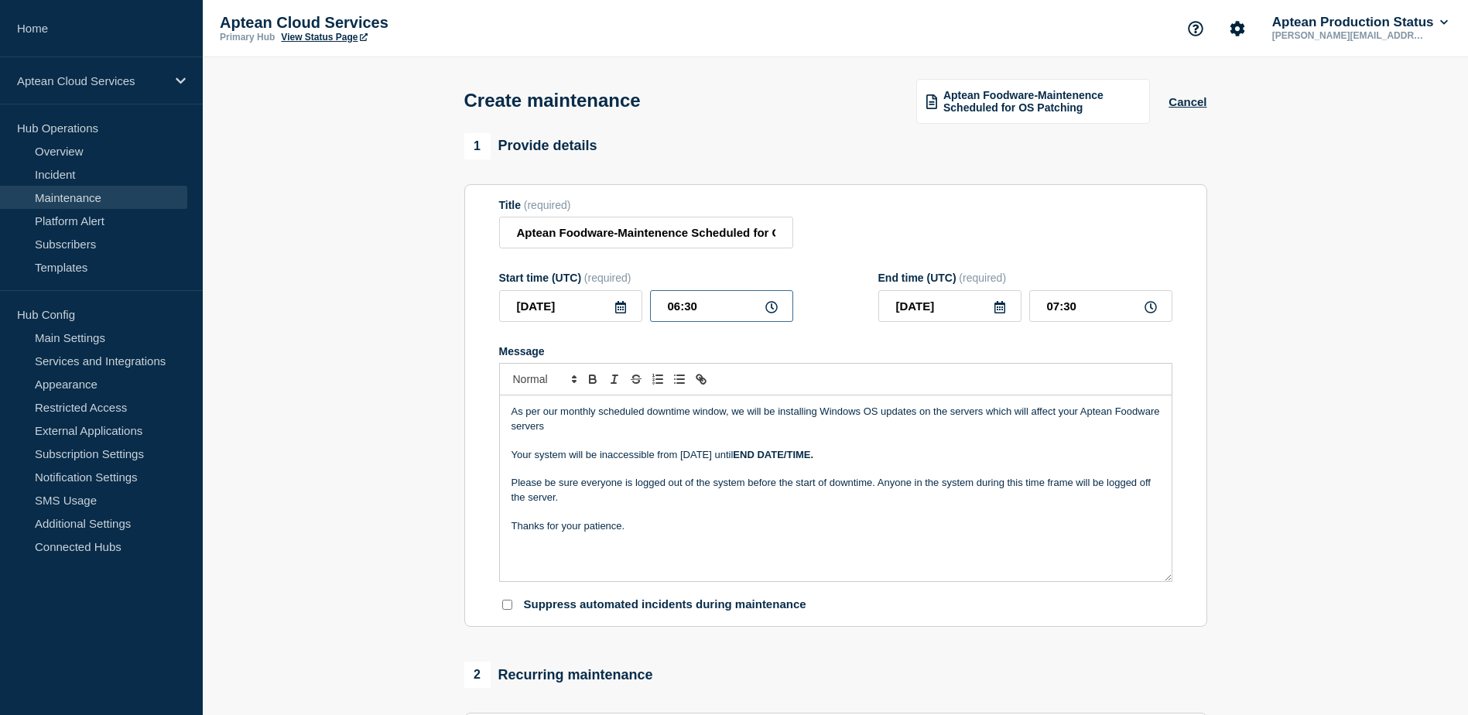
click at [664, 310] on input "06:30" at bounding box center [721, 306] width 143 height 32
drag, startPoint x: 948, startPoint y: 305, endPoint x: 889, endPoint y: 303, distance: 58.9
click at [889, 303] on input "[DATE]" at bounding box center [949, 306] width 143 height 32
drag, startPoint x: 785, startPoint y: 460, endPoint x: 861, endPoint y: 463, distance: 76.7
click at [842, 460] on strong "END DATE/TIME." at bounding box center [801, 455] width 80 height 12
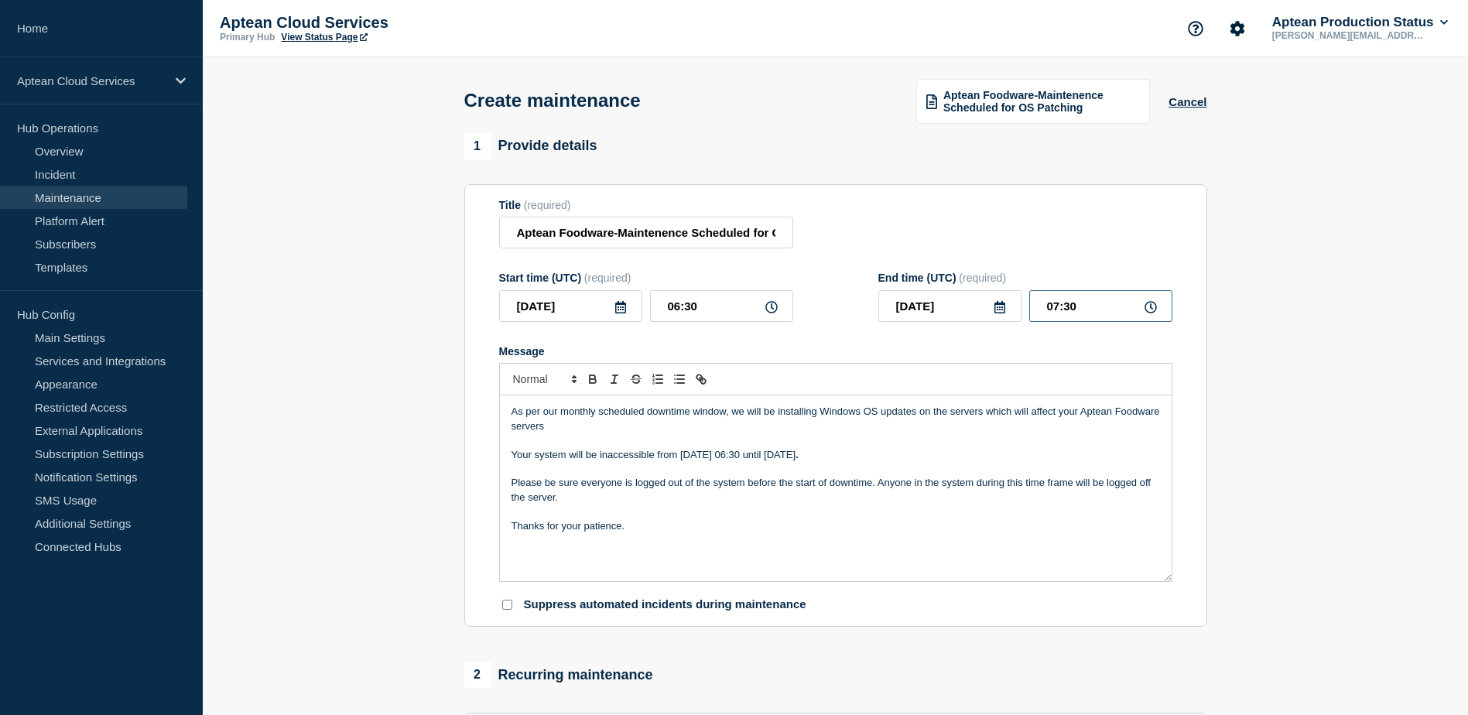
drag, startPoint x: 1038, startPoint y: 315, endPoint x: 1083, endPoint y: 312, distance: 45.0
click at [1083, 312] on input "07:30" at bounding box center [1100, 306] width 143 height 32
click at [833, 460] on p "Your system will be inaccessible from [DATE] 06:30 until [DATE] ." at bounding box center [835, 455] width 648 height 14
drag, startPoint x: 680, startPoint y: 460, endPoint x: 758, endPoint y: 456, distance: 78.3
click at [758, 456] on p "Your system will be inaccessible from [DATE] 06:30 until [DATE] 07:30 ." at bounding box center [835, 455] width 648 height 14
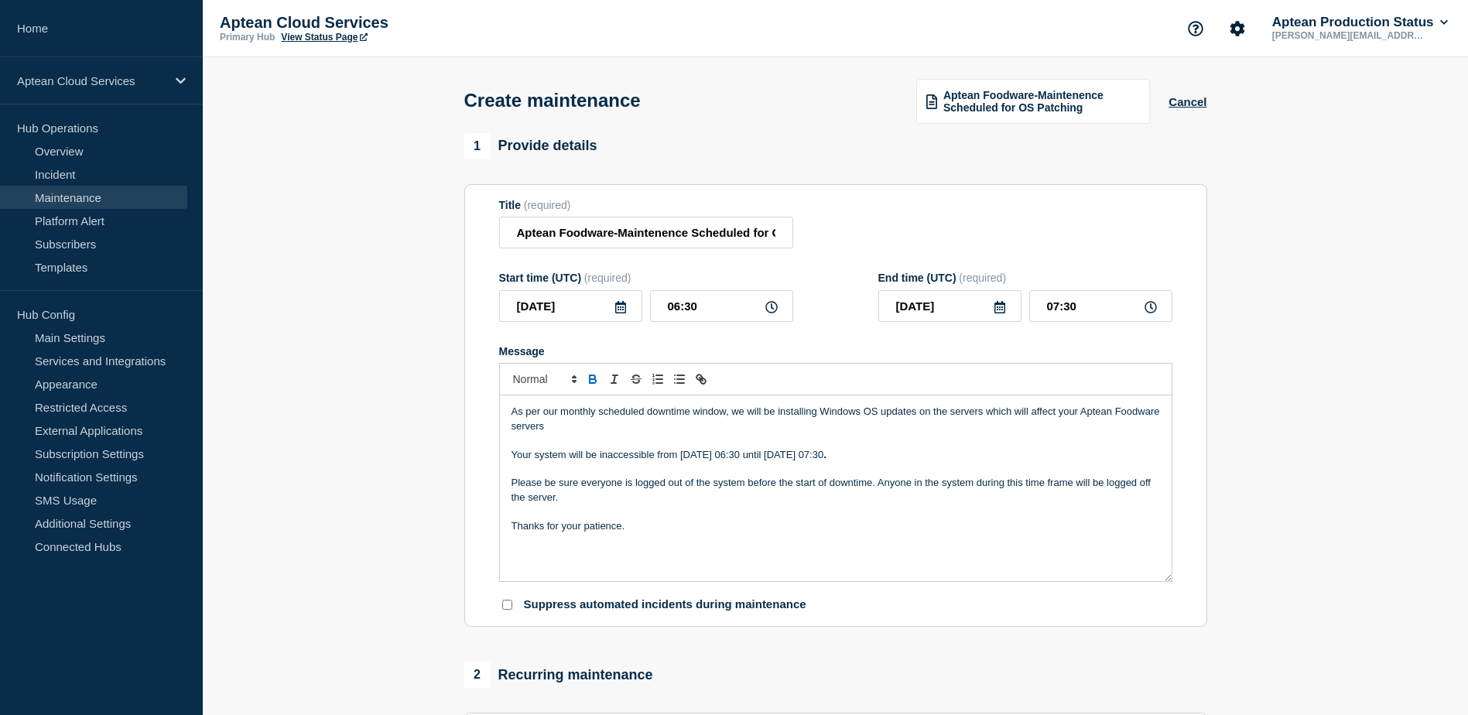
click at [596, 378] on icon "Toggle bold text" at bounding box center [593, 379] width 14 height 14
drag, startPoint x: 784, startPoint y: 457, endPoint x: 863, endPoint y: 460, distance: 79.0
click at [863, 460] on p "Your system will be inaccessible from [DATE] 06:30 until [DATE] 07:30 ." at bounding box center [835, 455] width 648 height 14
click at [590, 383] on icon "Toggle bold text" at bounding box center [593, 381] width 6 height 4
click at [747, 539] on div "As per our monthly scheduled downtime window, we will be installing Windows OS …" at bounding box center [836, 488] width 672 height 186
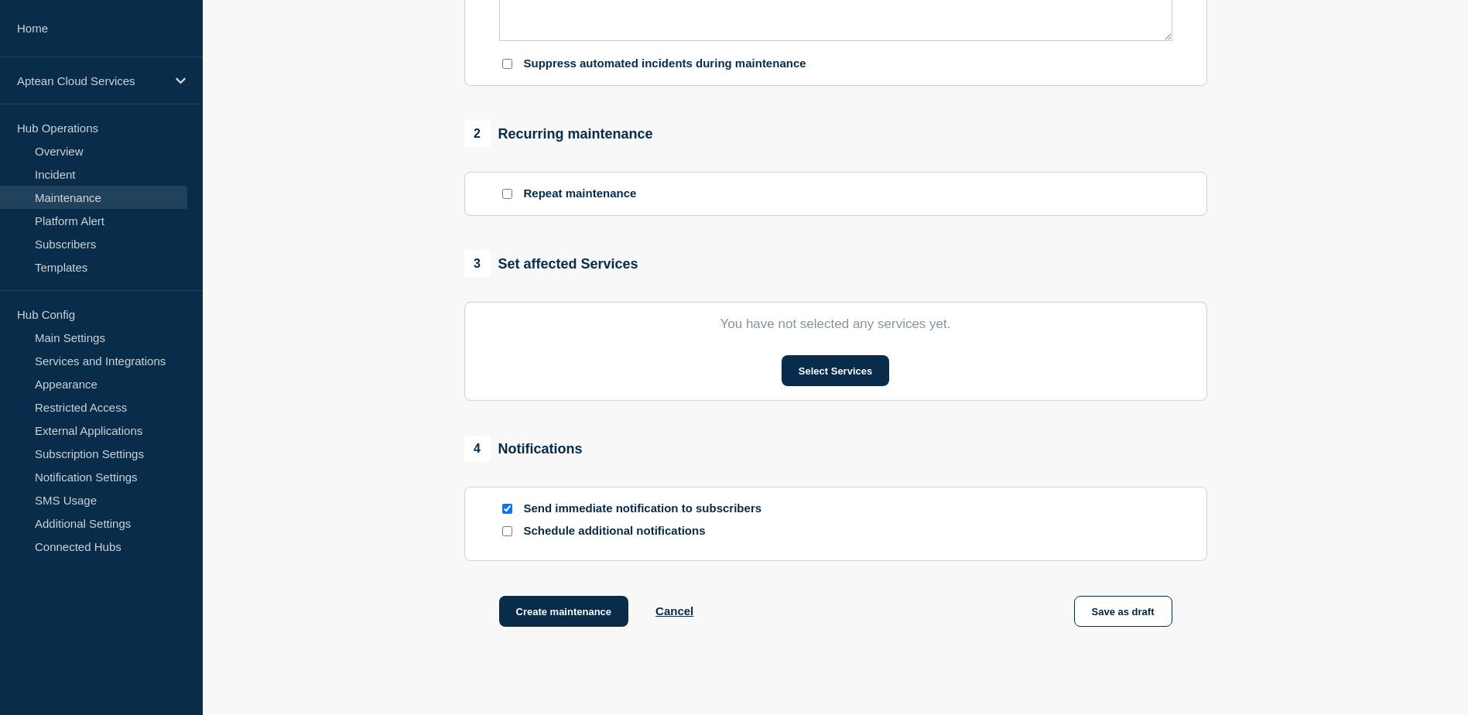
scroll to position [542, 0]
click at [828, 379] on button "Select Services" at bounding box center [836, 369] width 108 height 31
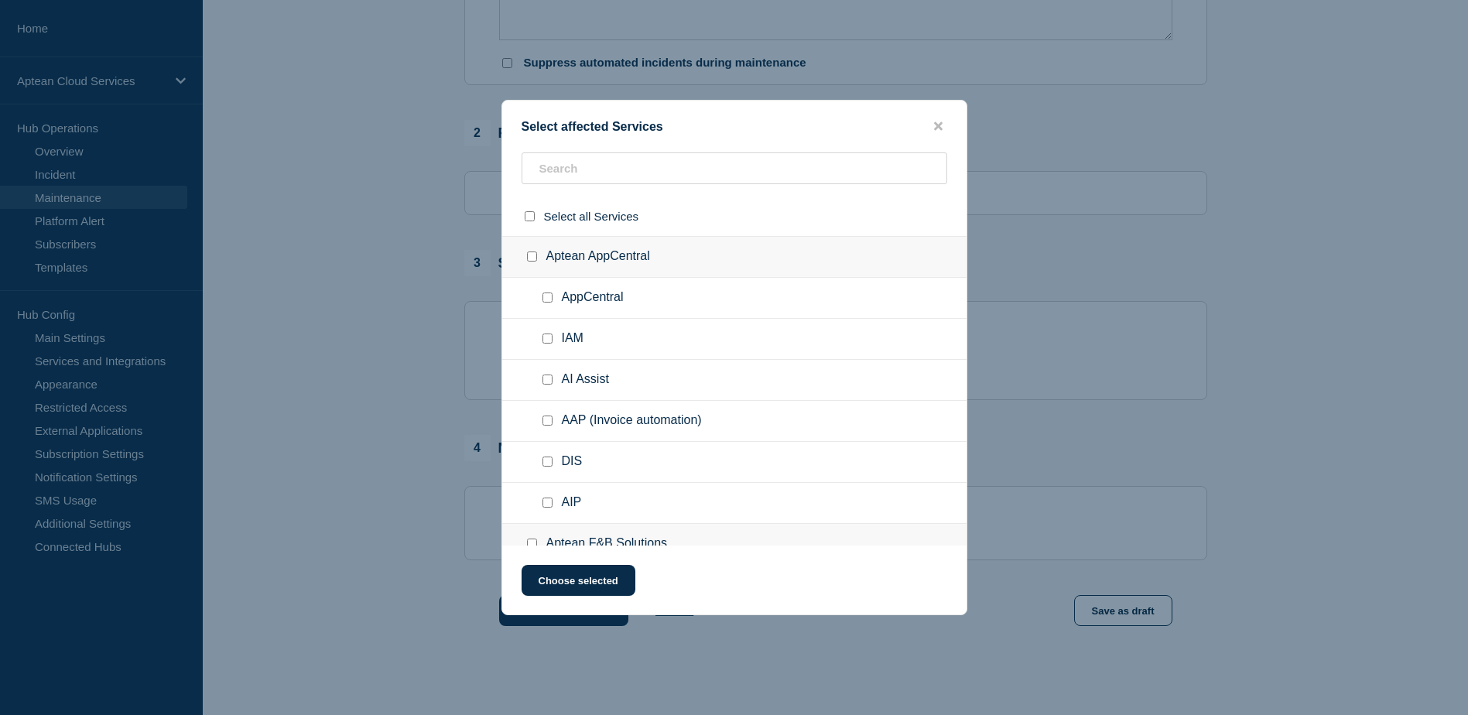
click at [696, 323] on ul "IAM" at bounding box center [734, 339] width 464 height 41
click at [666, 180] on input "text" at bounding box center [735, 168] width 426 height 32
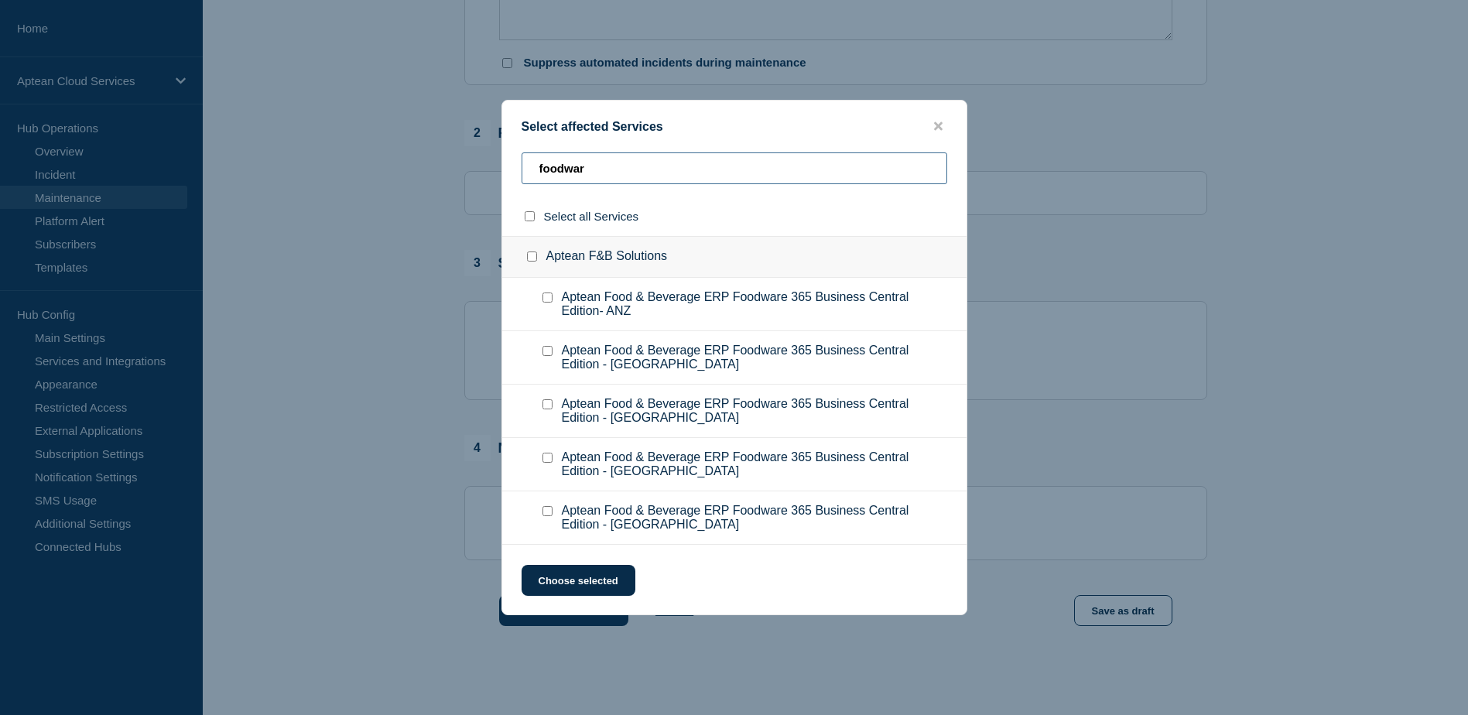
type input "foodware"
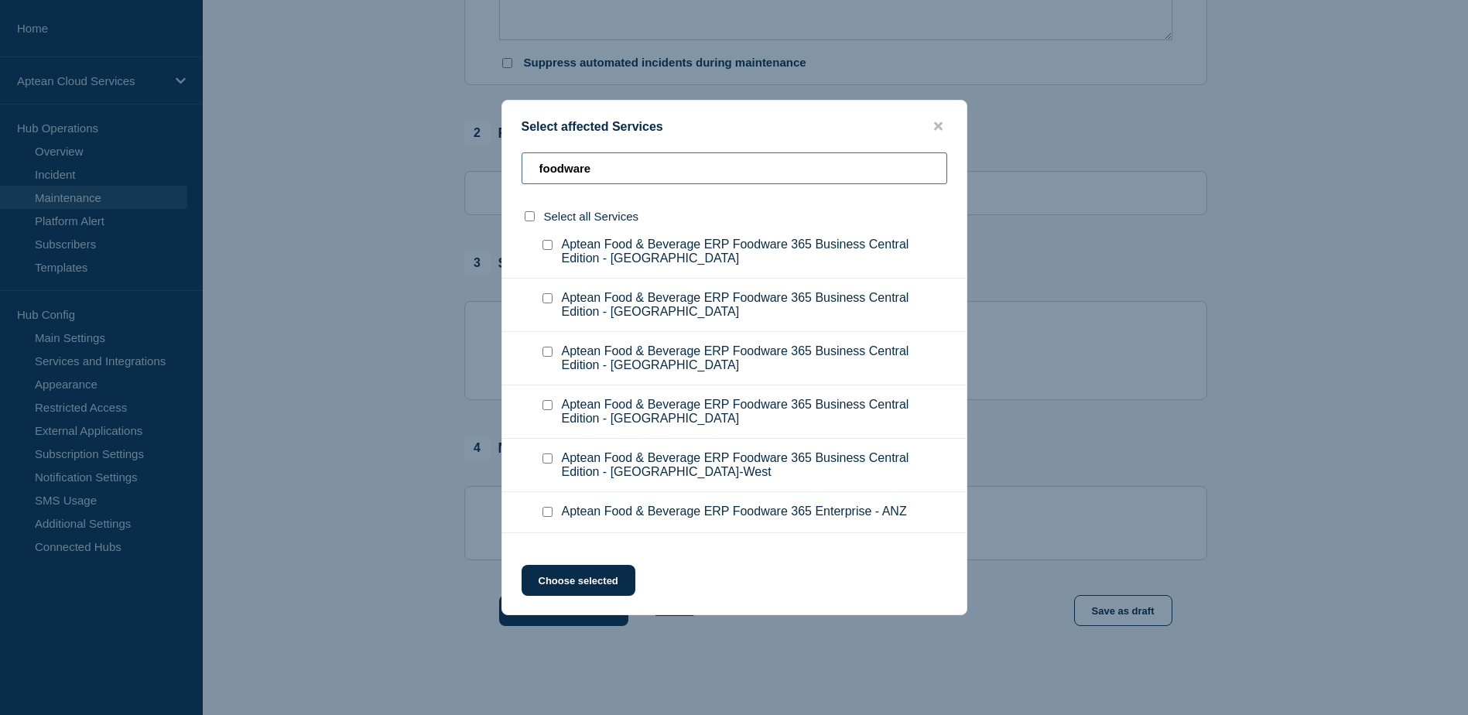
scroll to position [155, 0]
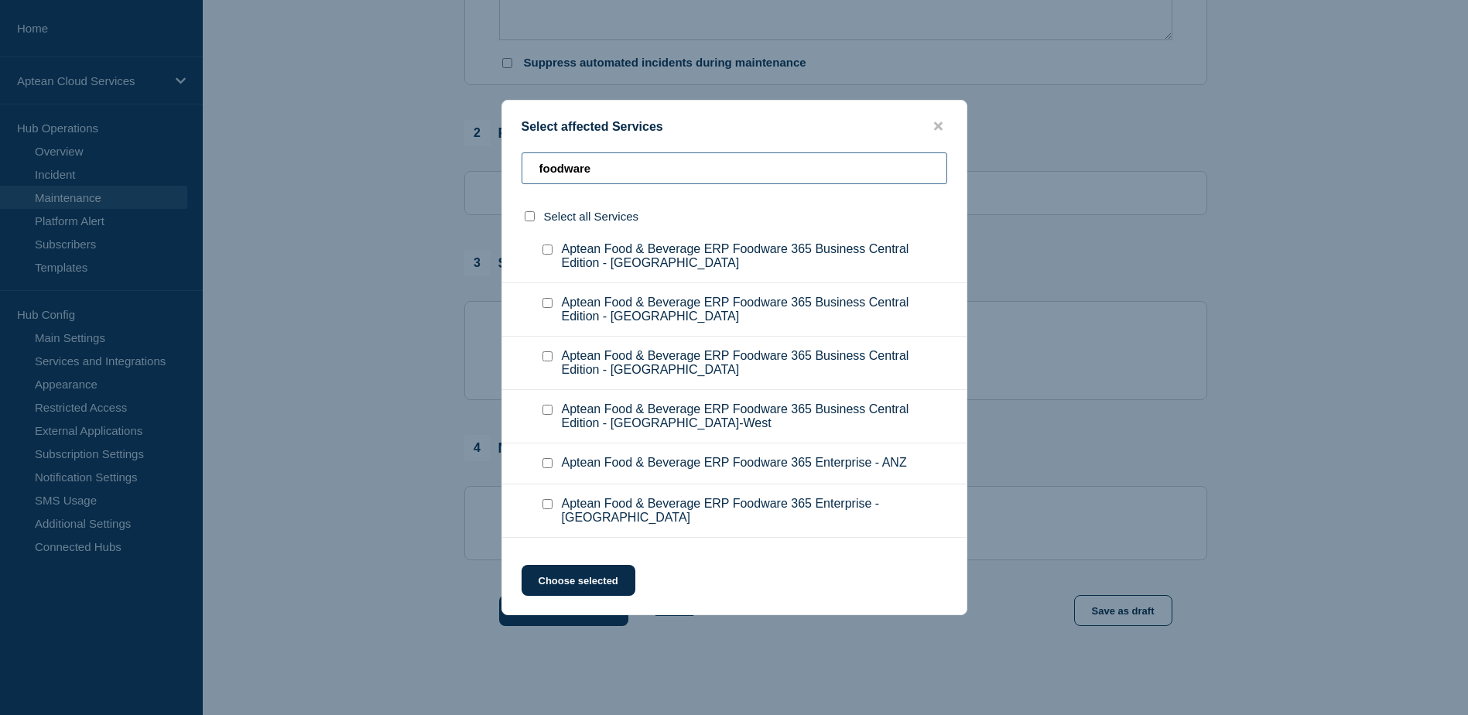
drag, startPoint x: 611, startPoint y: 169, endPoint x: 532, endPoint y: 173, distance: 79.0
click at [535, 173] on input "foodware" at bounding box center [735, 168] width 426 height 32
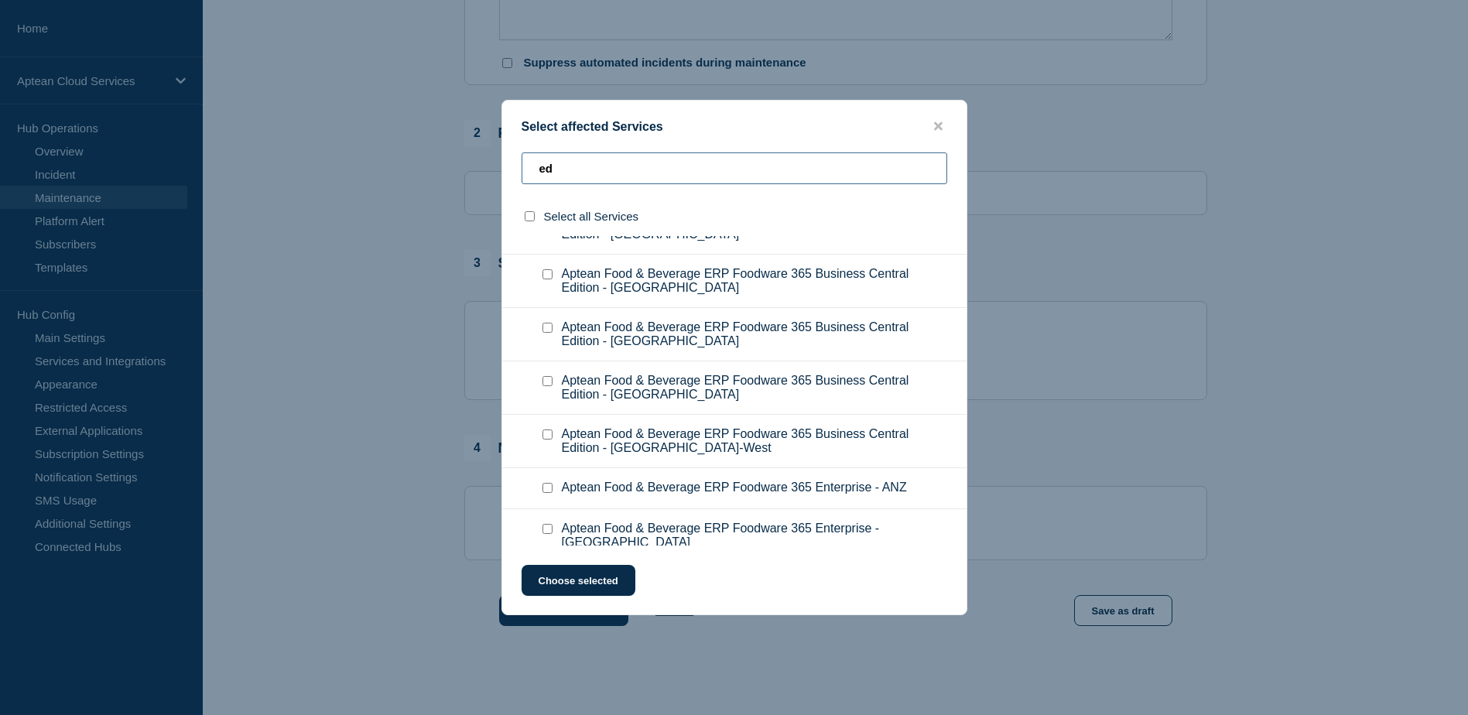
scroll to position [762, 0]
type input "edition"
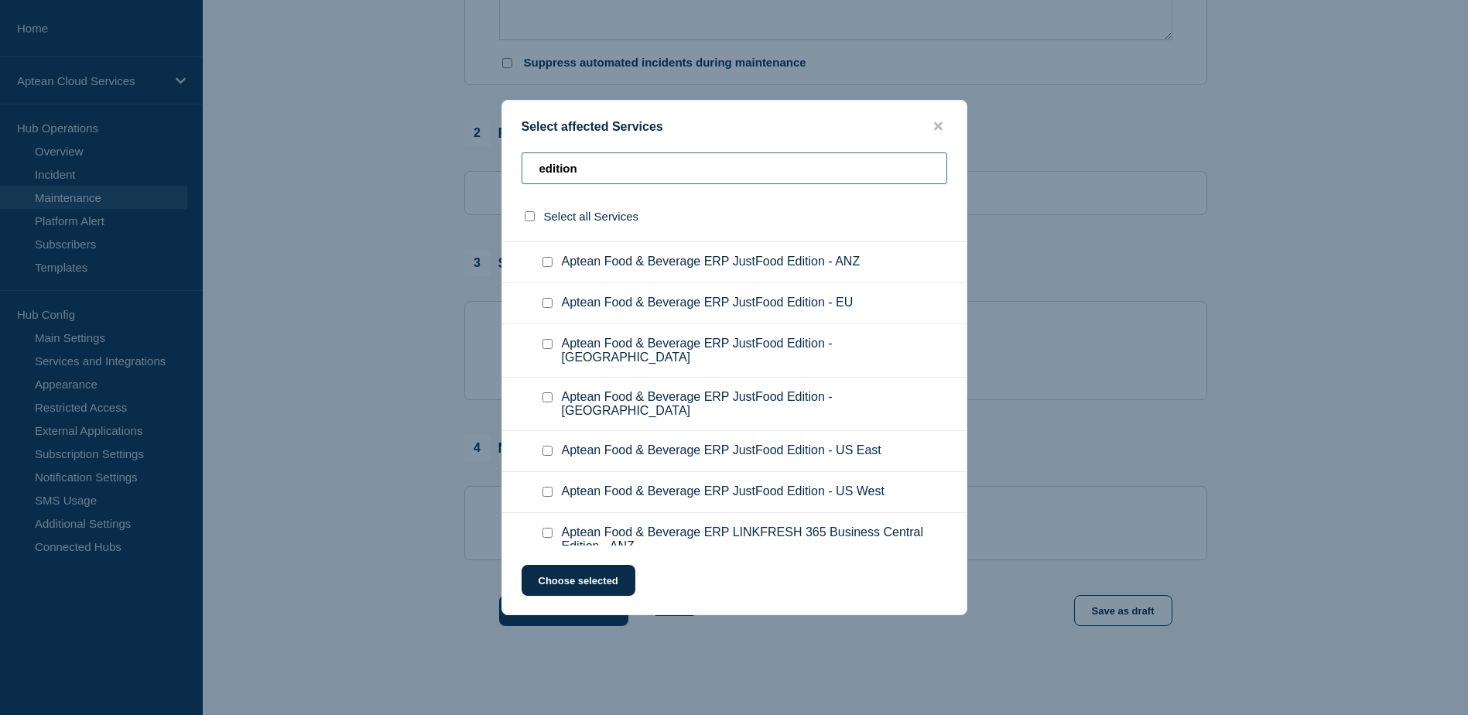
scroll to position [66, 0]
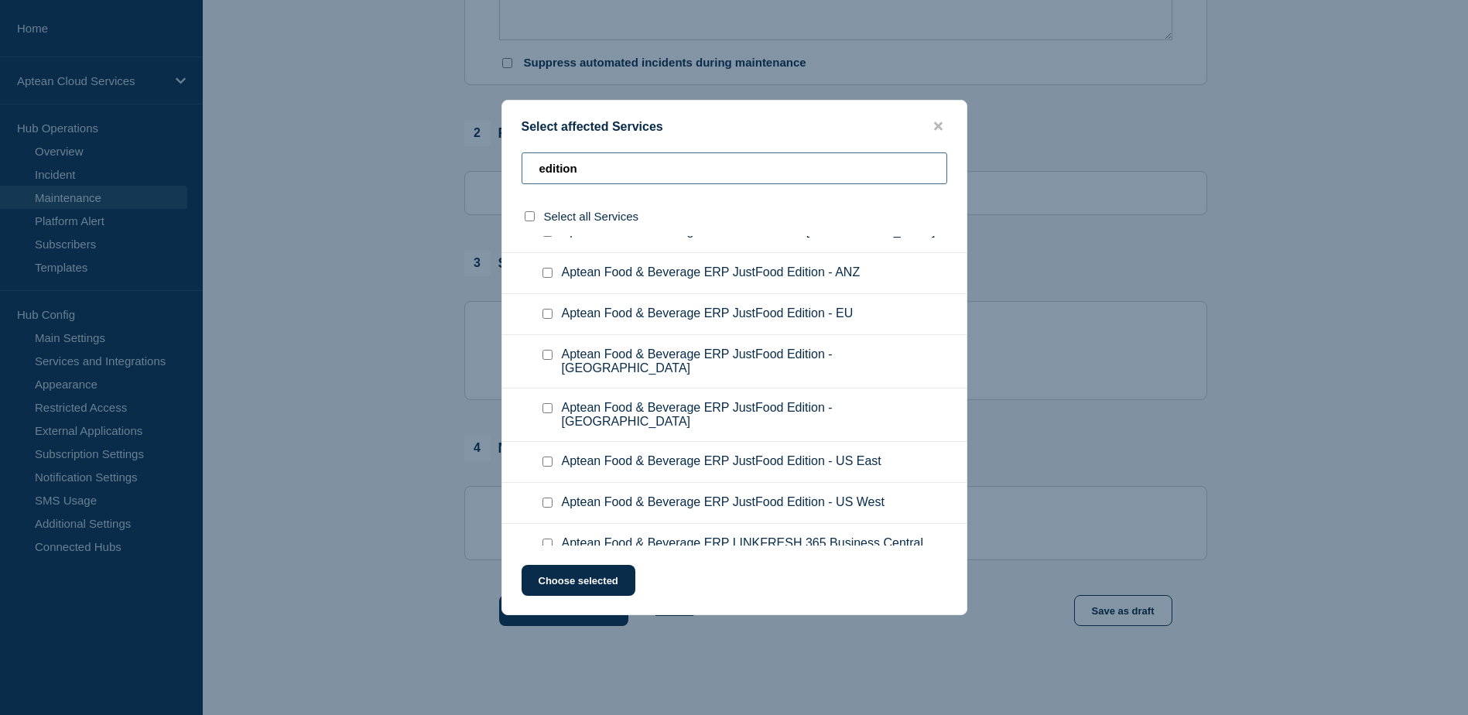
drag, startPoint x: 574, startPoint y: 172, endPoint x: 539, endPoint y: 187, distance: 38.1
click at [536, 179] on input "edition" at bounding box center [735, 168] width 426 height 32
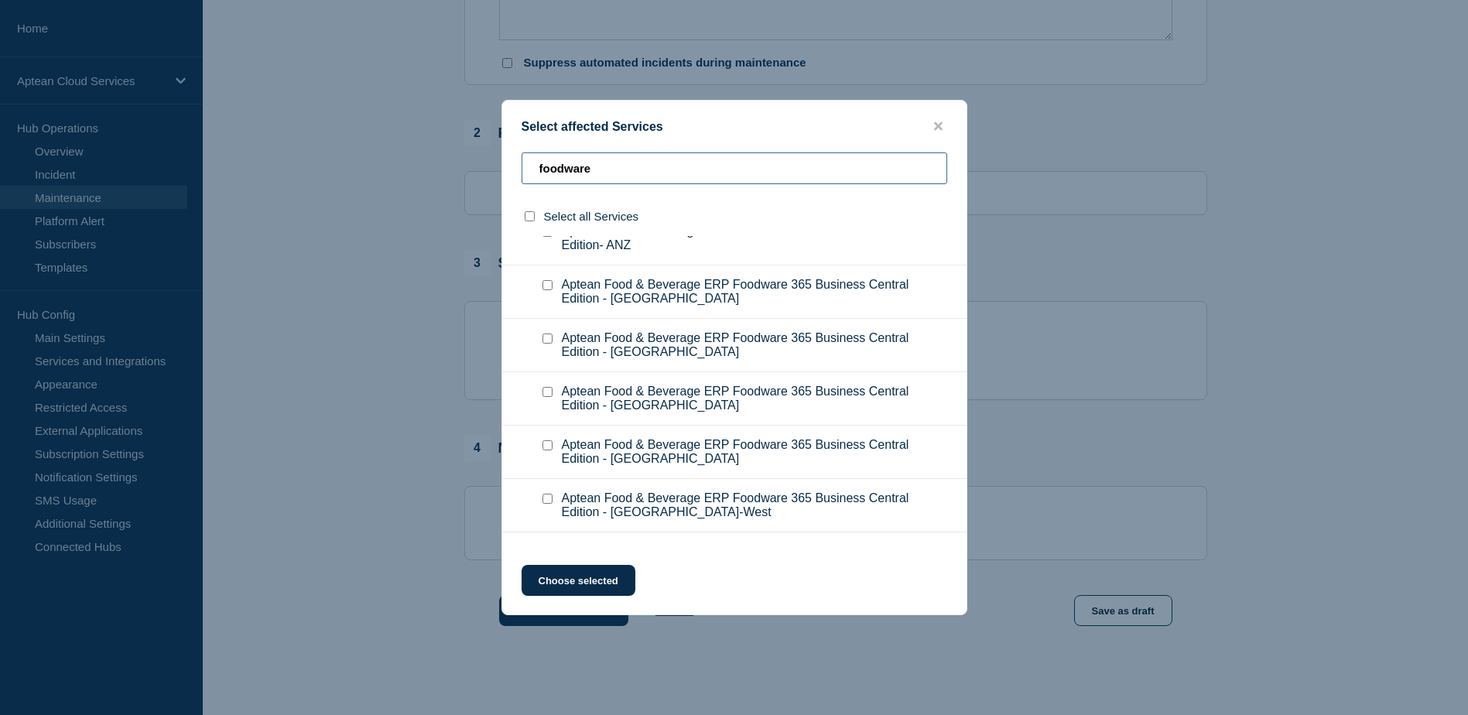
type input "foodware"
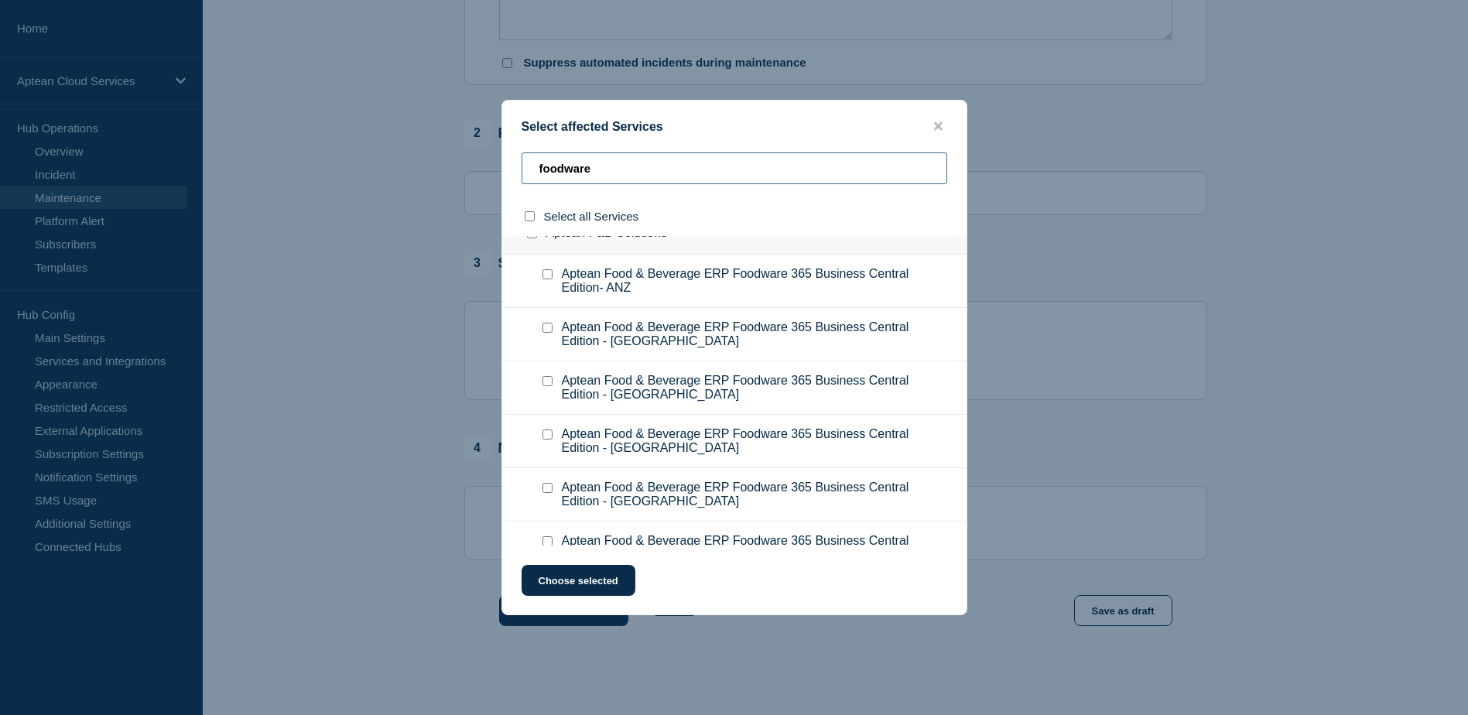
scroll to position [0, 0]
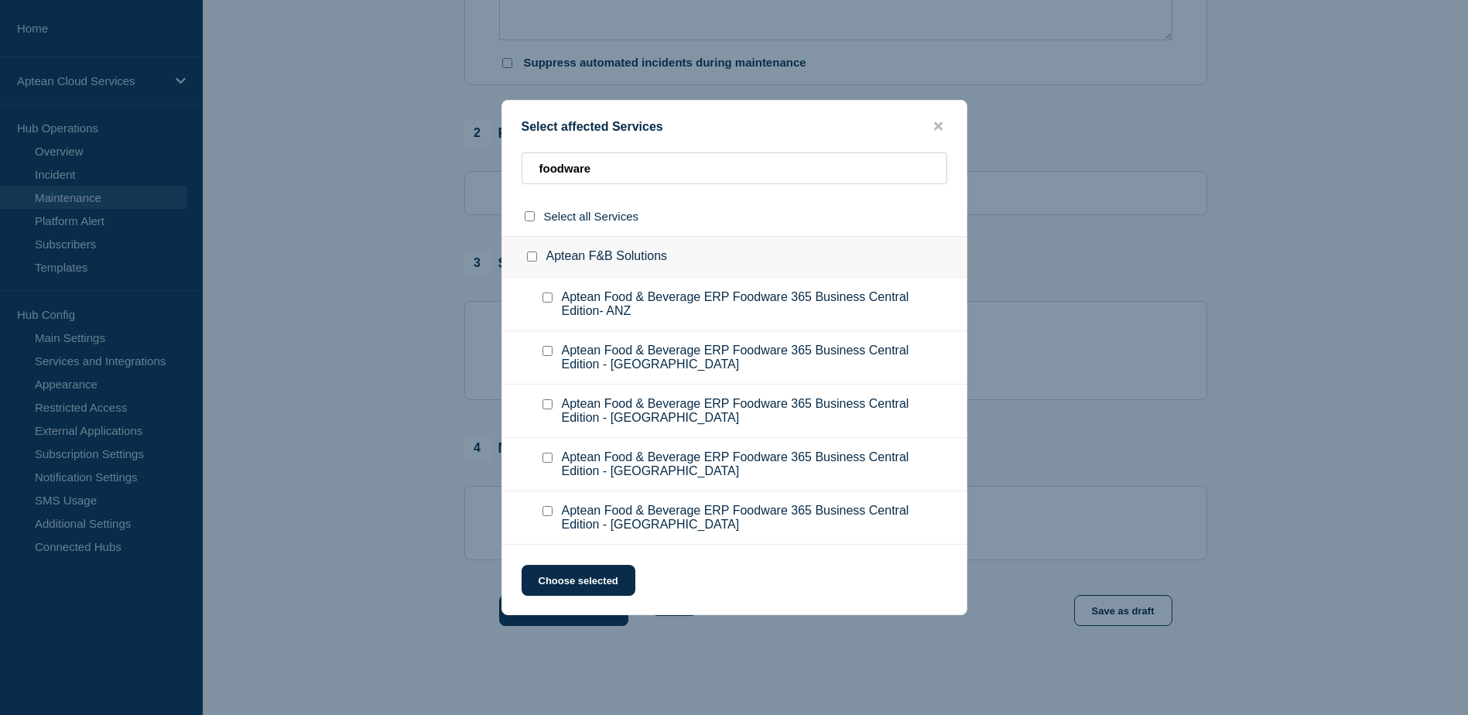
click at [751, 475] on span "Aptean Food & Beverage ERP Foodware 365 Business Central Edition - [GEOGRAPHIC_…" at bounding box center [753, 464] width 383 height 28
click at [546, 461] on input "Aptean Food & Beverage ERP Foodware 365 Business Central Edition - UK checkbox" at bounding box center [547, 458] width 10 height 10
checkbox input "true"
click at [563, 575] on button "Choose selected" at bounding box center [579, 580] width 114 height 31
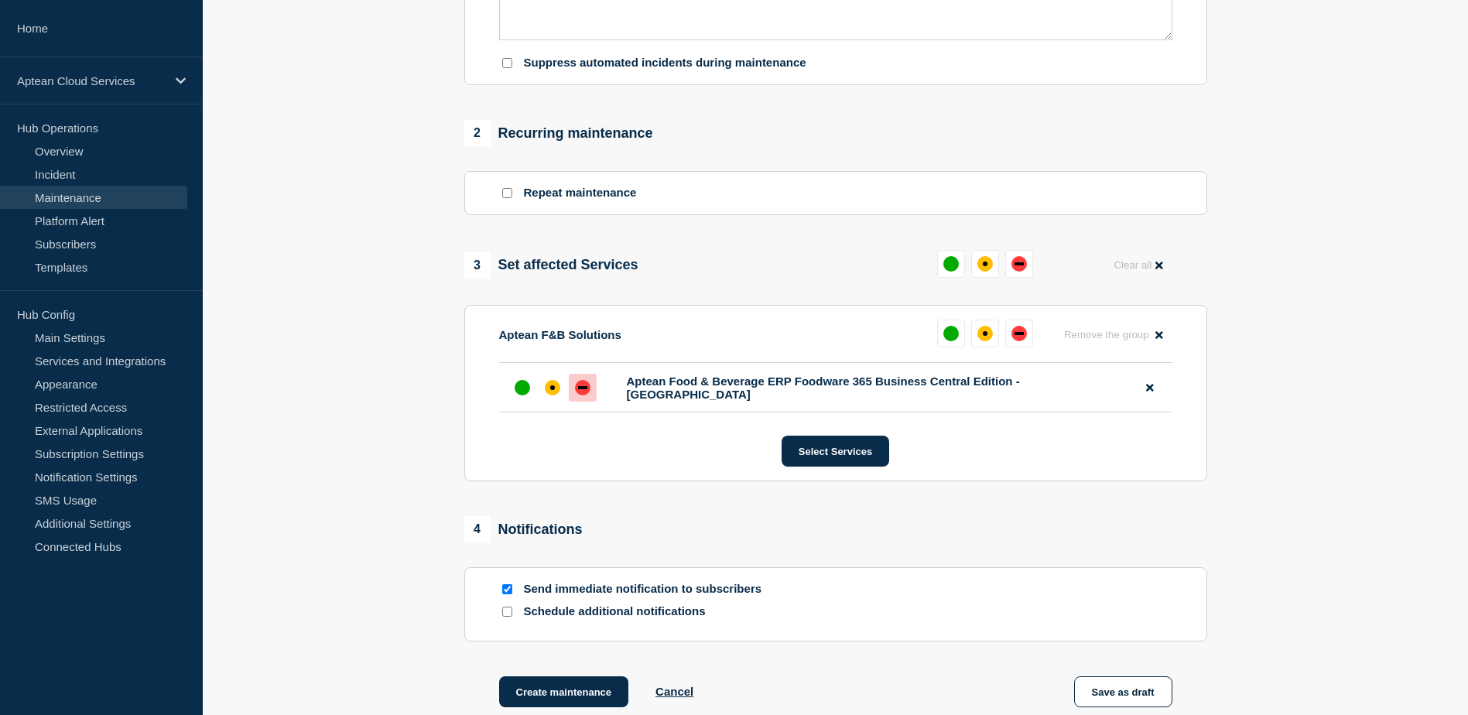
click at [578, 395] on div "down" at bounding box center [582, 387] width 15 height 15
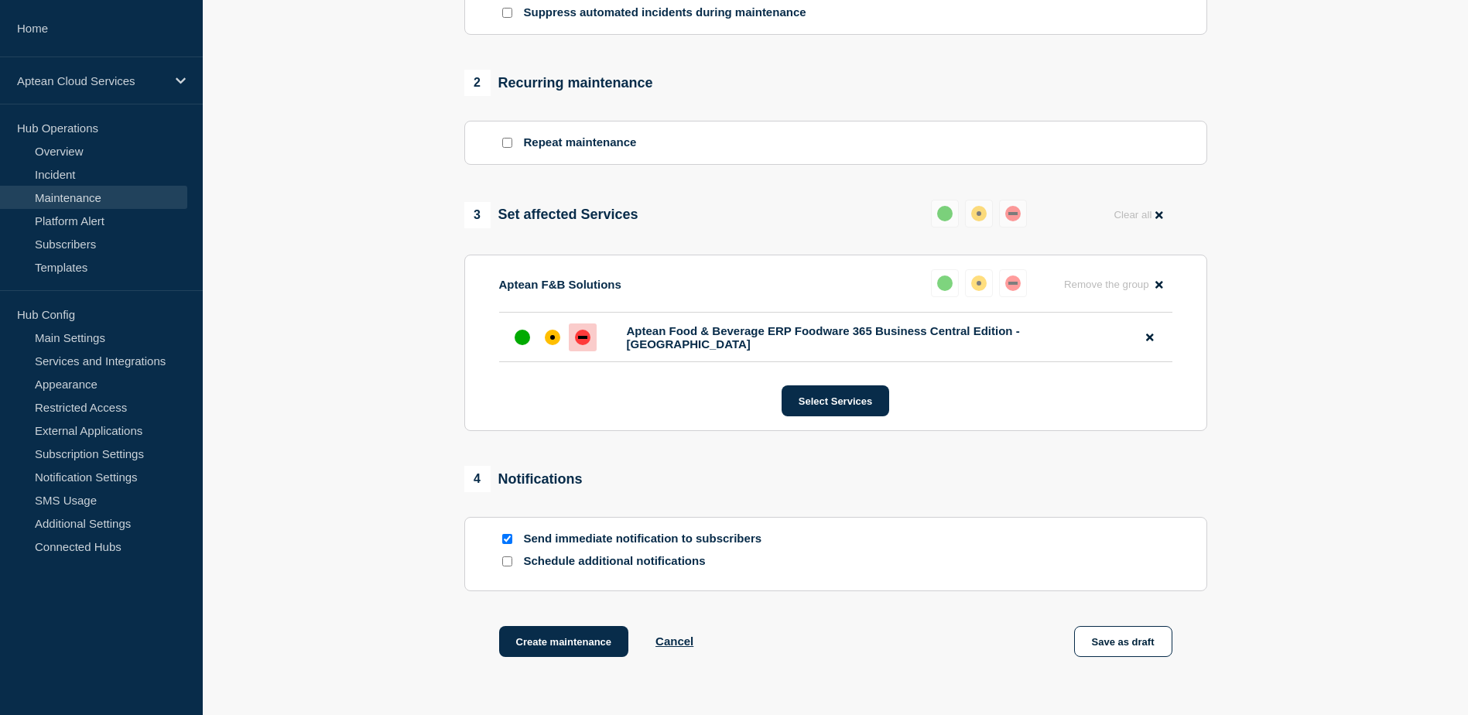
scroll to position [619, 0]
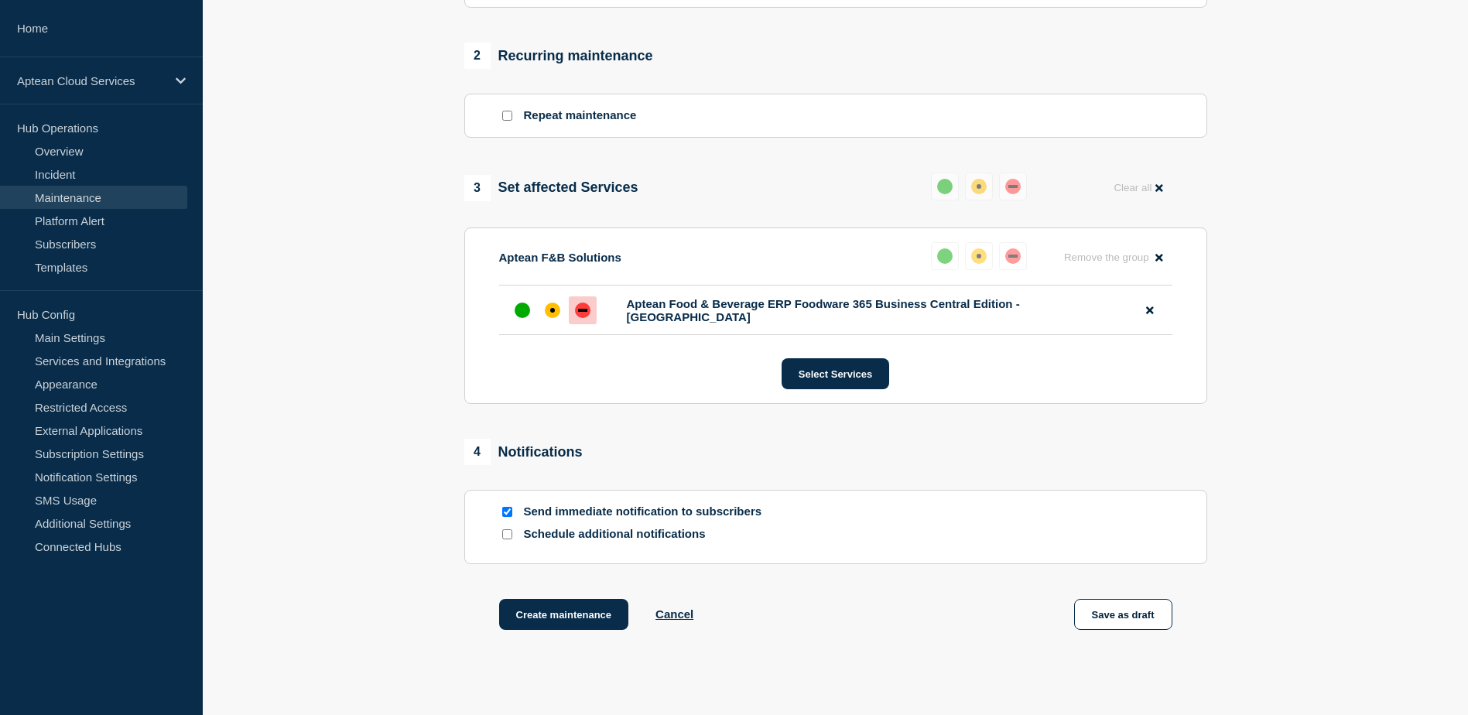
click at [593, 535] on p "Schedule additional notifications" at bounding box center [648, 534] width 248 height 15
click at [502, 539] on input "Schedule additional notifications" at bounding box center [507, 534] width 10 height 10
checkbox input "true"
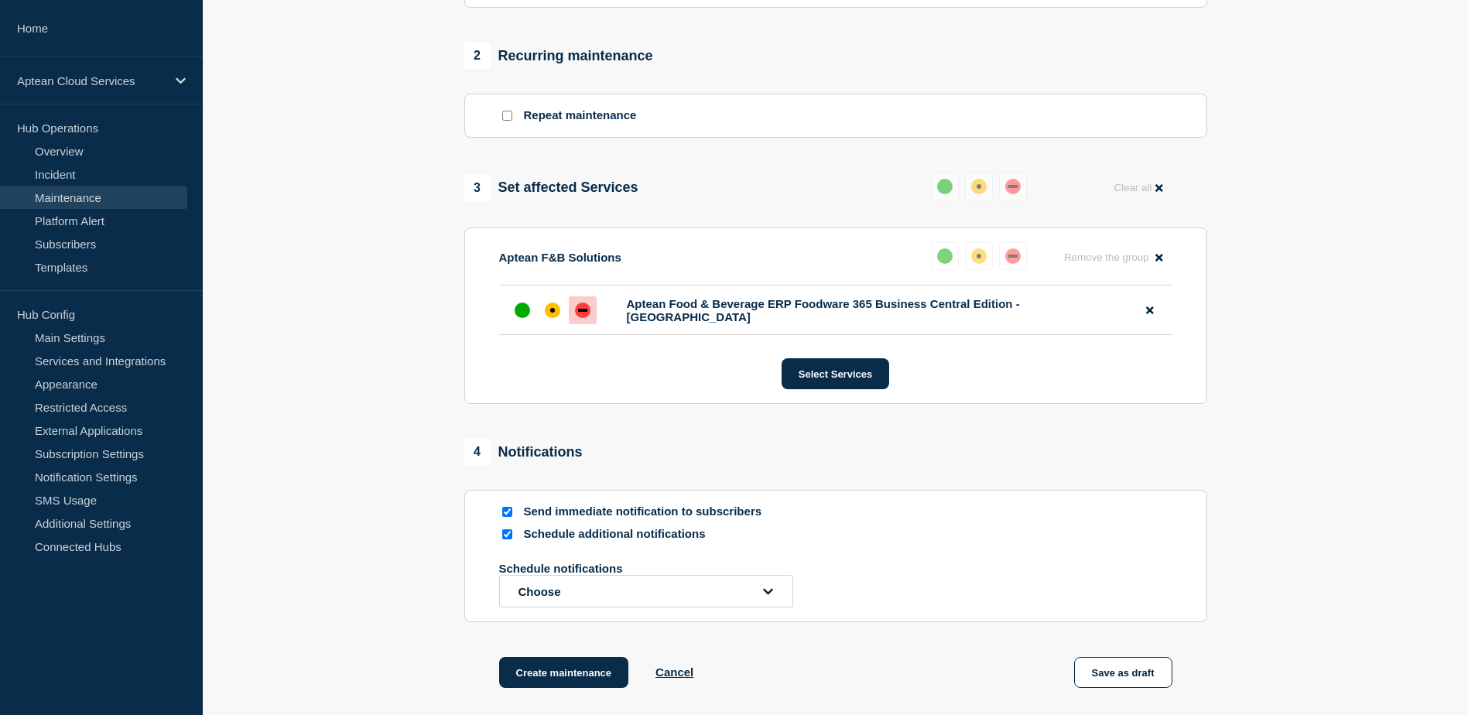
click at [660, 575] on p "Schedule notifications" at bounding box center [623, 568] width 248 height 13
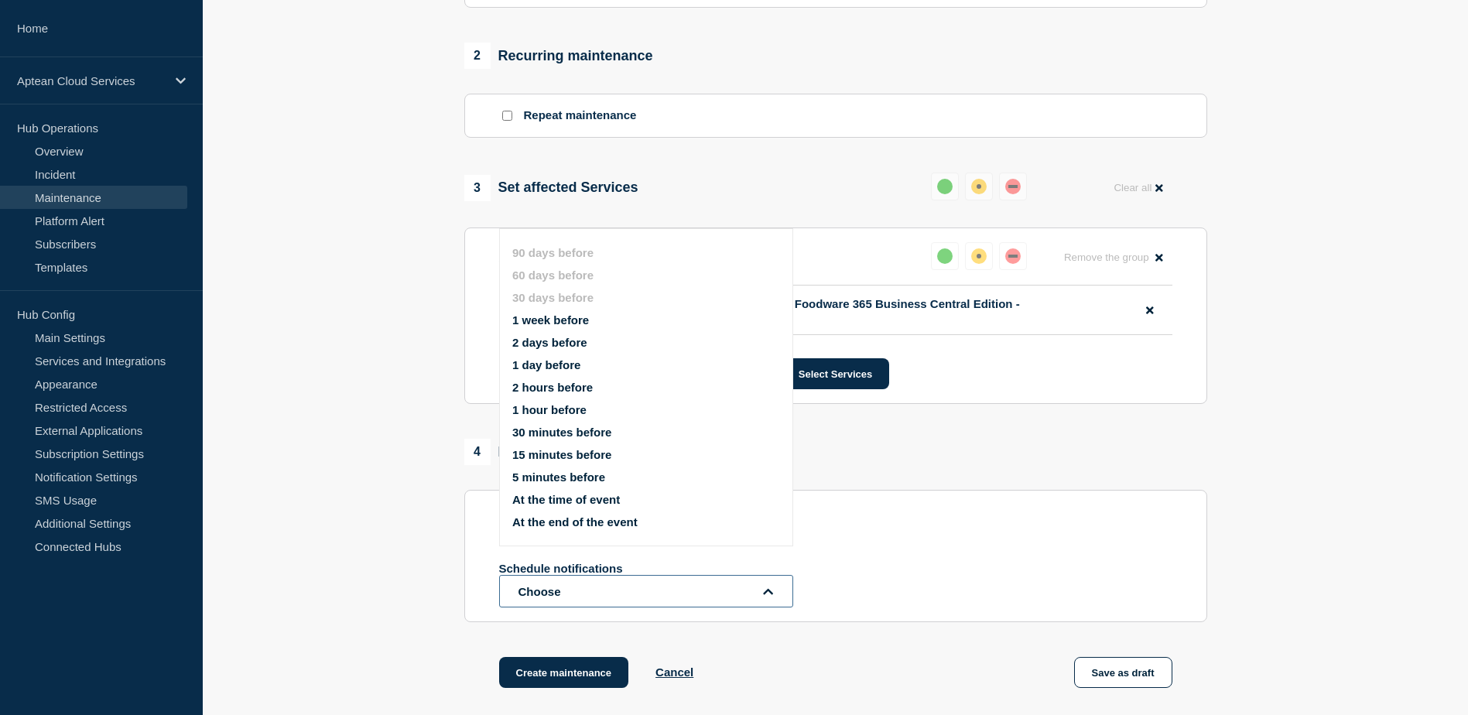
click at [663, 592] on button "Choose" at bounding box center [646, 591] width 294 height 32
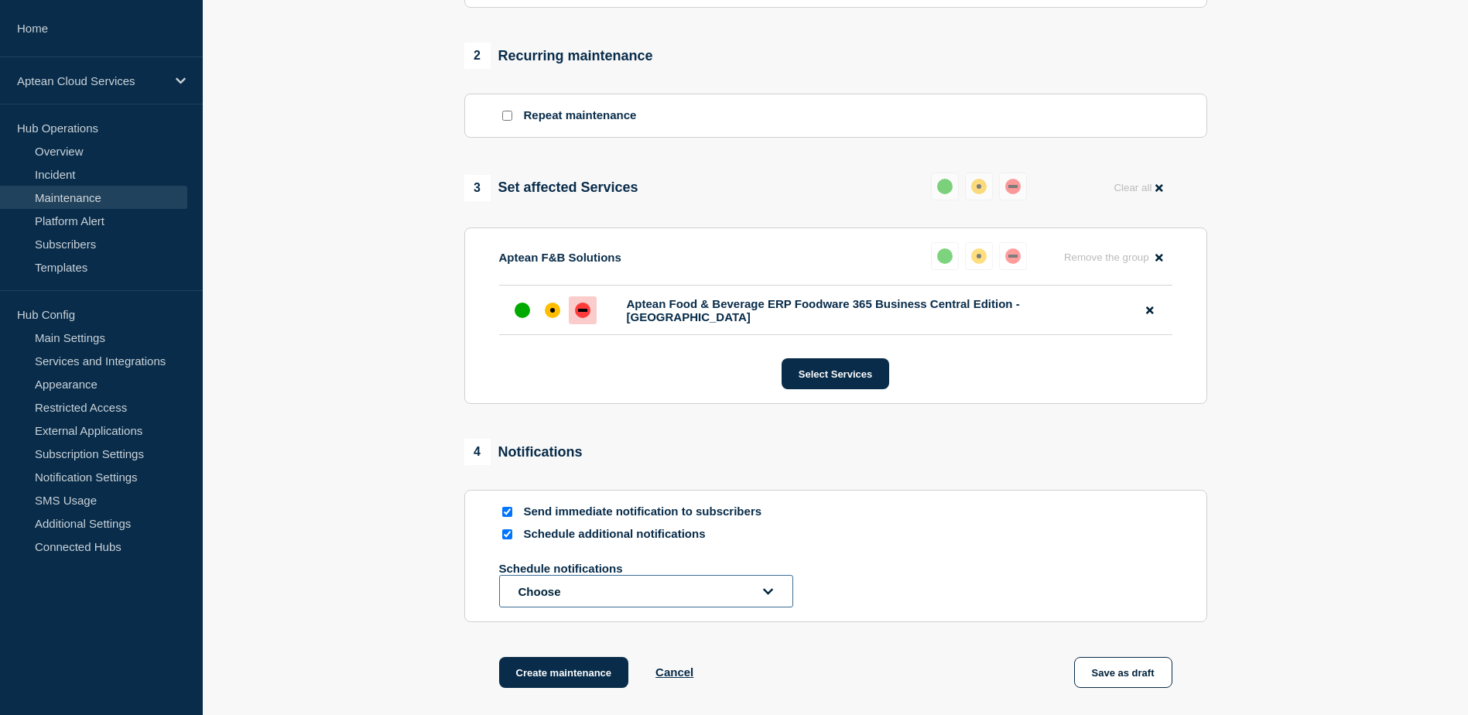
click at [663, 590] on button "Choose" at bounding box center [646, 591] width 294 height 32
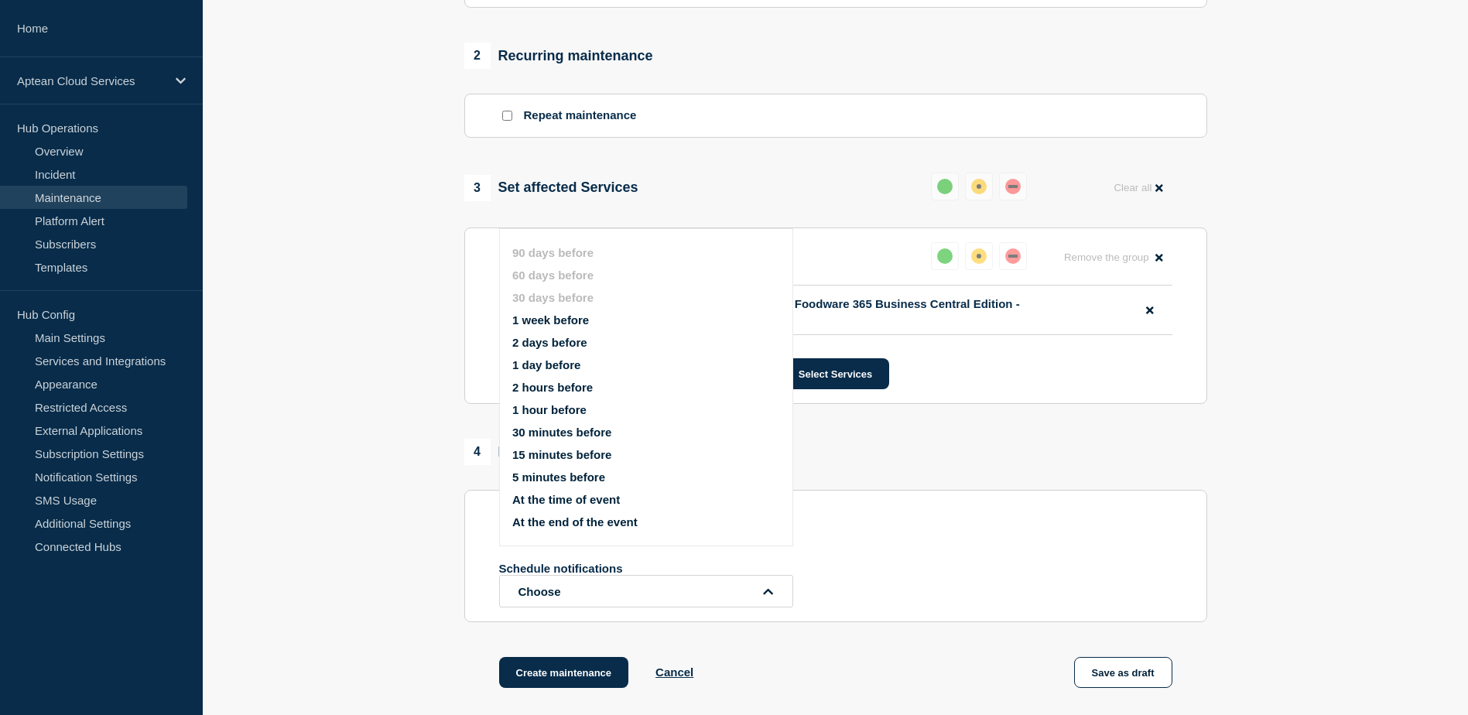
click at [594, 406] on li "1 hour before" at bounding box center [659, 409] width 294 height 13
drag, startPoint x: 526, startPoint y: 409, endPoint x: 522, endPoint y: 422, distance: 13.9
click at [526, 409] on button "1 hour before" at bounding box center [549, 409] width 74 height 13
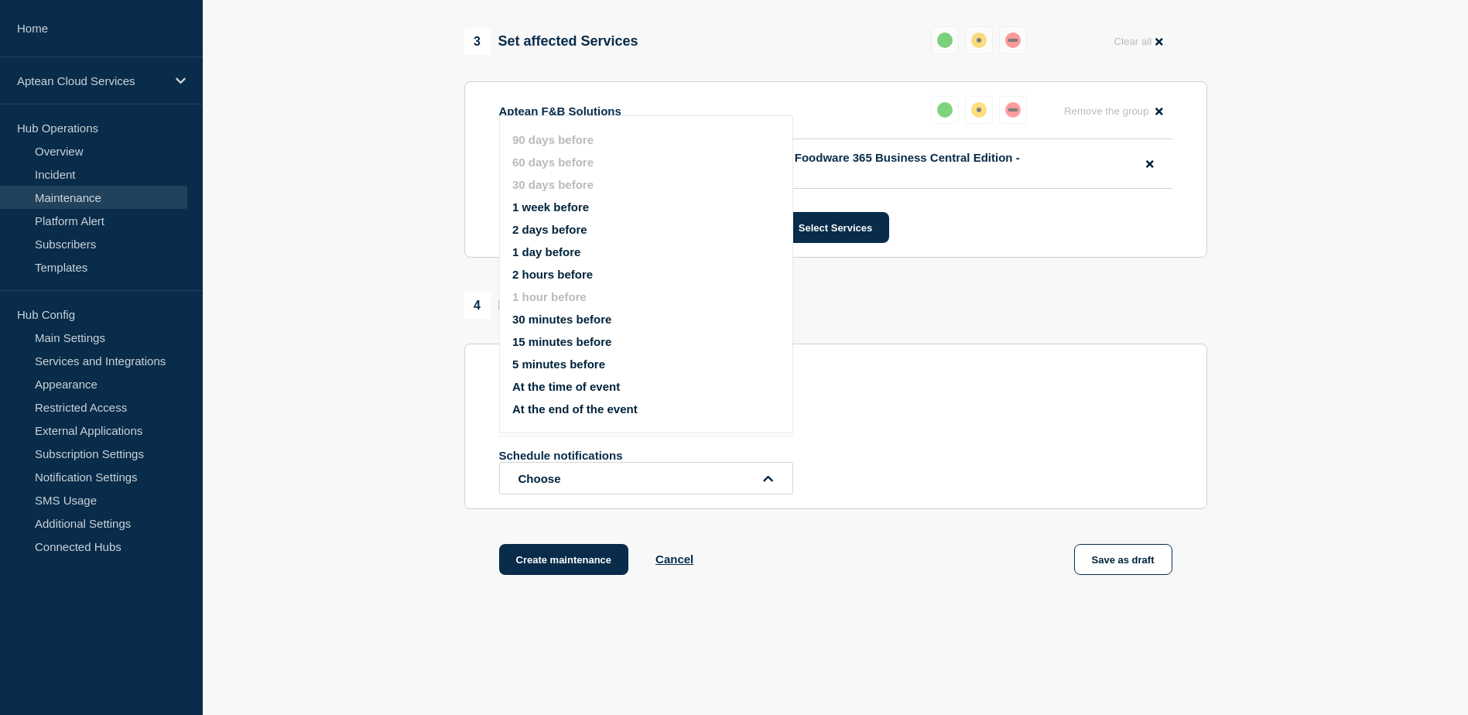
scroll to position [807, 0]
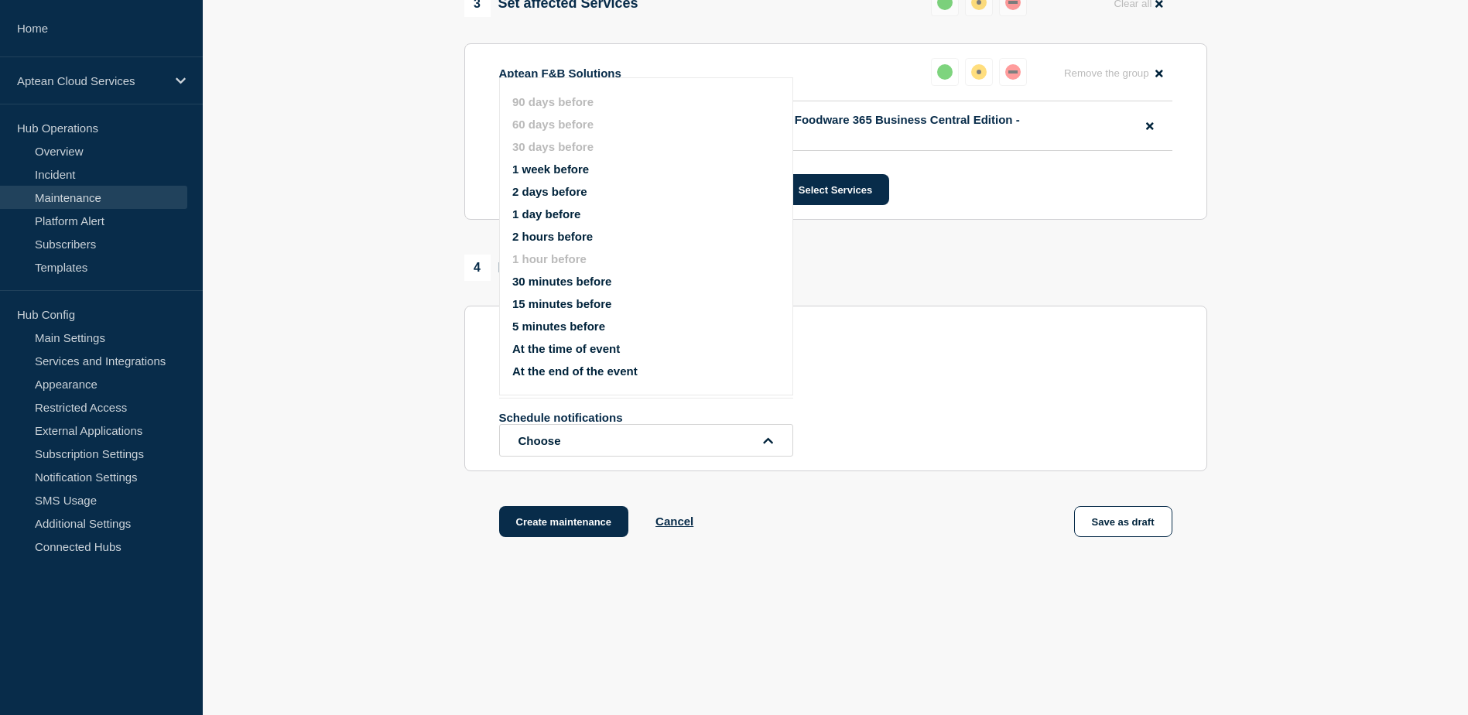
click at [1004, 410] on div "1 hour before Schedule notifications Choose 90 days before 60 days before 30 da…" at bounding box center [835, 413] width 673 height 85
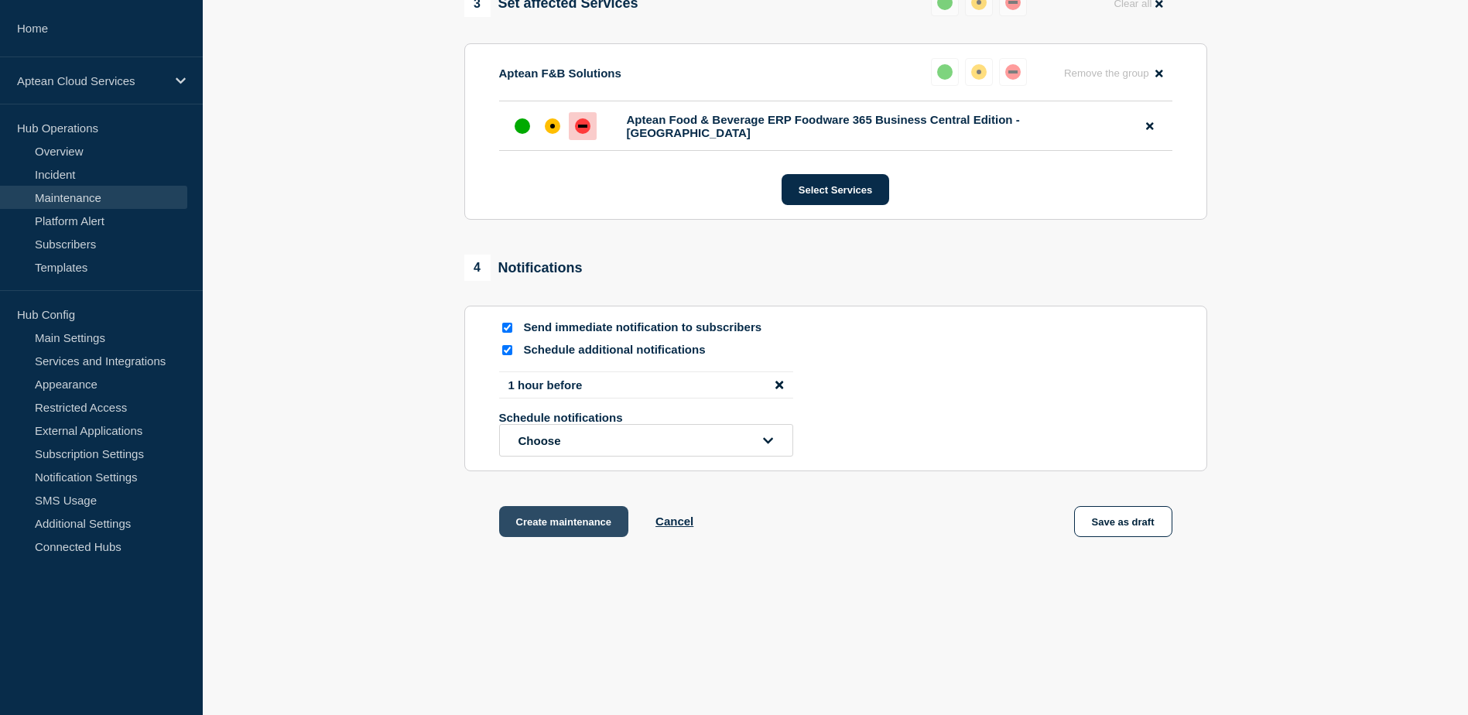
click at [580, 529] on button "Create maintenance" at bounding box center [564, 521] width 130 height 31
